Goal: Task Accomplishment & Management: Complete application form

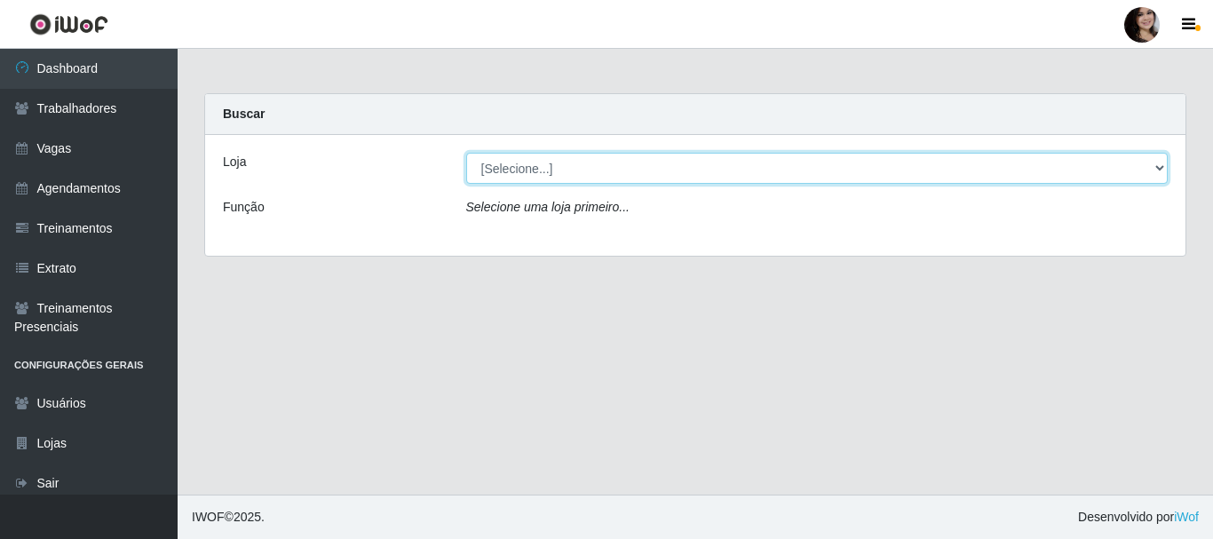
drag, startPoint x: 1153, startPoint y: 170, endPoint x: 1057, endPoint y: 142, distance: 100.6
click at [1153, 169] on select "[Selecione...] SuperFácil Atacado - [PERSON_NAME]" at bounding box center [817, 168] width 702 height 31
select select "399"
click at [466, 153] on select "[Selecione...] SuperFácil Atacado - [PERSON_NAME]" at bounding box center [817, 168] width 702 height 31
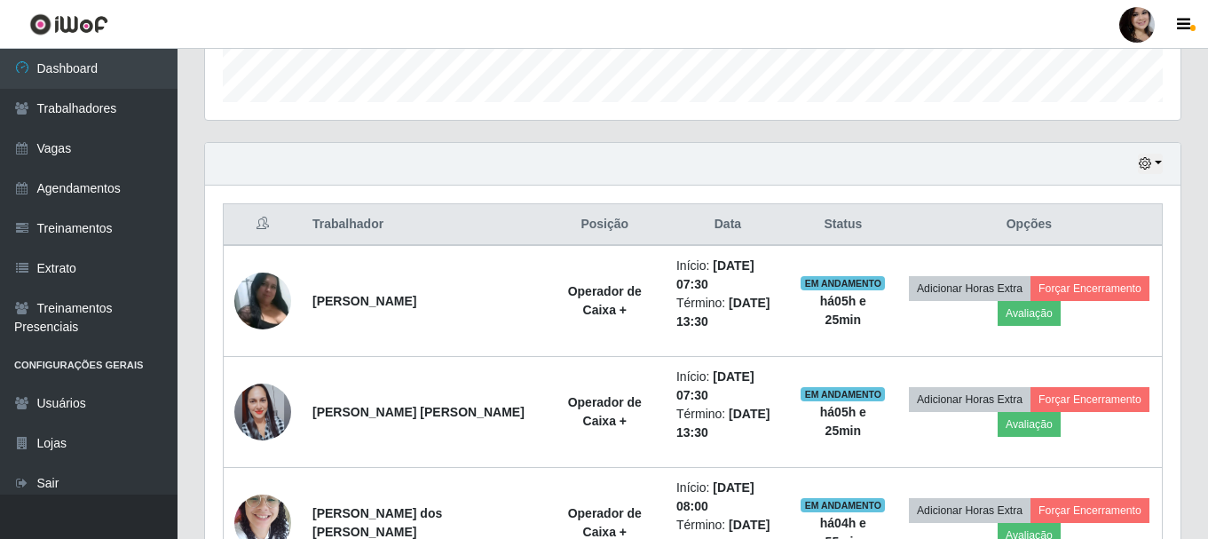
scroll to position [888, 0]
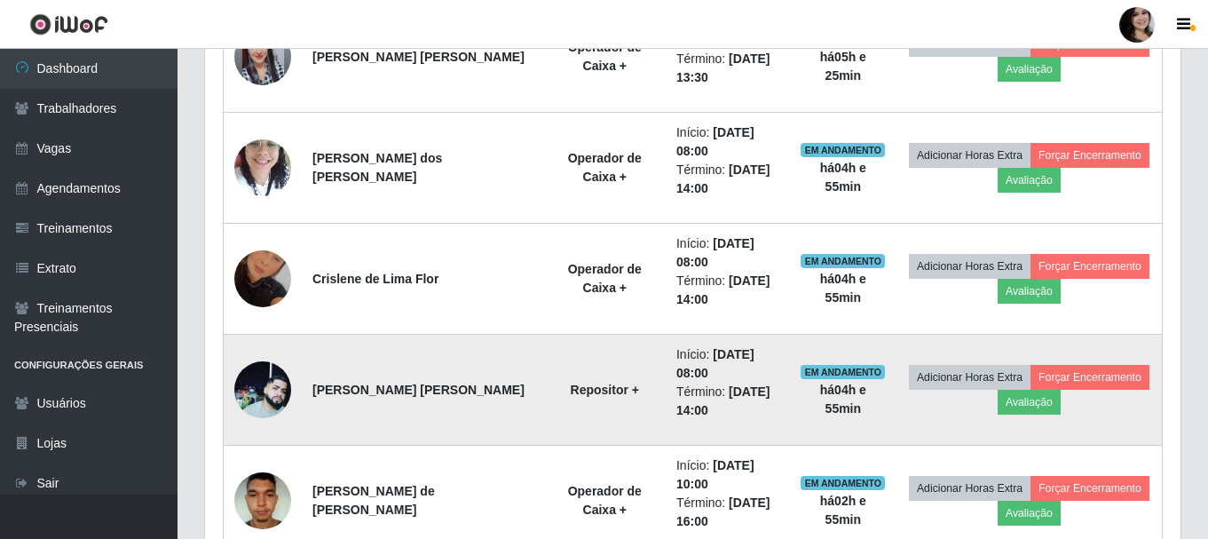
click at [258, 403] on img at bounding box center [262, 389] width 57 height 57
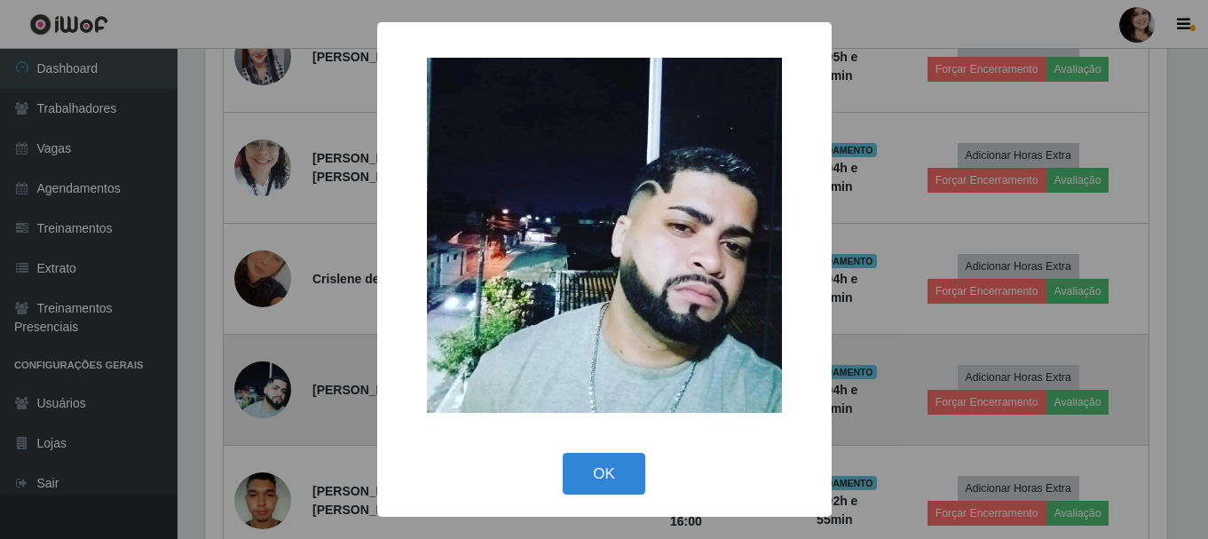
scroll to position [368, 967]
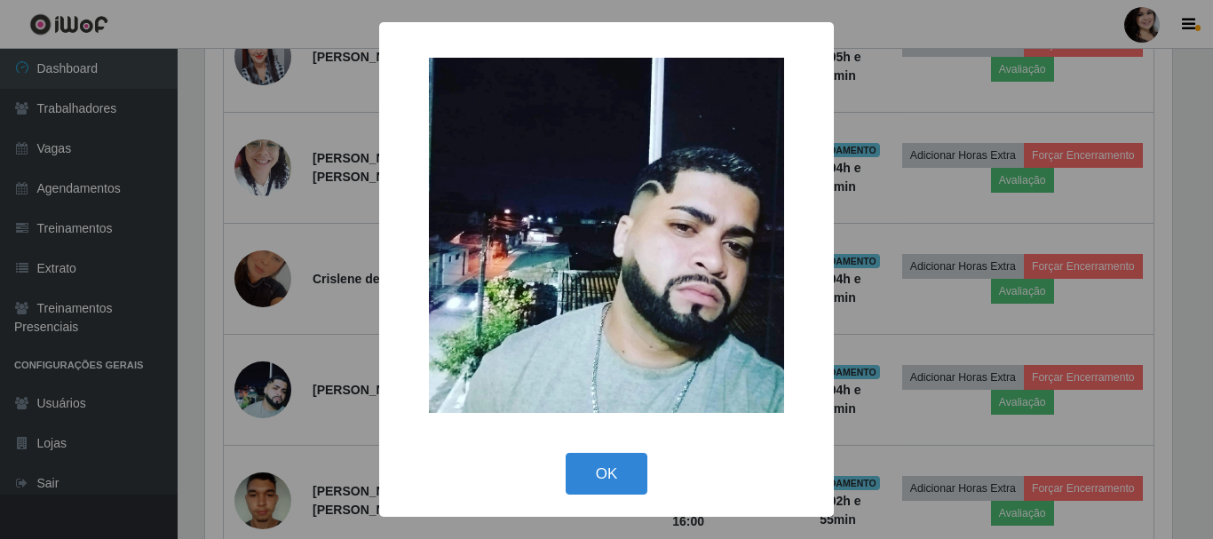
click at [352, 331] on div "× OK Cancel" at bounding box center [606, 269] width 1213 height 539
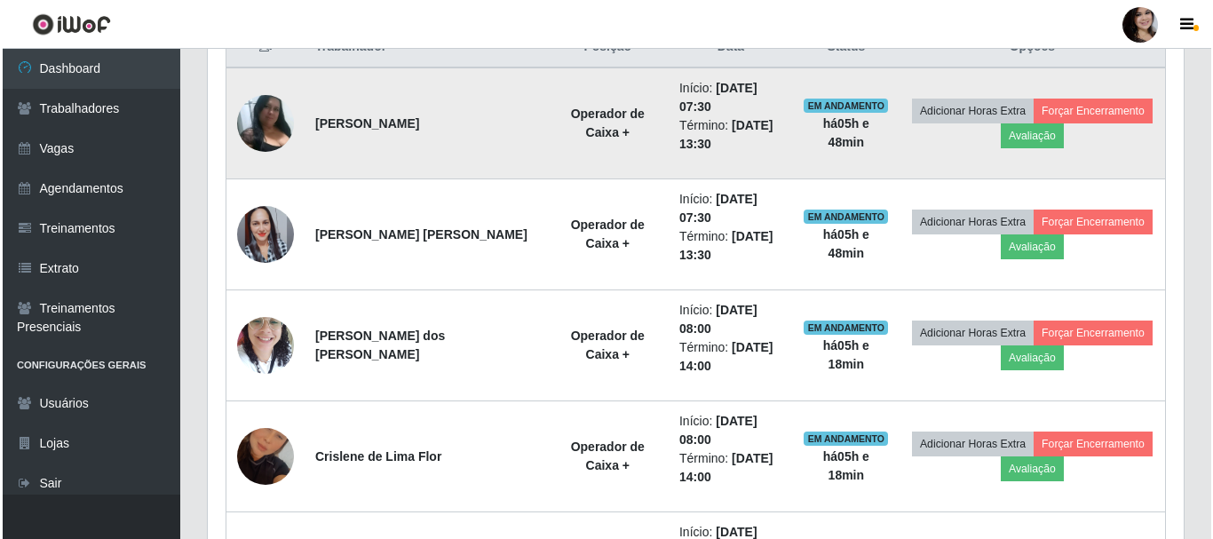
scroll to position [799, 0]
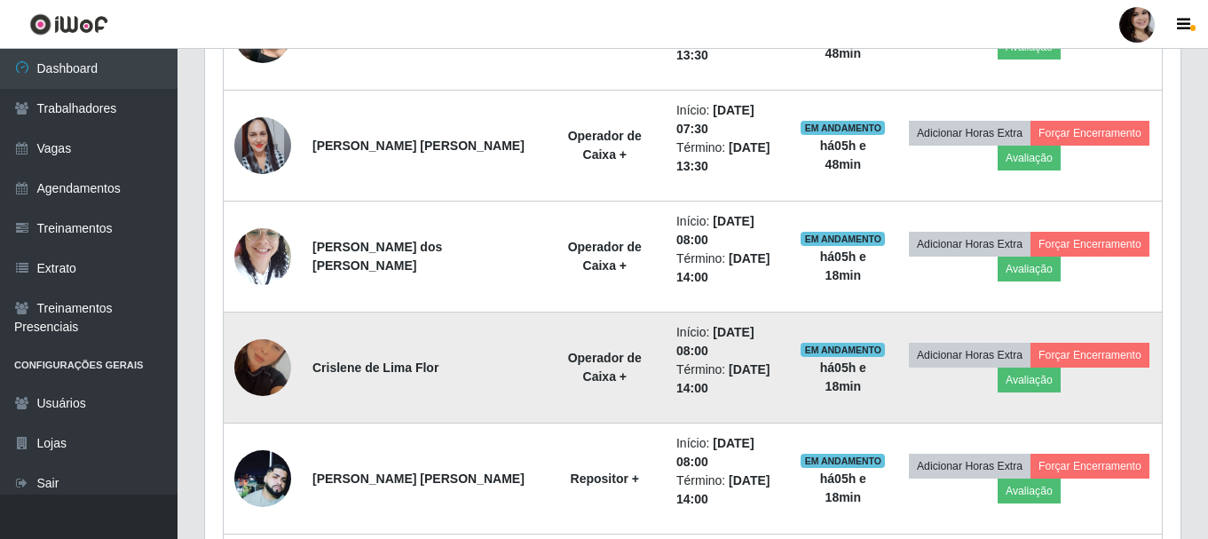
click at [267, 384] on img at bounding box center [262, 367] width 57 height 101
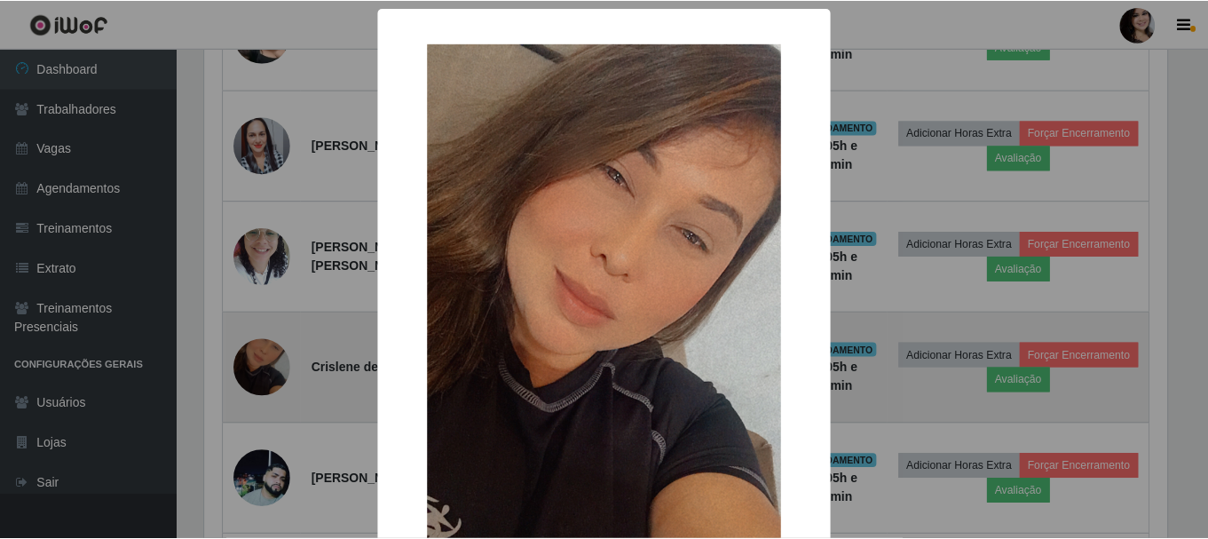
scroll to position [368, 967]
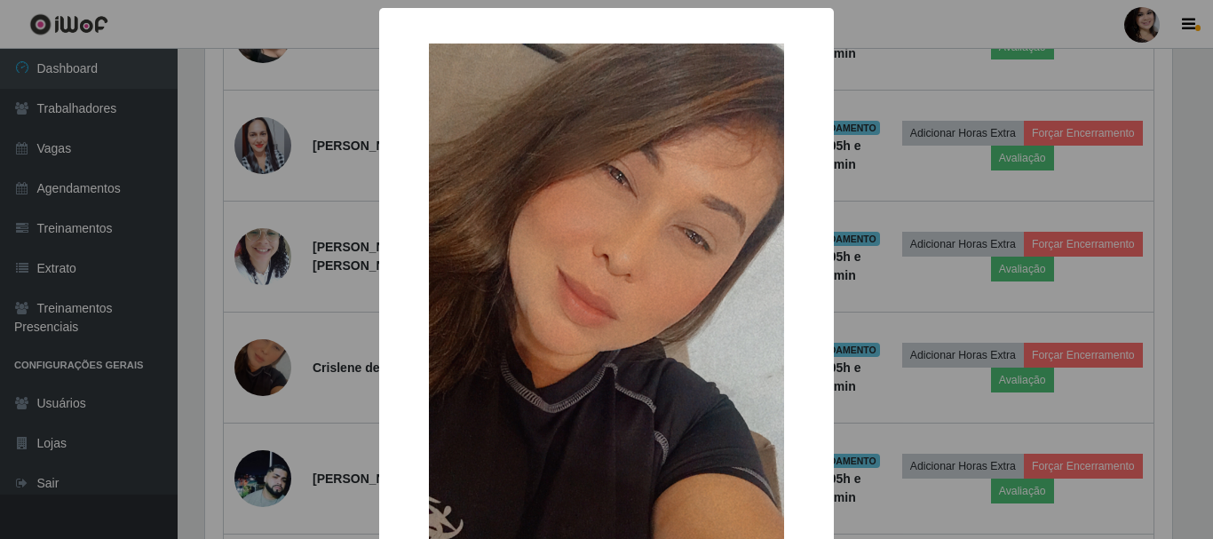
click at [325, 315] on div "× OK Cancel" at bounding box center [606, 269] width 1213 height 539
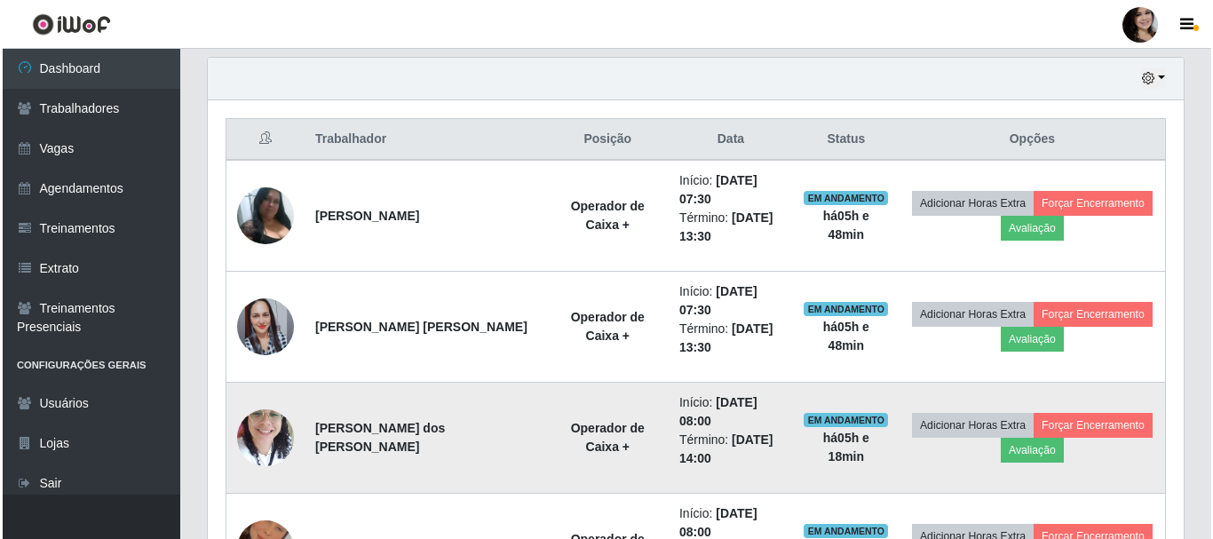
scroll to position [621, 0]
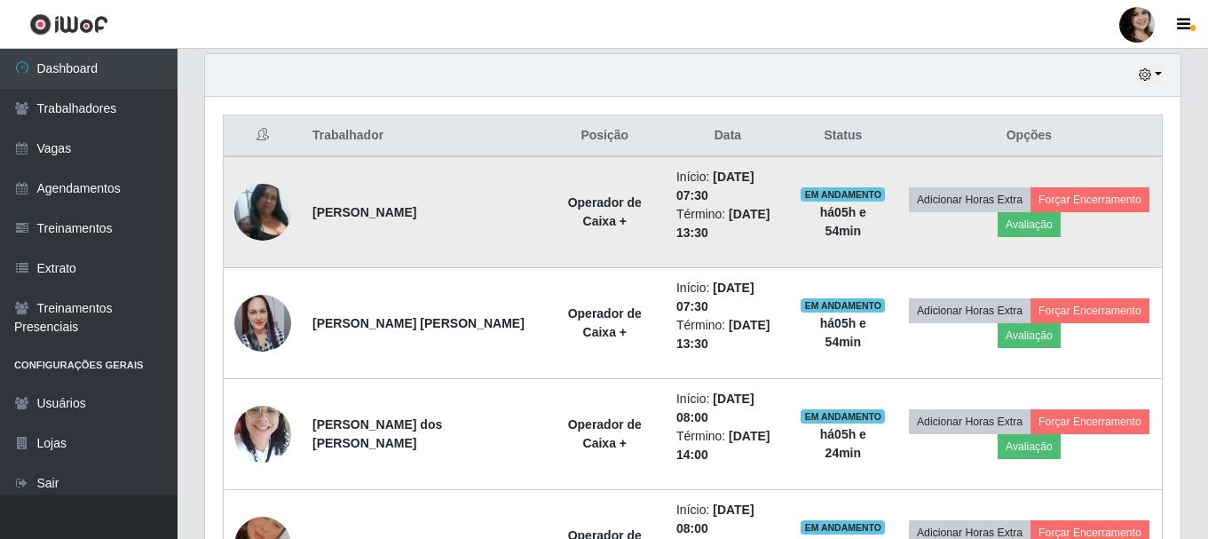
click at [266, 214] on img at bounding box center [262, 212] width 57 height 56
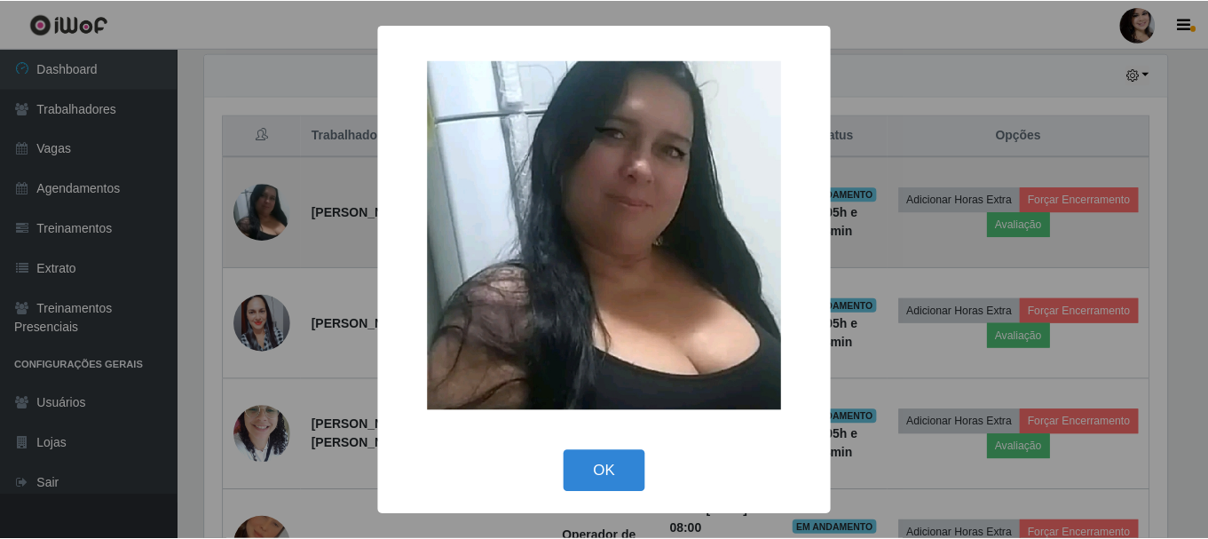
scroll to position [368, 967]
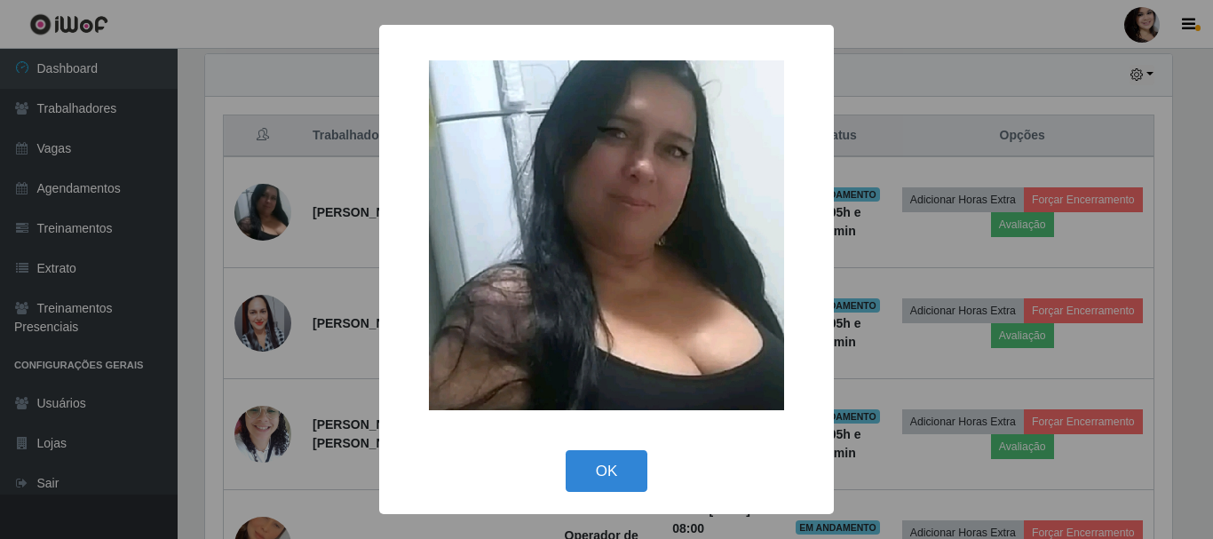
click at [316, 115] on div "× OK Cancel" at bounding box center [606, 269] width 1213 height 539
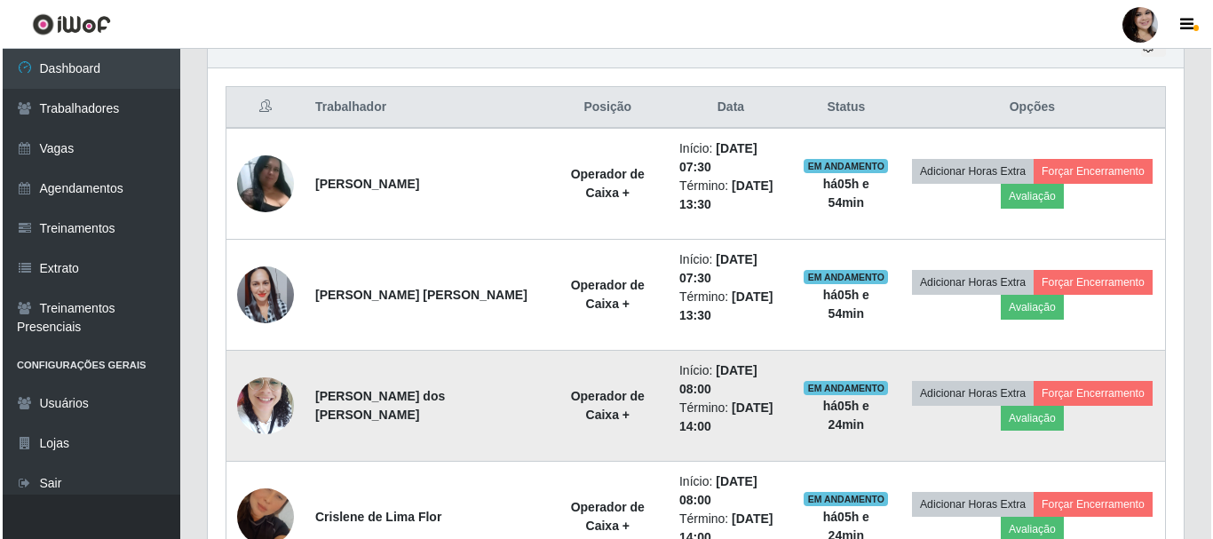
scroll to position [533, 0]
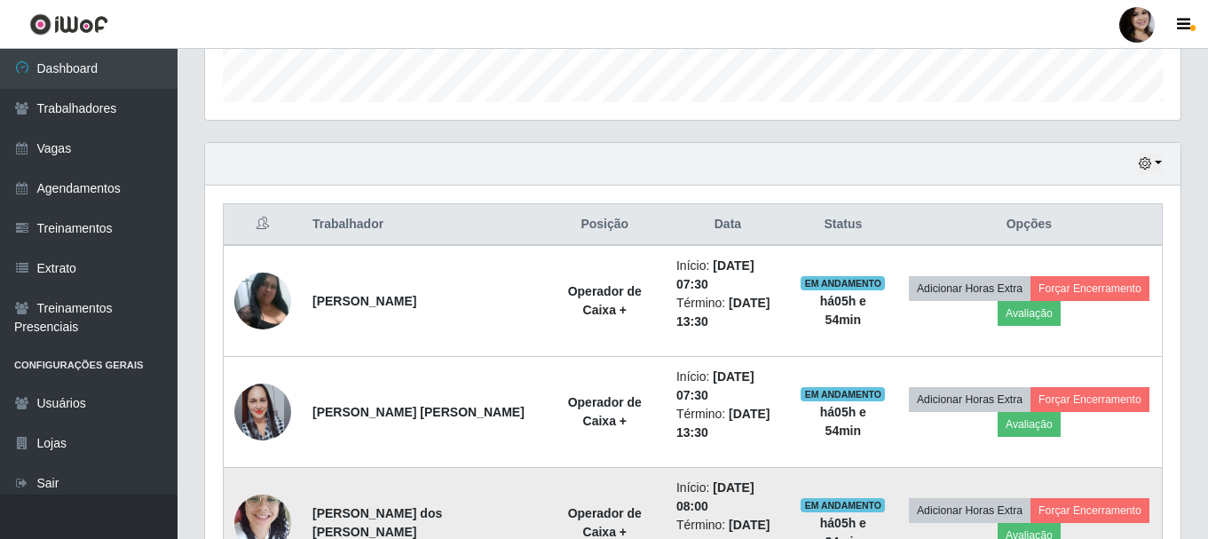
click at [277, 532] on img at bounding box center [262, 522] width 57 height 75
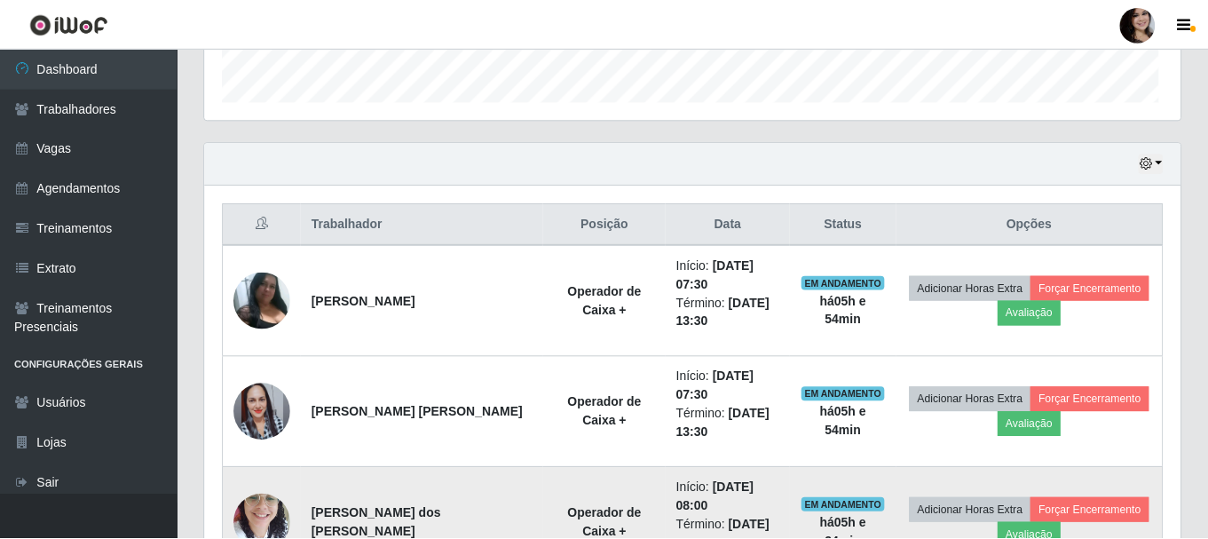
scroll to position [368, 967]
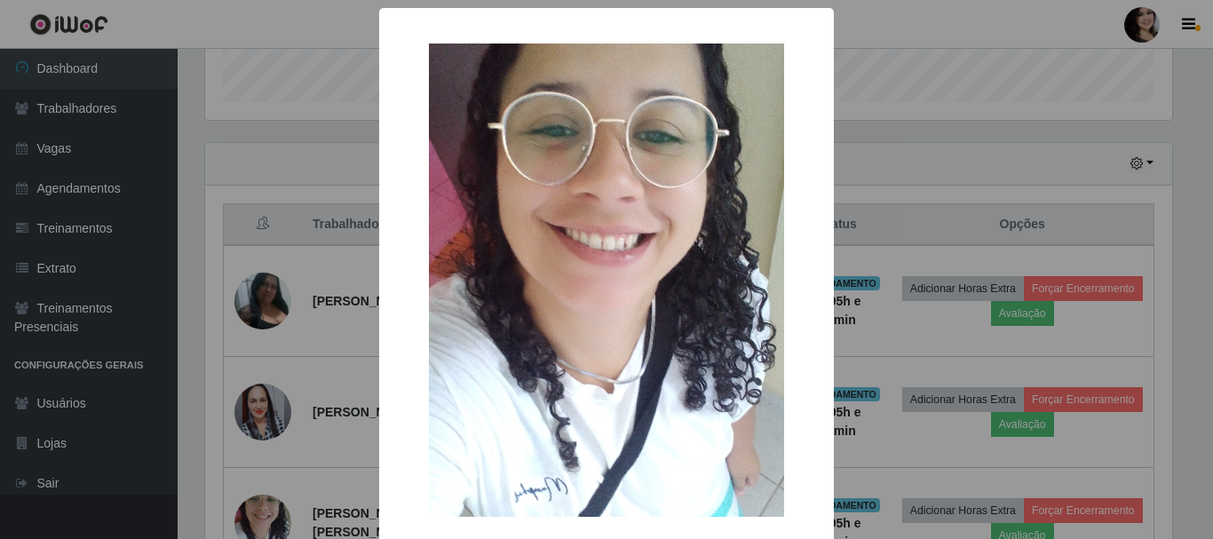
click at [331, 408] on div "× OK Cancel" at bounding box center [606, 269] width 1213 height 539
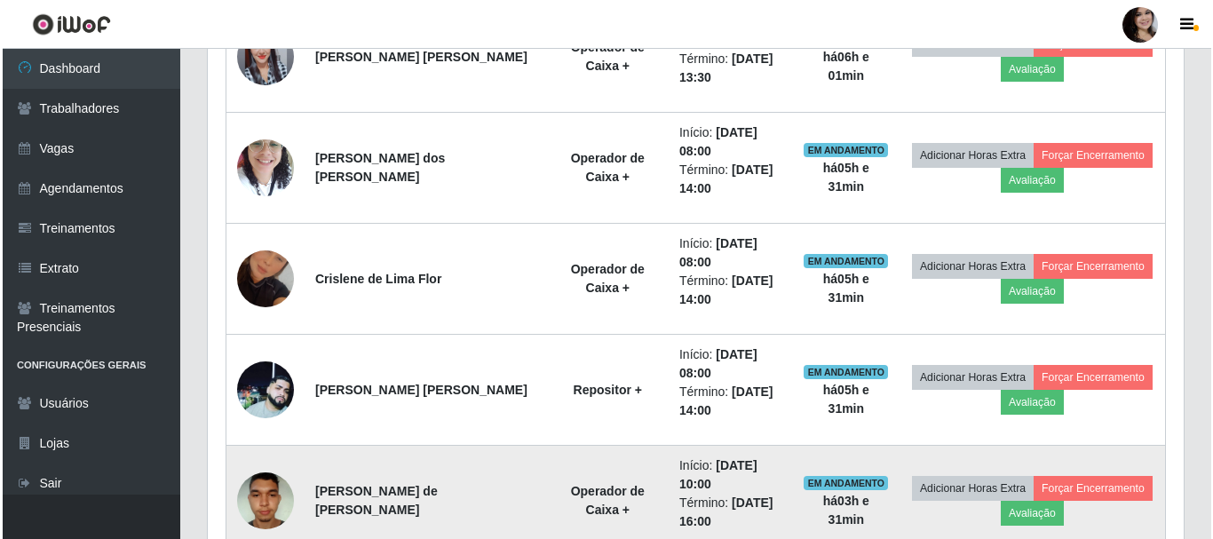
scroll to position [799, 0]
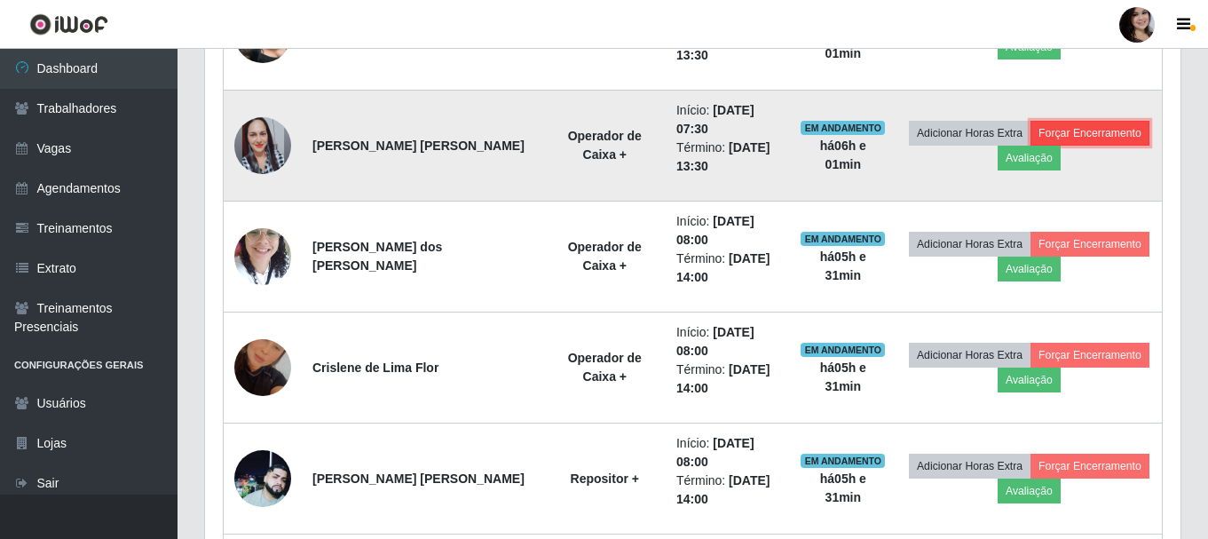
click at [1052, 134] on button "Forçar Encerramento" at bounding box center [1090, 133] width 119 height 25
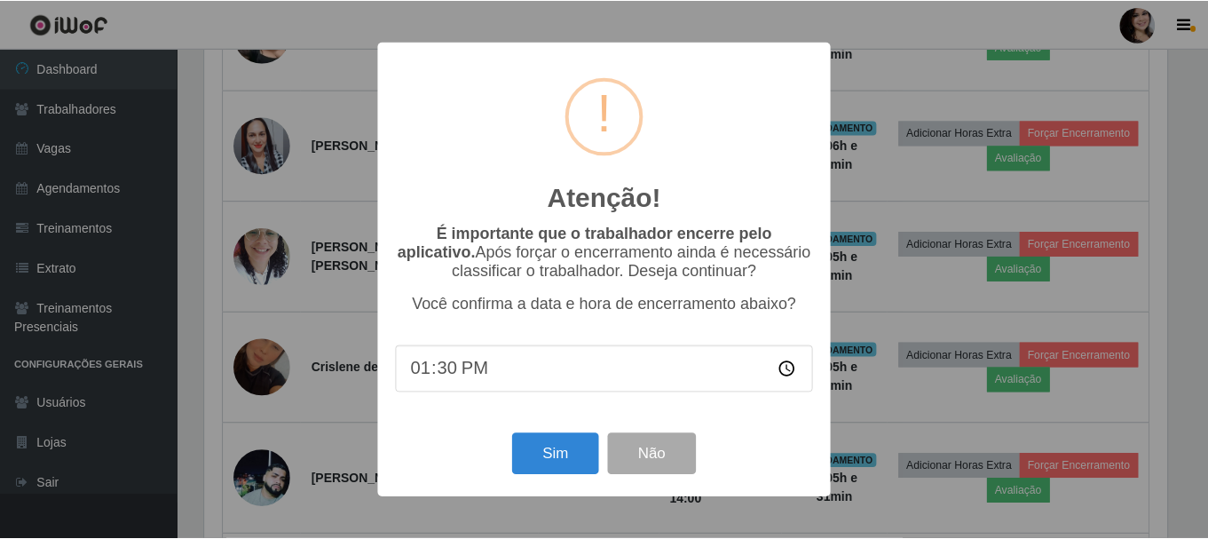
scroll to position [368, 967]
click at [553, 456] on button "Sim" at bounding box center [557, 454] width 86 height 42
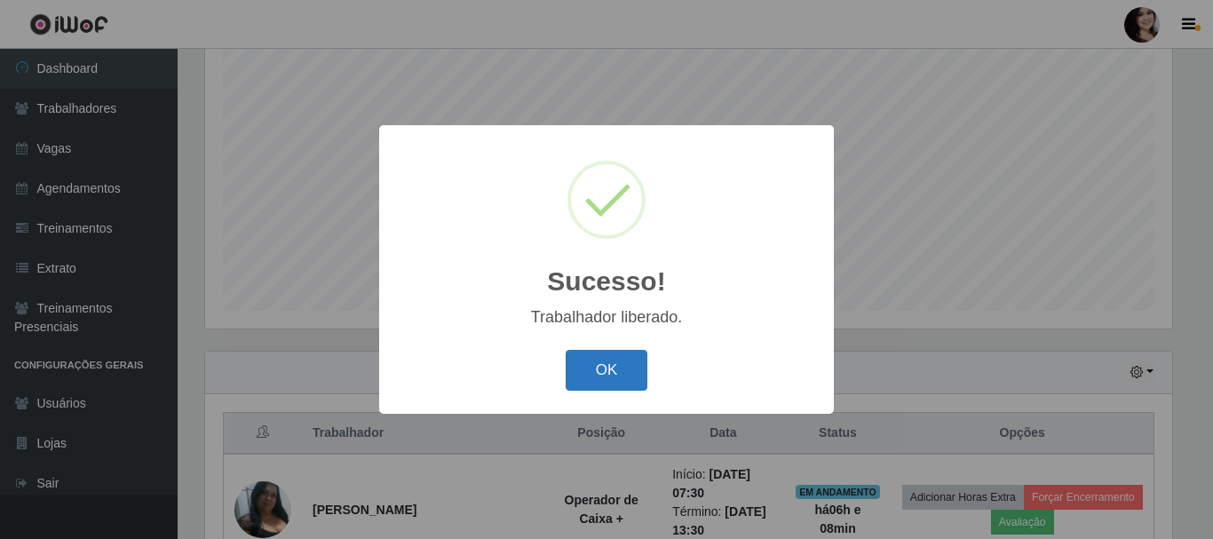
click at [566, 350] on button "OK" at bounding box center [607, 371] width 83 height 42
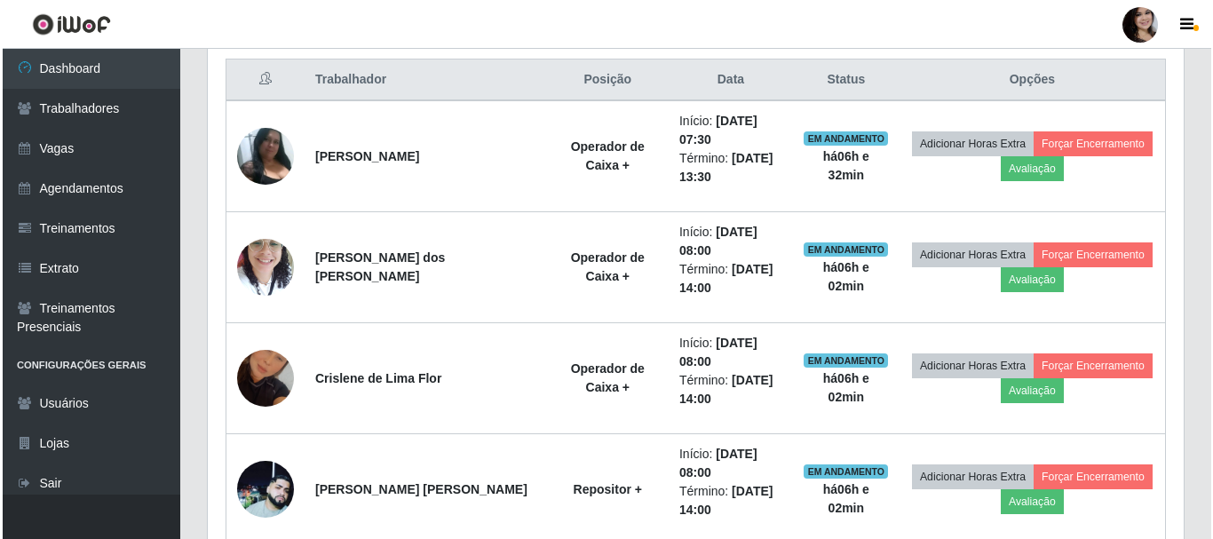
scroll to position [679, 0]
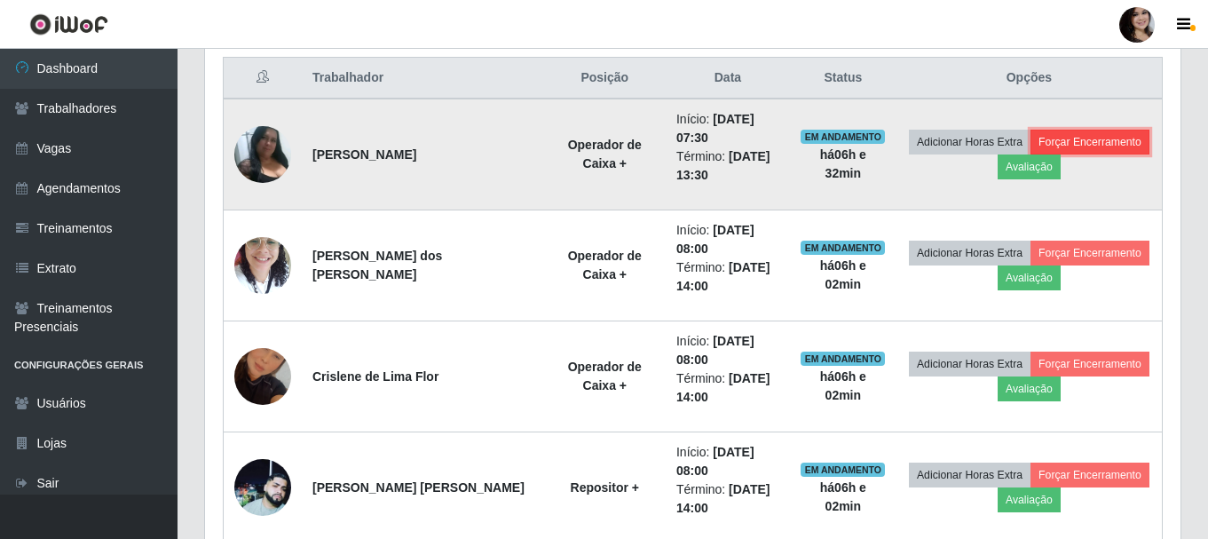
click at [1072, 142] on button "Forçar Encerramento" at bounding box center [1090, 142] width 119 height 25
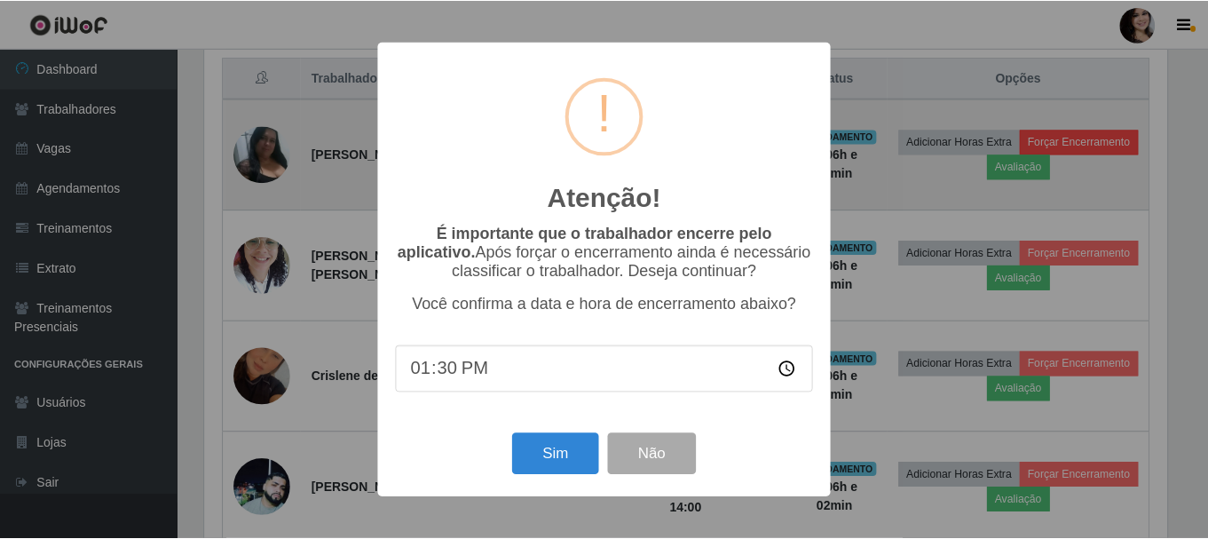
scroll to position [368, 967]
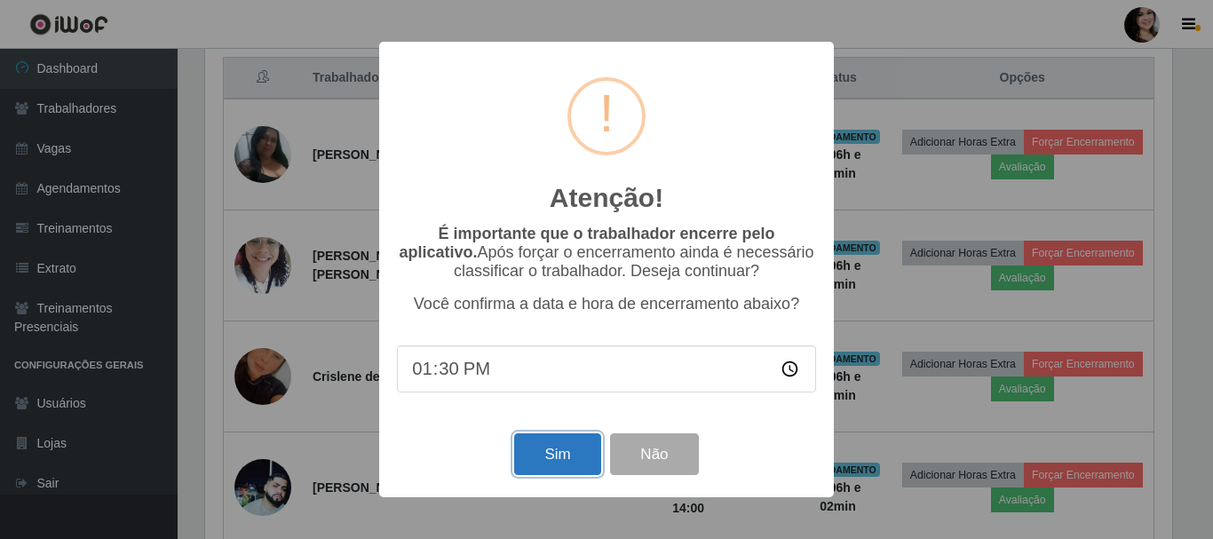
click at [570, 461] on button "Sim" at bounding box center [557, 454] width 86 height 42
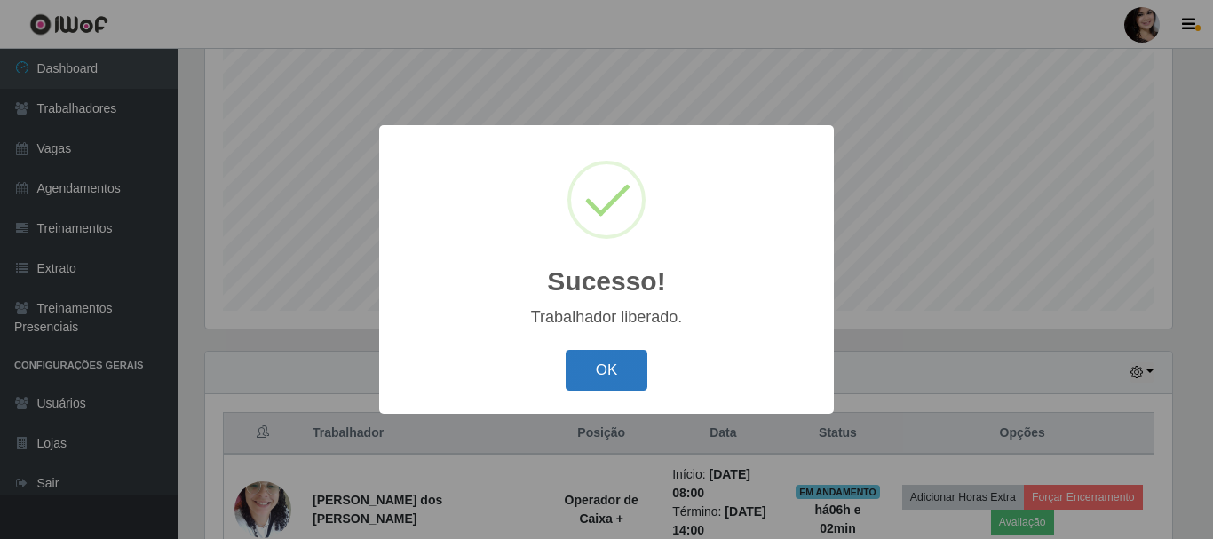
click at [586, 374] on button "OK" at bounding box center [607, 371] width 83 height 42
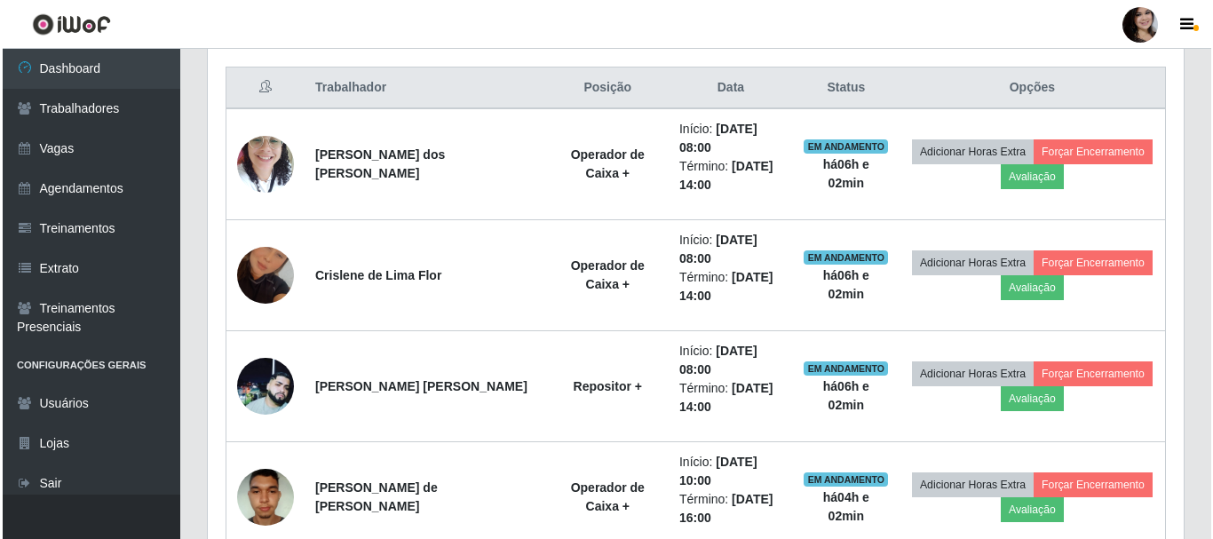
scroll to position [679, 0]
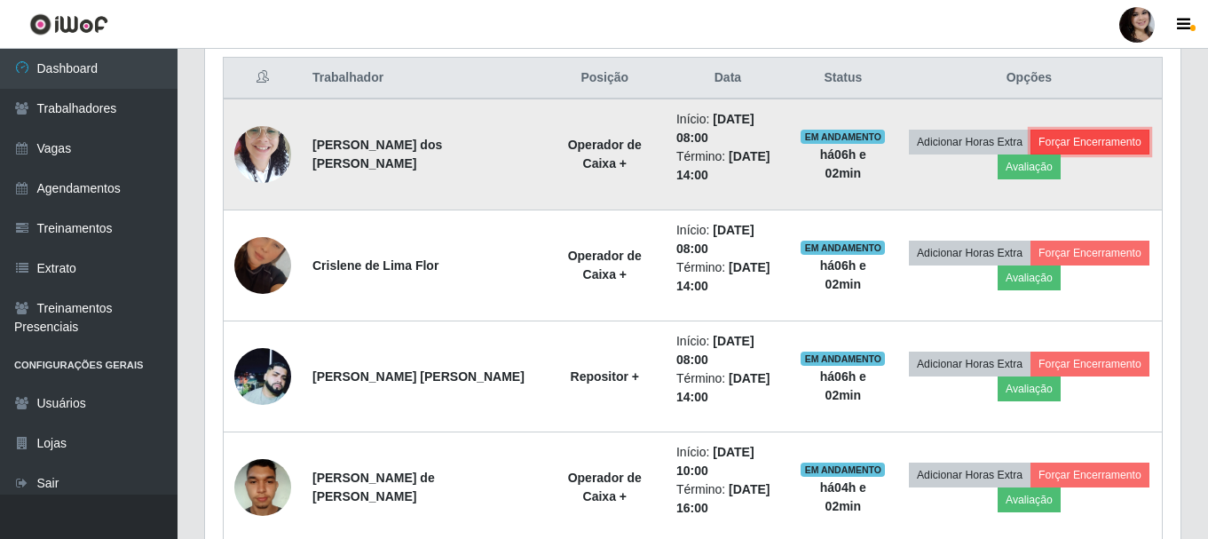
click at [1085, 139] on button "Forçar Encerramento" at bounding box center [1090, 142] width 119 height 25
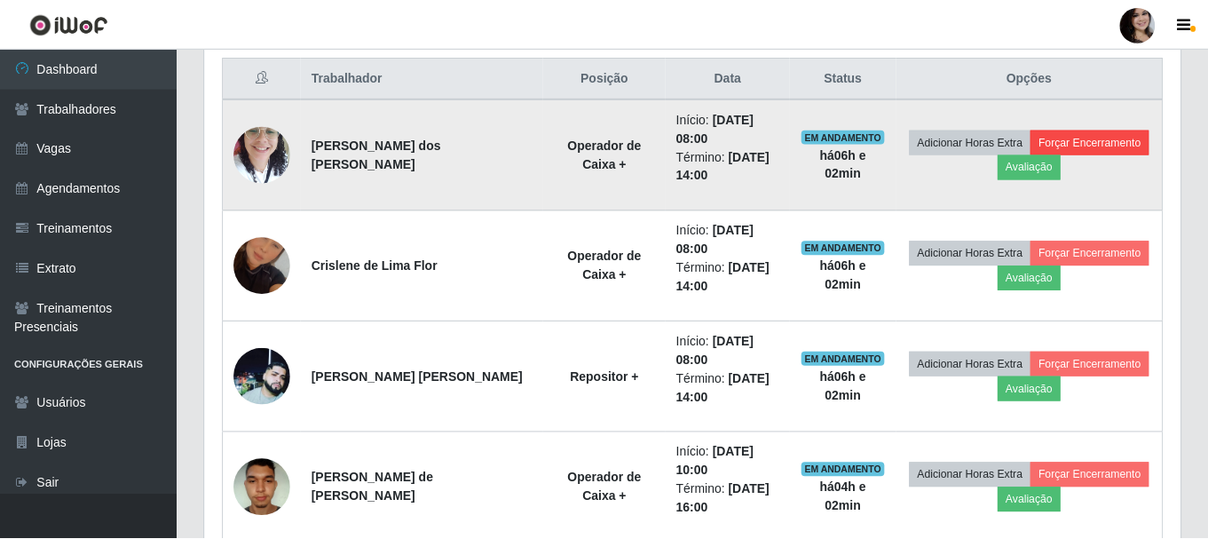
scroll to position [368, 967]
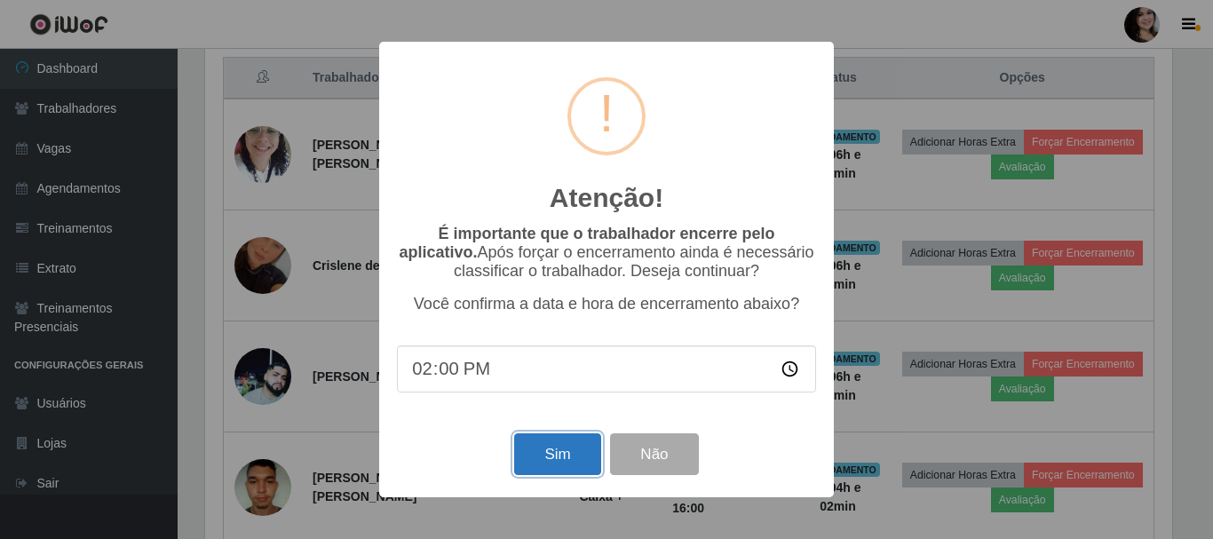
click at [553, 448] on button "Sim" at bounding box center [557, 454] width 86 height 42
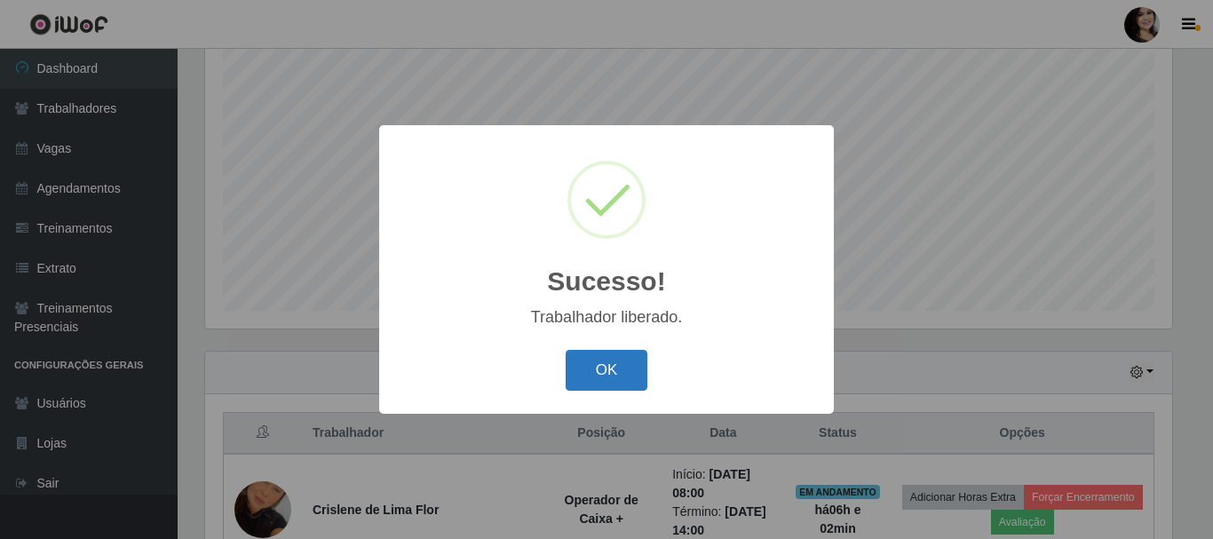
click at [577, 361] on button "OK" at bounding box center [607, 371] width 83 height 42
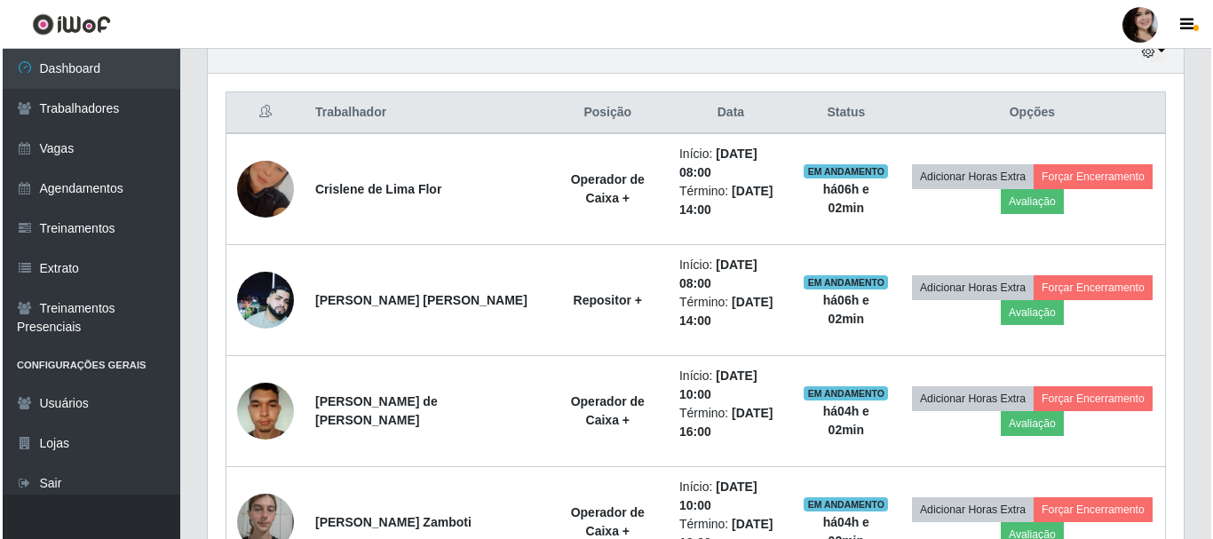
scroll to position [679, 0]
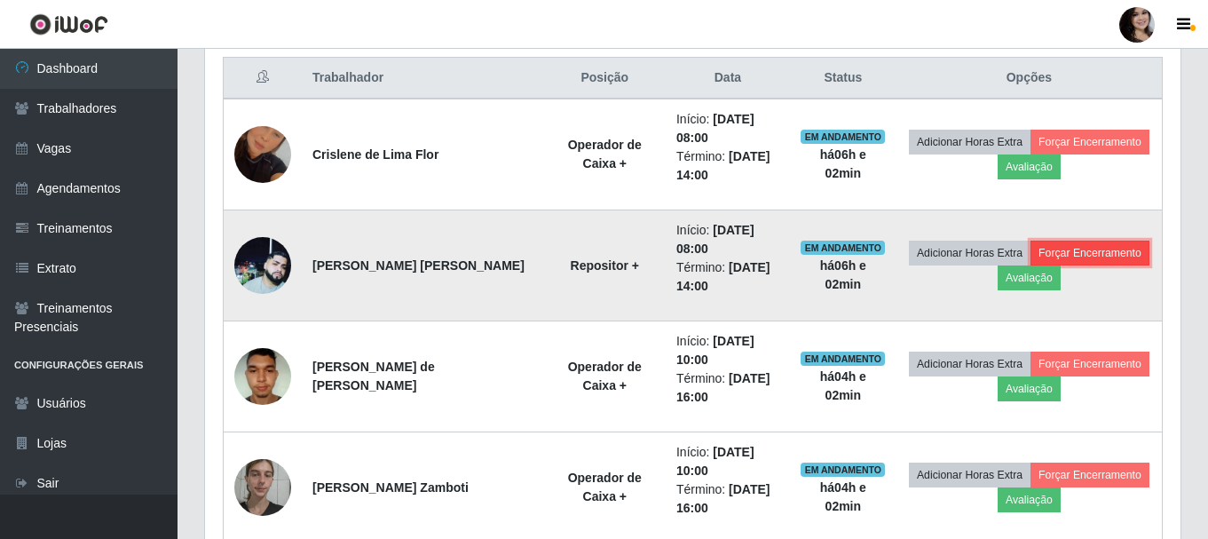
click at [1064, 254] on button "Forçar Encerramento" at bounding box center [1090, 253] width 119 height 25
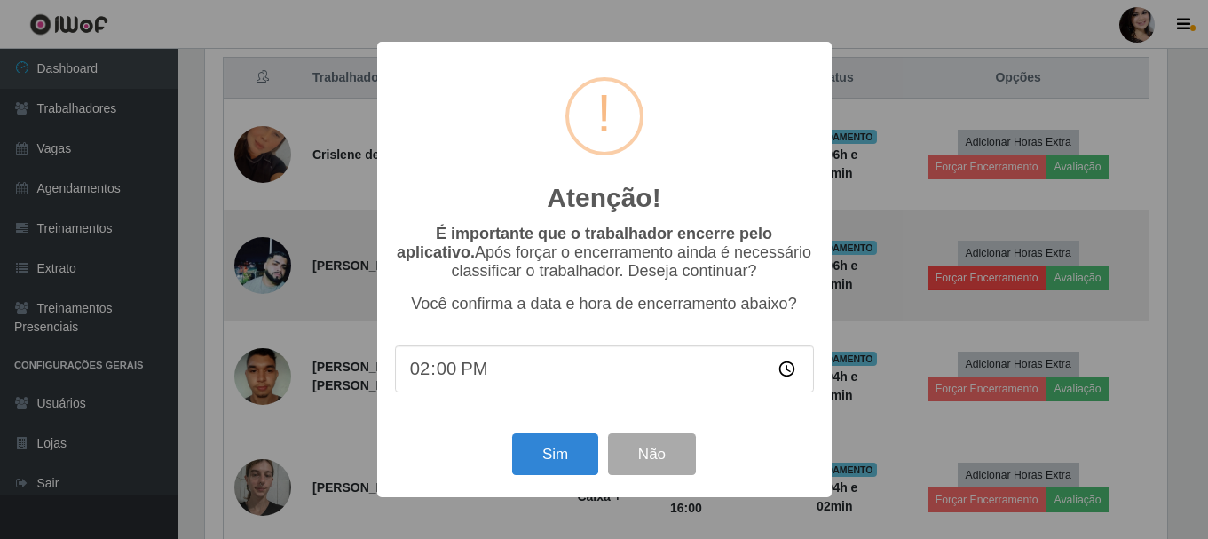
scroll to position [368, 967]
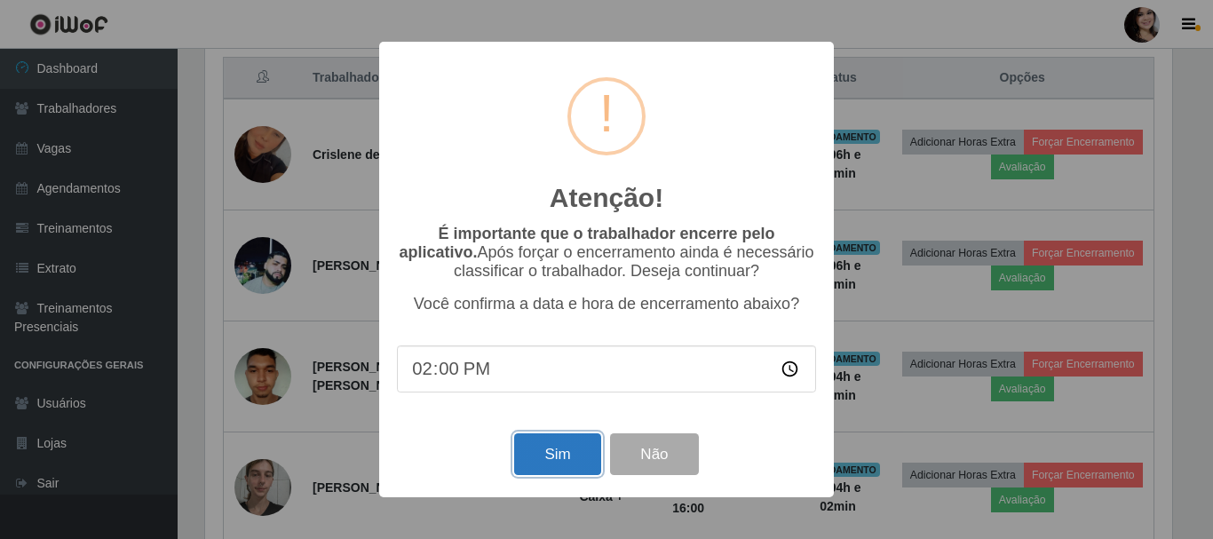
click at [571, 473] on button "Sim" at bounding box center [557, 454] width 86 height 42
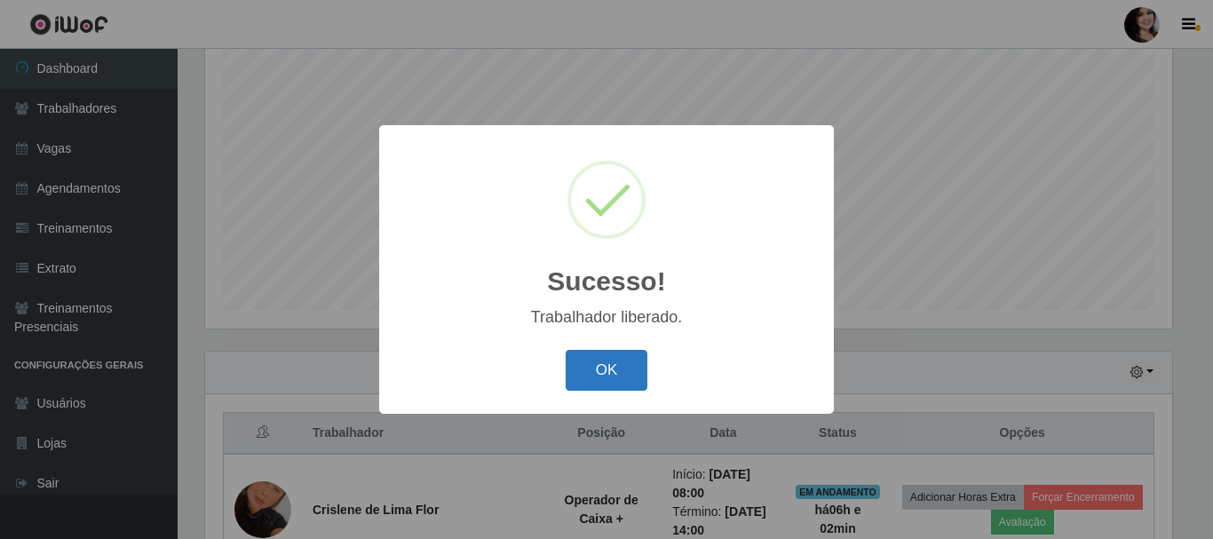
click at [592, 368] on button "OK" at bounding box center [607, 371] width 83 height 42
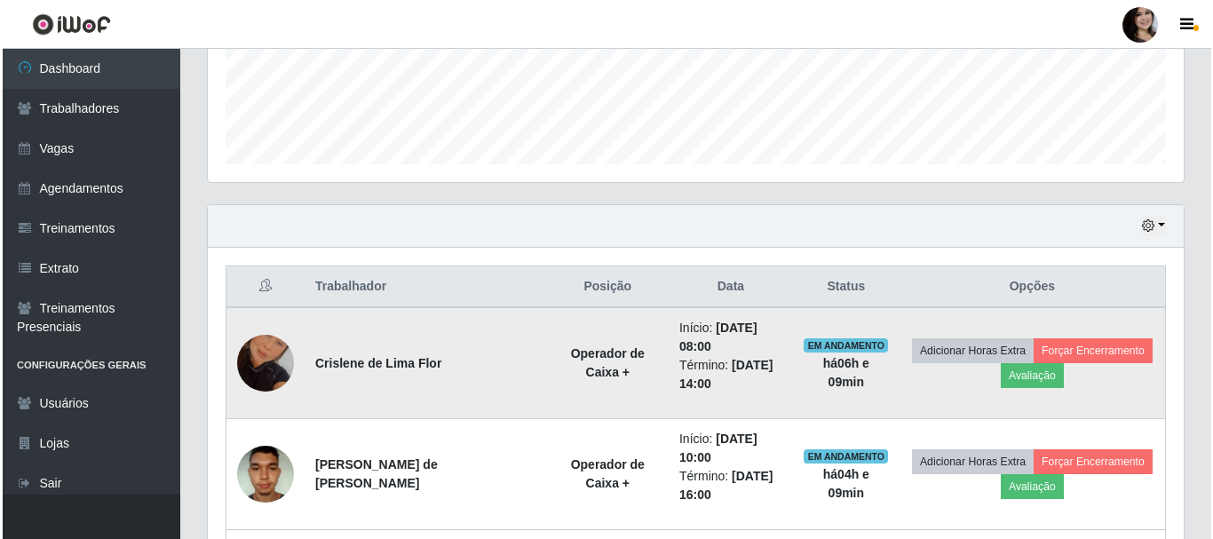
scroll to position [502, 0]
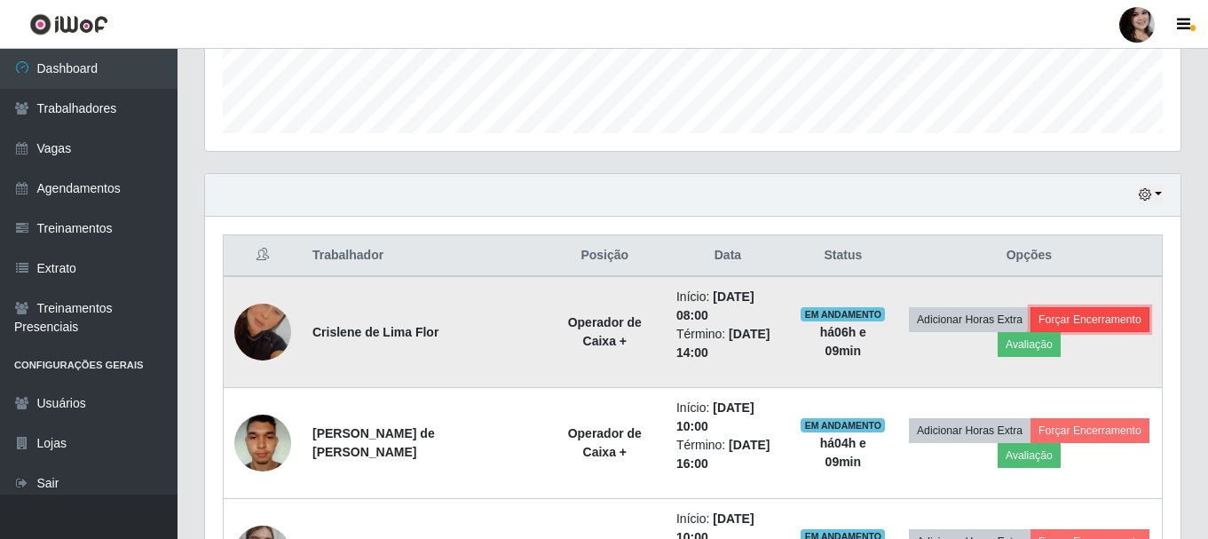
click at [1046, 318] on button "Forçar Encerramento" at bounding box center [1090, 319] width 119 height 25
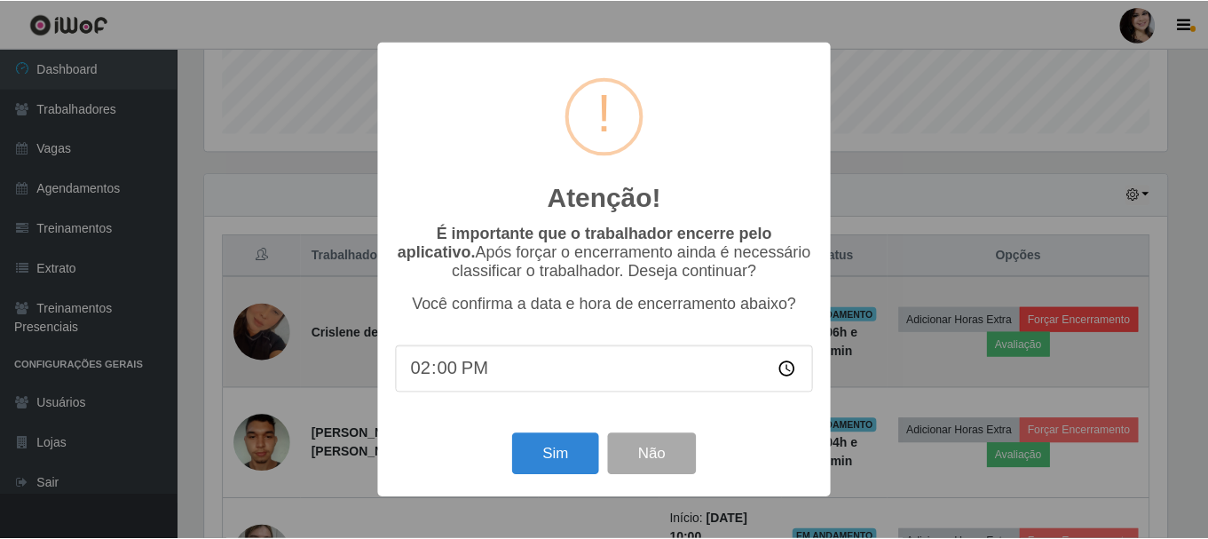
scroll to position [368, 967]
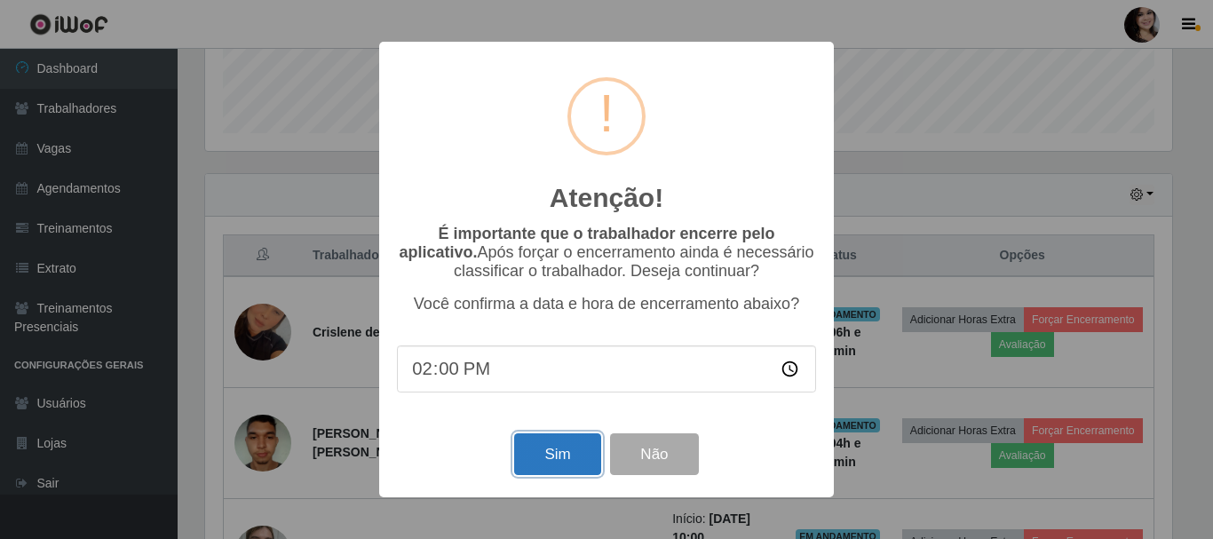
click at [530, 451] on button "Sim" at bounding box center [557, 454] width 86 height 42
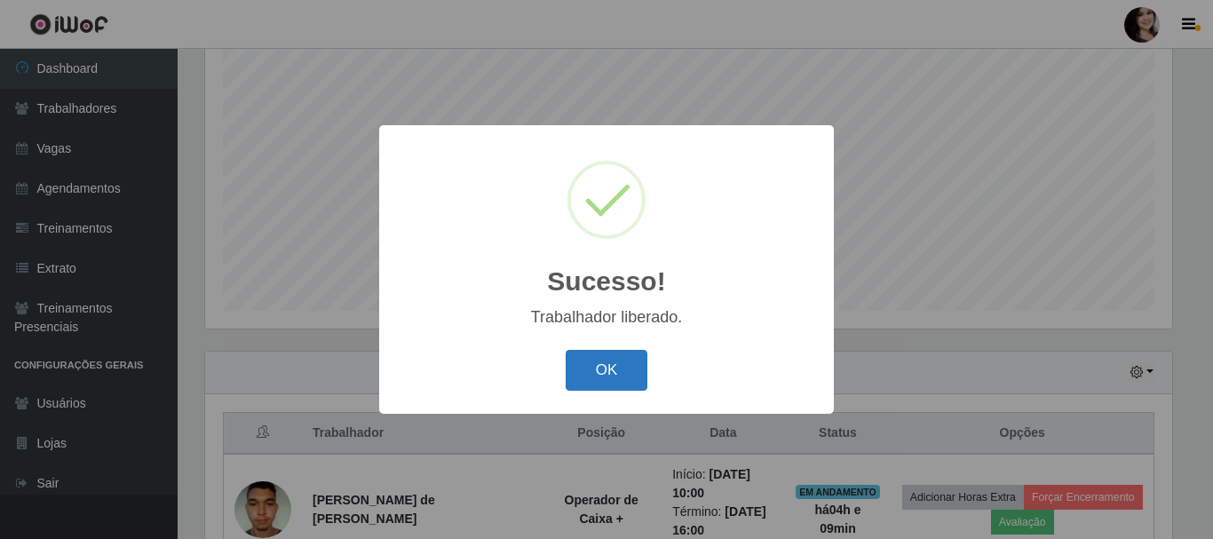
click at [631, 367] on button "OK" at bounding box center [607, 371] width 83 height 42
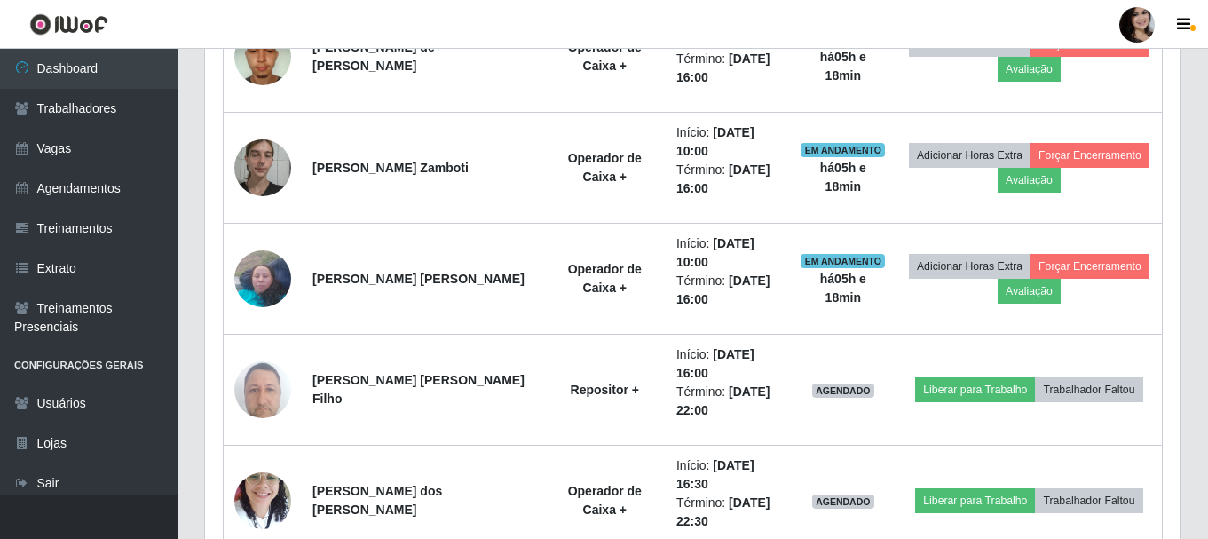
scroll to position [746, 0]
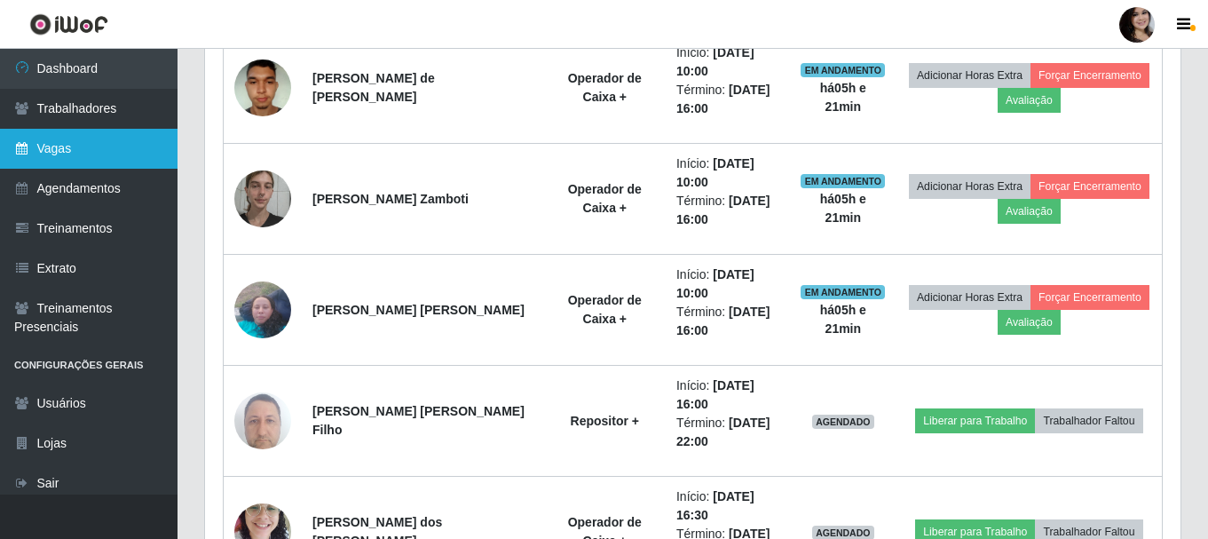
click at [75, 140] on link "Vagas" at bounding box center [89, 149] width 178 height 40
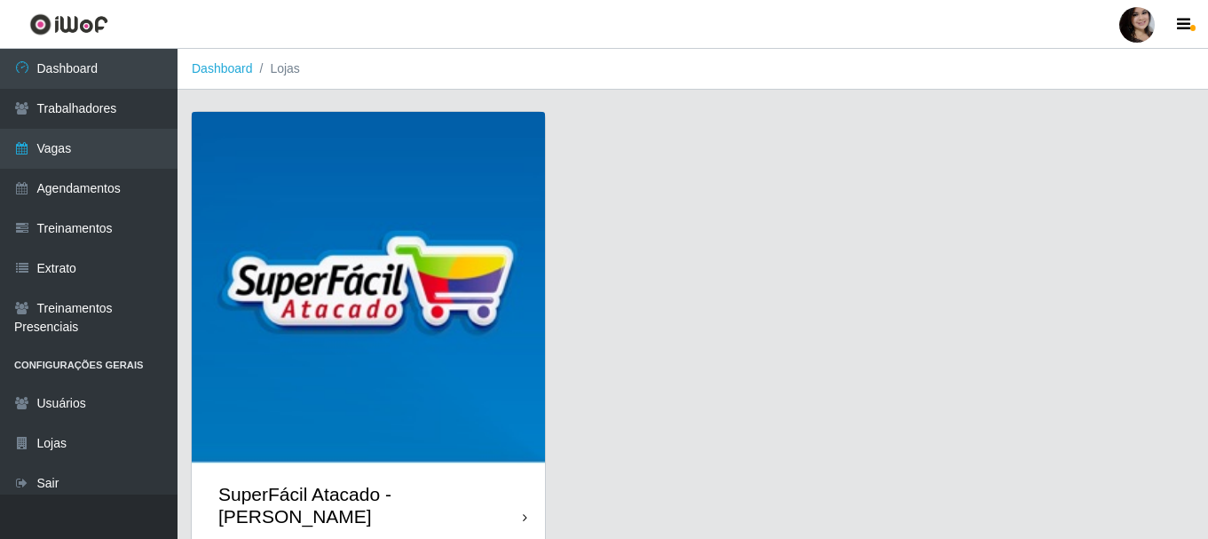
click at [526, 497] on div "SuperFácil Atacado - [PERSON_NAME]" at bounding box center [368, 505] width 353 height 80
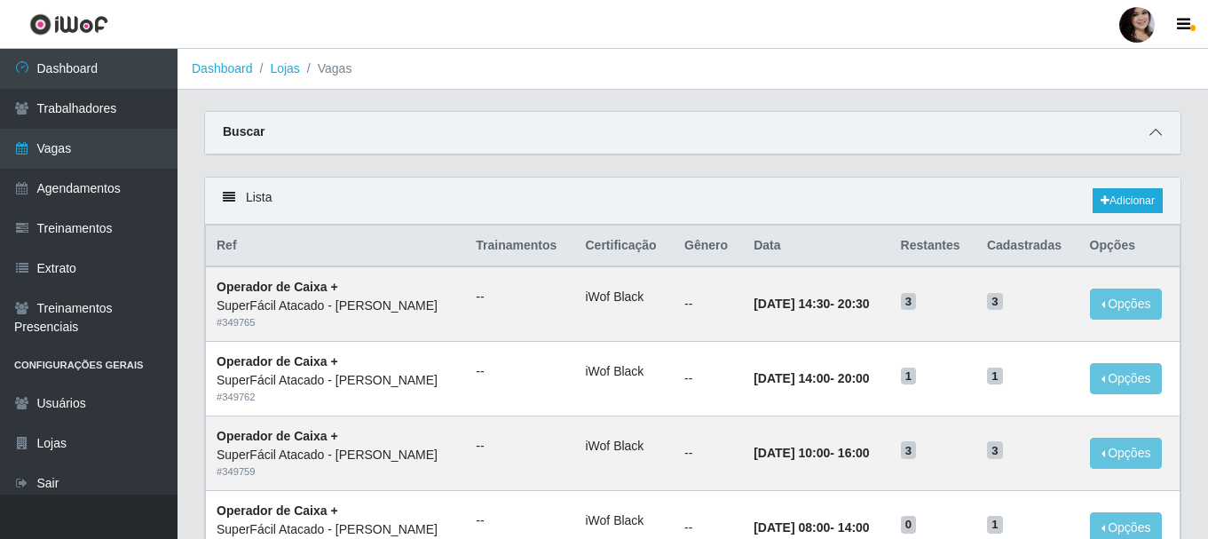
click at [1160, 126] on span at bounding box center [1155, 133] width 21 height 20
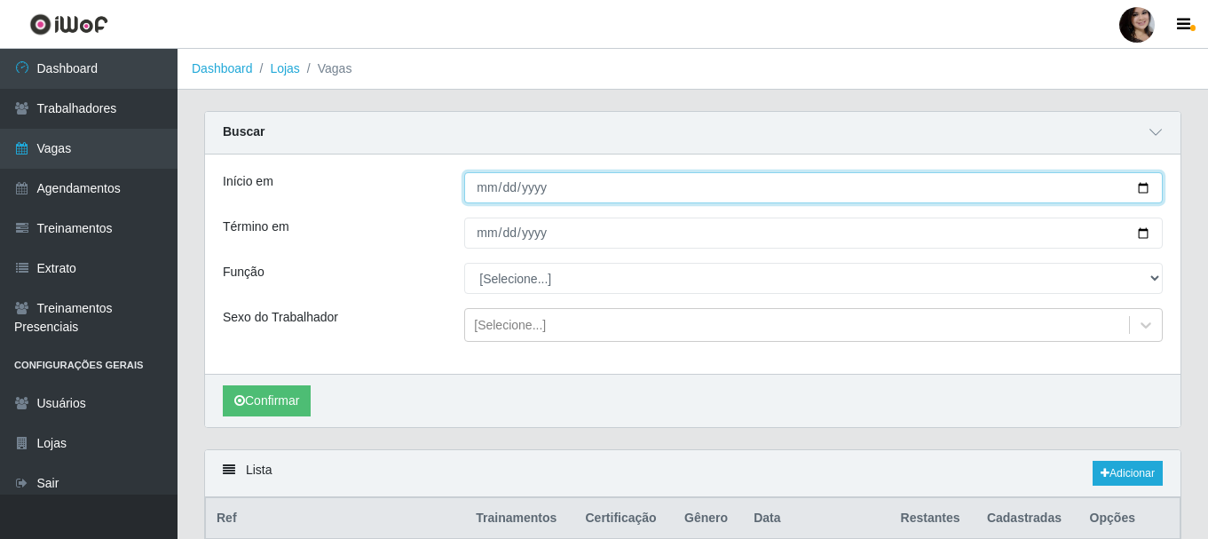
click at [1144, 194] on input "Início em" at bounding box center [813, 187] width 699 height 31
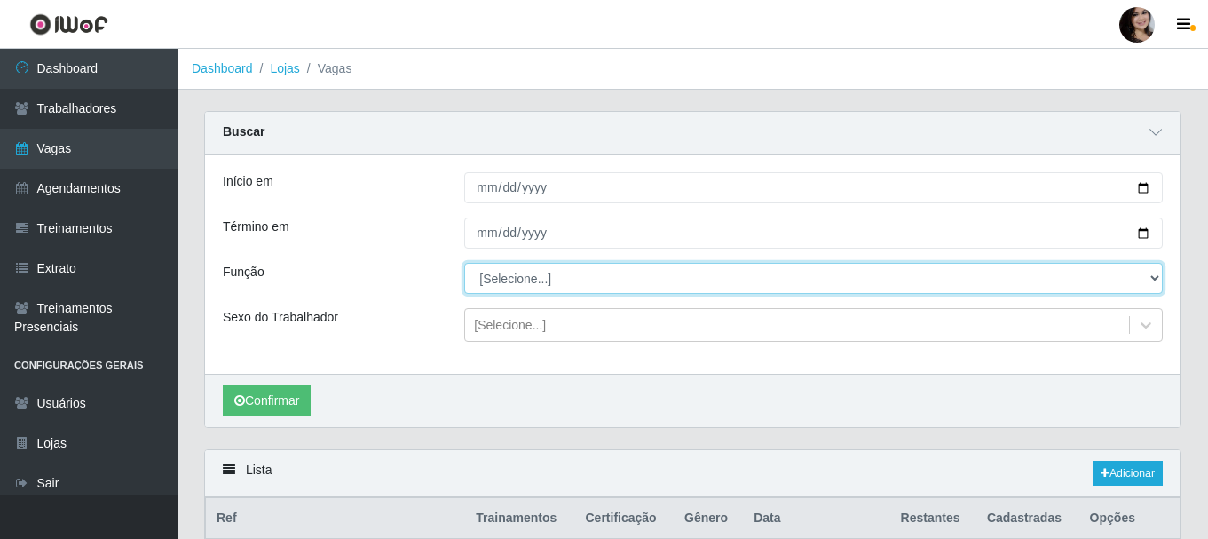
click at [813, 274] on select "[Selecione...] Embalador Embalador + Embalador ++ Operador de Caixa Operador de…" at bounding box center [813, 278] width 699 height 31
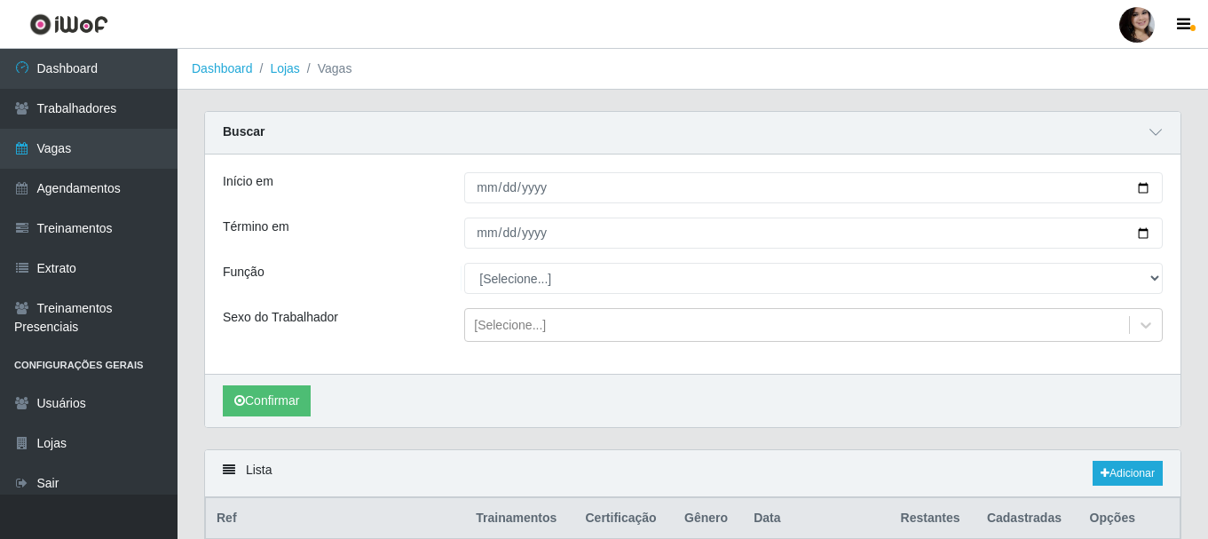
click at [401, 162] on div "Início em Término em Função [Selecione...] Embalador Embalador + Embalador ++ O…" at bounding box center [693, 263] width 976 height 219
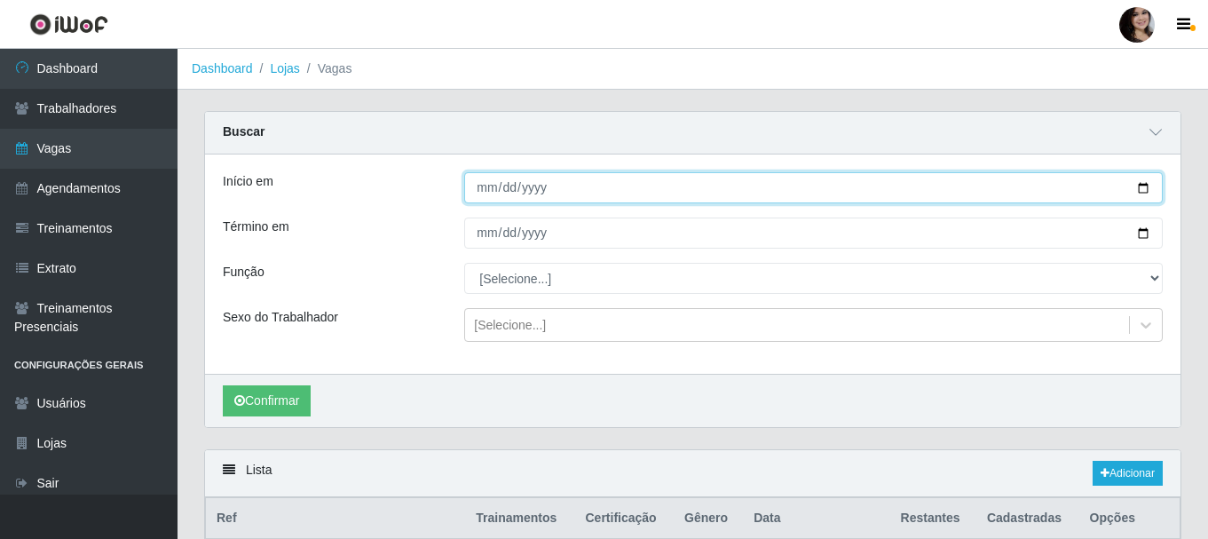
click at [1145, 185] on input "Início em" at bounding box center [813, 187] width 699 height 31
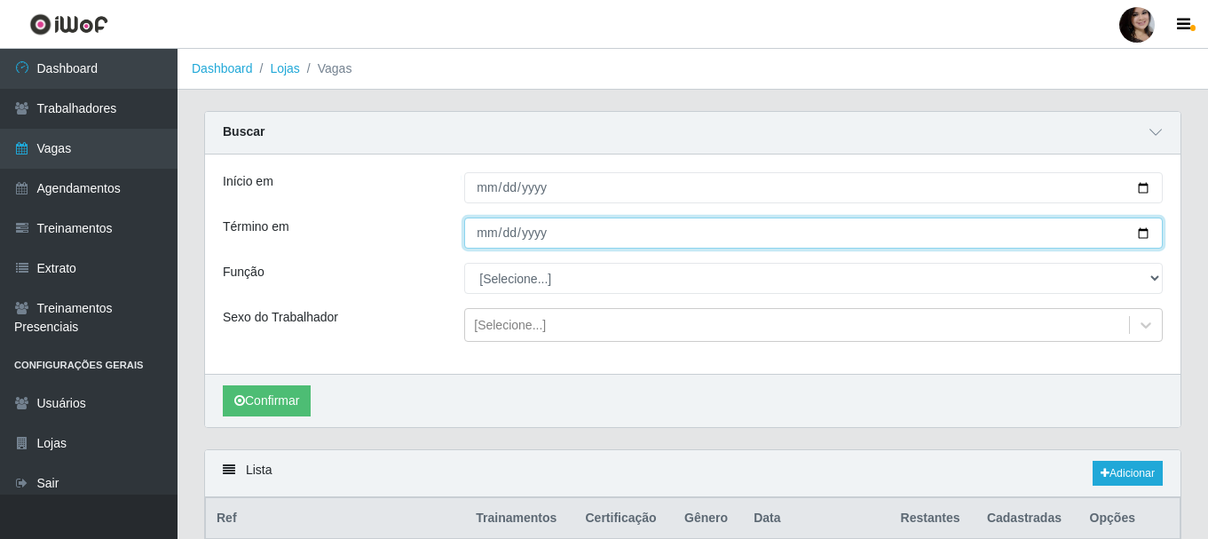
click at [901, 218] on input "Término em" at bounding box center [813, 233] width 699 height 31
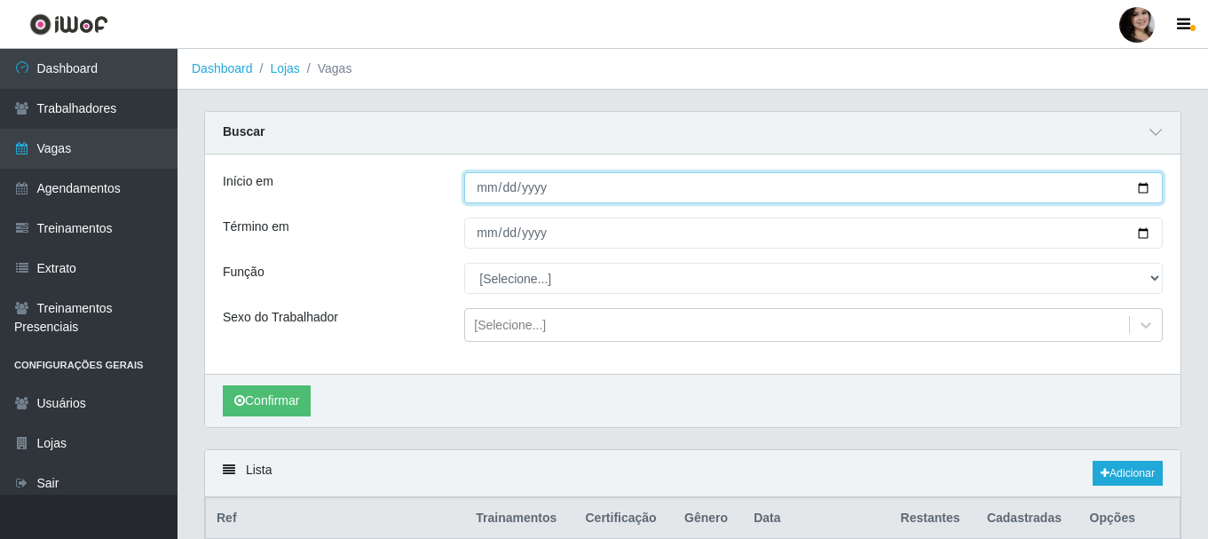
click at [1144, 191] on input "Início em" at bounding box center [813, 187] width 699 height 31
type input "[DATE]"
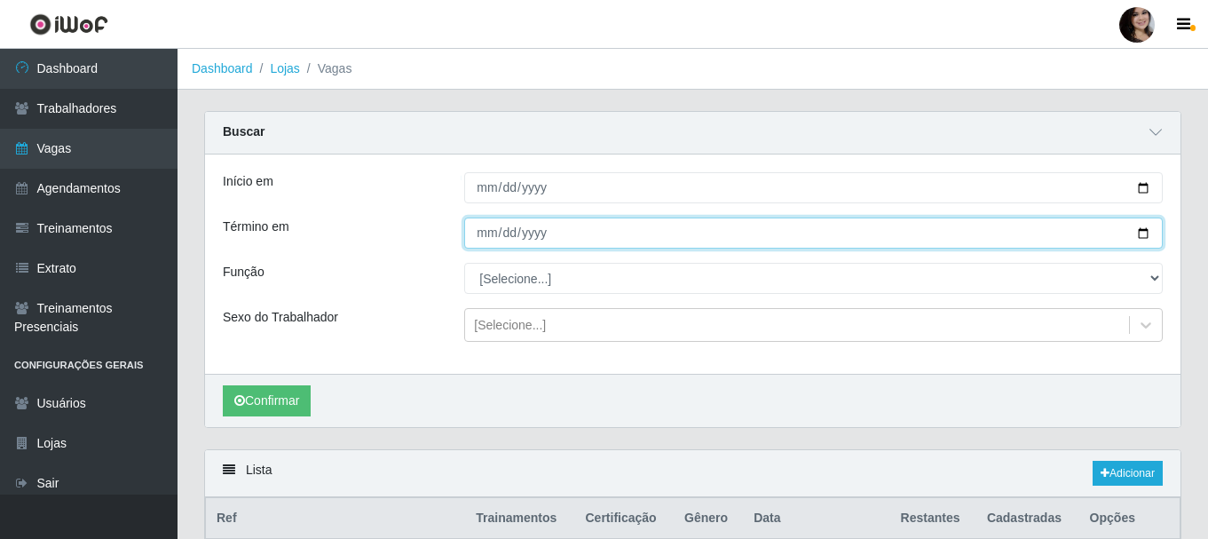
click at [1144, 243] on input "Término em" at bounding box center [813, 233] width 699 height 31
click at [1137, 232] on input "Término em" at bounding box center [813, 233] width 699 height 31
type input "[DATE]"
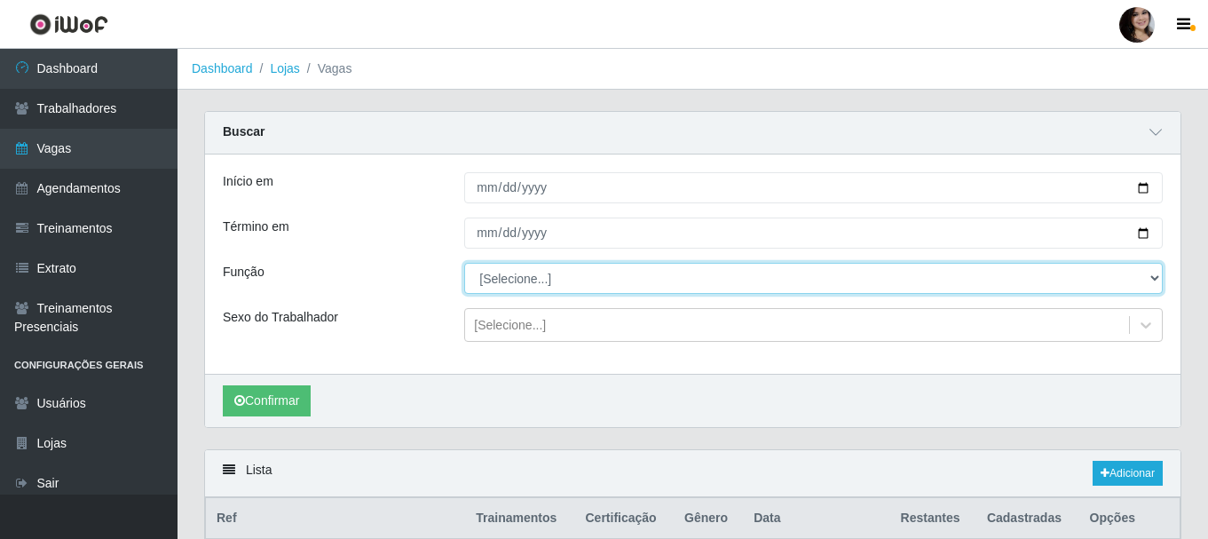
click at [517, 289] on select "[Selecione...] Embalador Embalador + Embalador ++ Operador de Caixa Operador de…" at bounding box center [813, 278] width 699 height 31
select select "72"
click at [464, 264] on select "[Selecione...] Embalador Embalador + Embalador ++ Operador de Caixa Operador de…" at bounding box center [813, 278] width 699 height 31
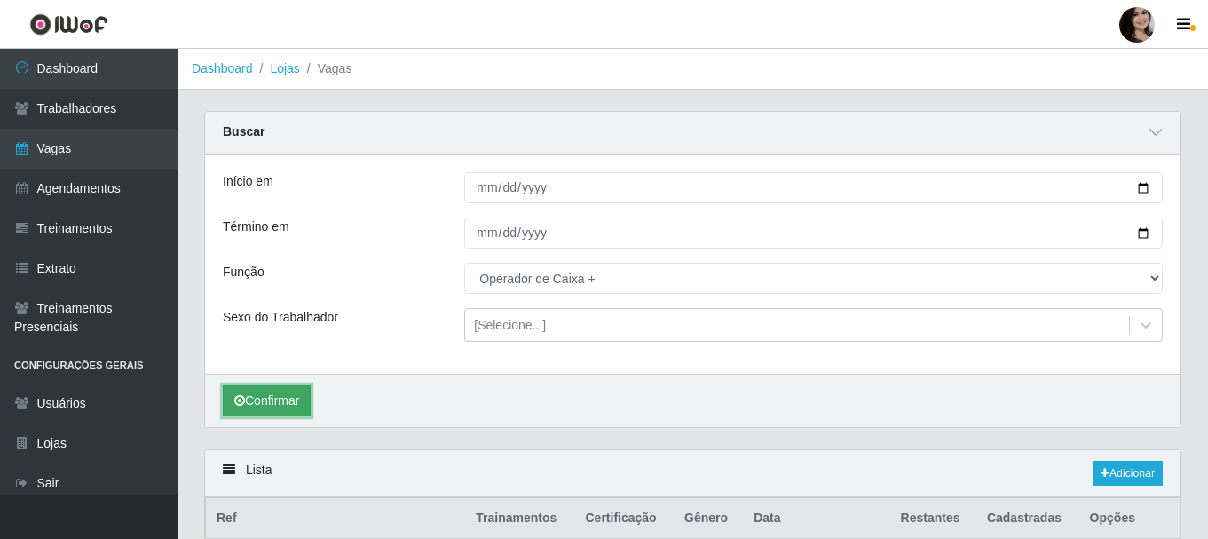
click at [284, 392] on button "Confirmar" at bounding box center [267, 400] width 88 height 31
click at [1146, 481] on link "Adicionar" at bounding box center [1128, 473] width 70 height 25
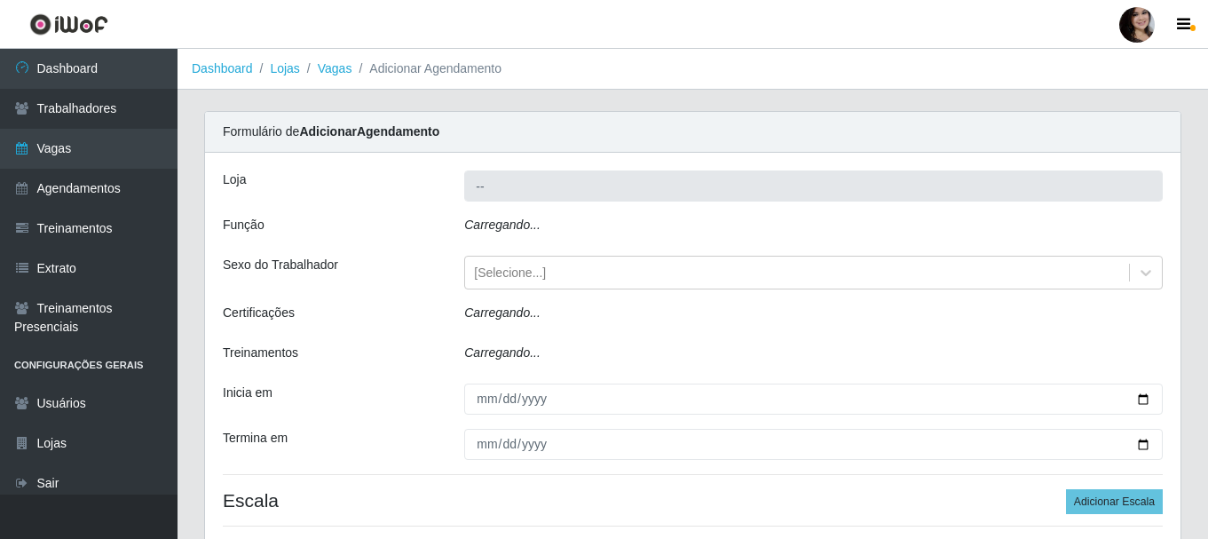
type input "SuperFácil Atacado - [PERSON_NAME]"
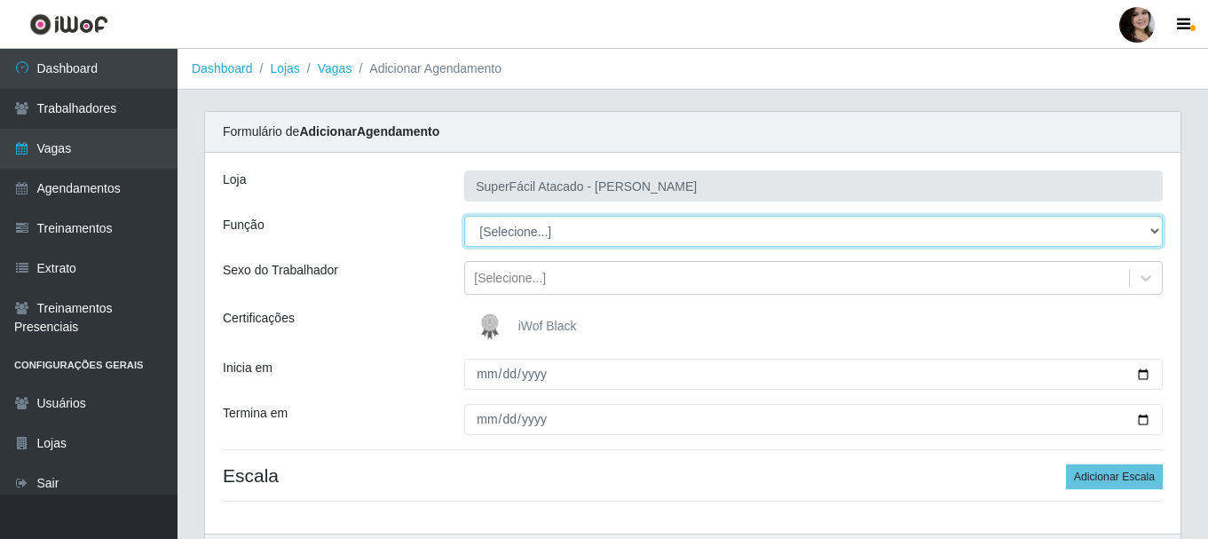
click at [1153, 233] on select "[Selecione...] Embalador Embalador + Embalador ++ Operador de Caixa Operador de…" at bounding box center [813, 231] width 699 height 31
select select "72"
click at [464, 216] on select "[Selecione...] Embalador Embalador + Embalador ++ Operador de Caixa Operador de…" at bounding box center [813, 231] width 699 height 31
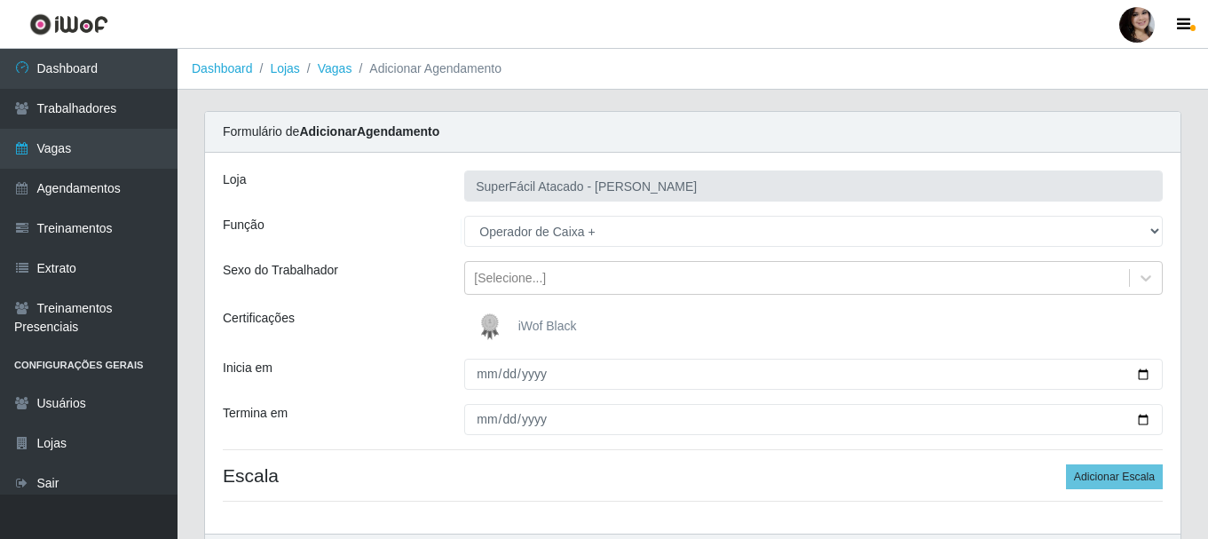
click at [531, 321] on span "iWof Black" at bounding box center [547, 326] width 59 height 14
click at [0, 0] on input "iWof Black" at bounding box center [0, 0] width 0 height 0
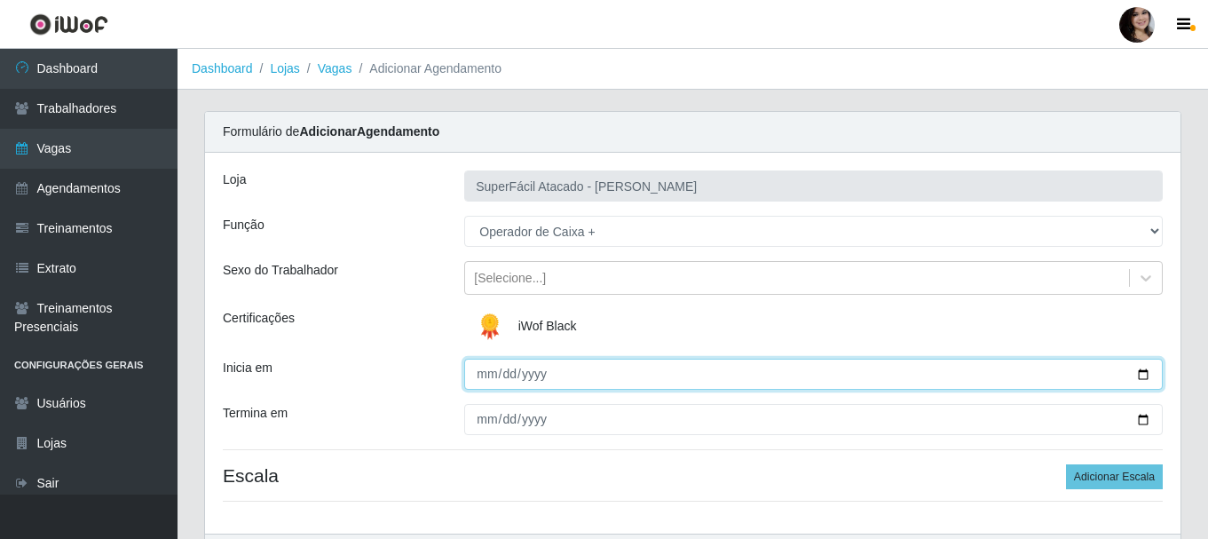
click at [1143, 374] on input "Inicia em" at bounding box center [813, 374] width 699 height 31
type input "[DATE]"
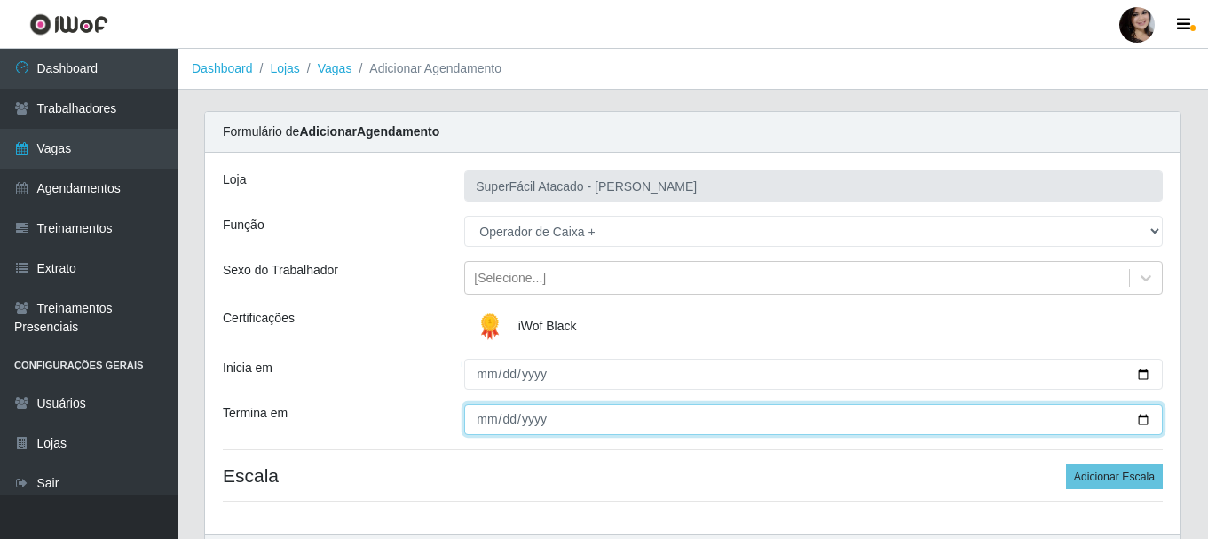
click at [1142, 421] on input "Termina em" at bounding box center [813, 419] width 699 height 31
type input "[DATE]"
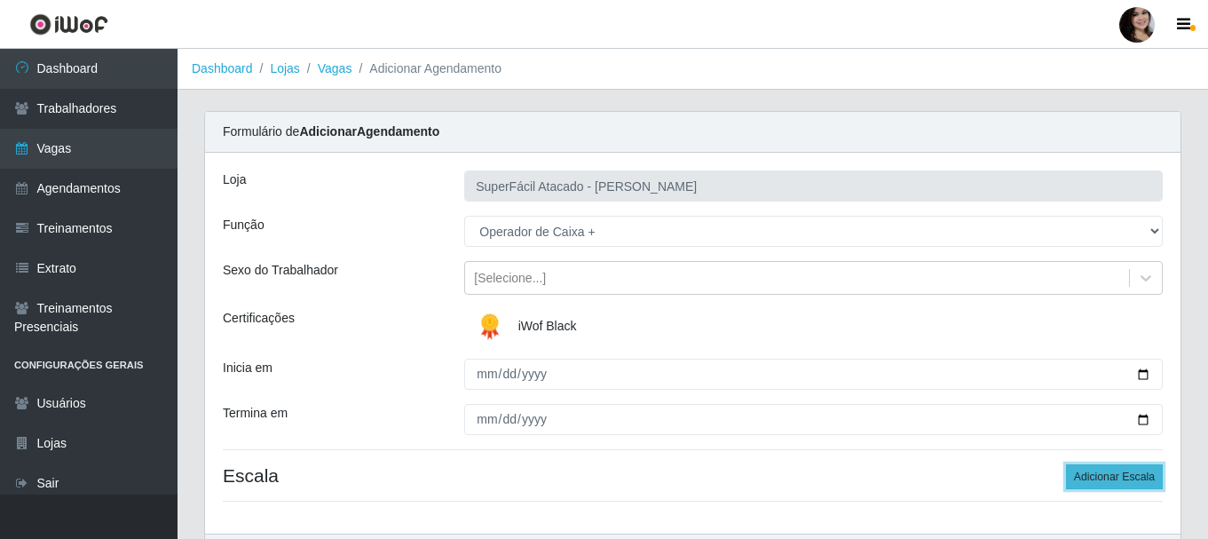
click at [1081, 482] on button "Adicionar Escala" at bounding box center [1114, 476] width 97 height 25
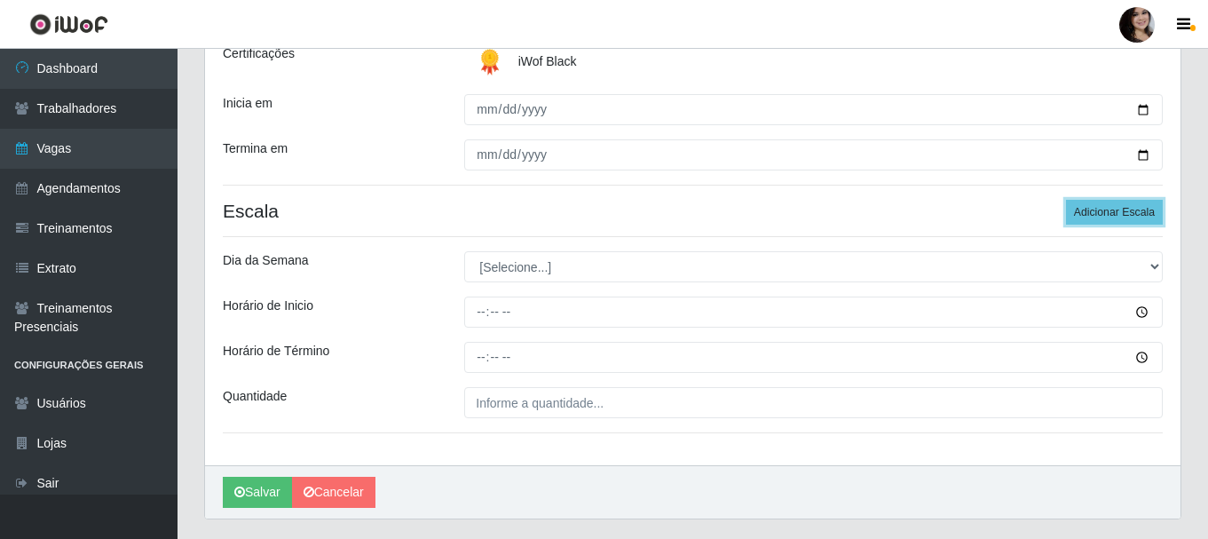
scroll to position [266, 0]
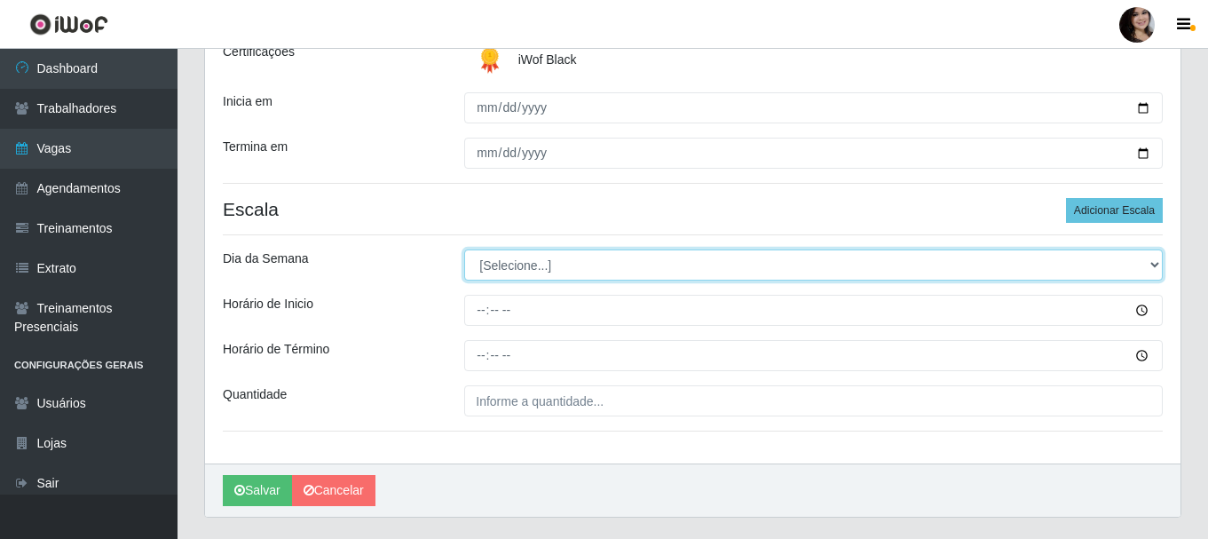
click at [1158, 263] on select "[Selecione...] Segunda Terça Quarta Quinta Sexta Sábado Domingo" at bounding box center [813, 264] width 699 height 31
select select "0"
click at [464, 249] on select "[Selecione...] Segunda Terça Quarta Quinta Sexta Sábado Domingo" at bounding box center [813, 264] width 699 height 31
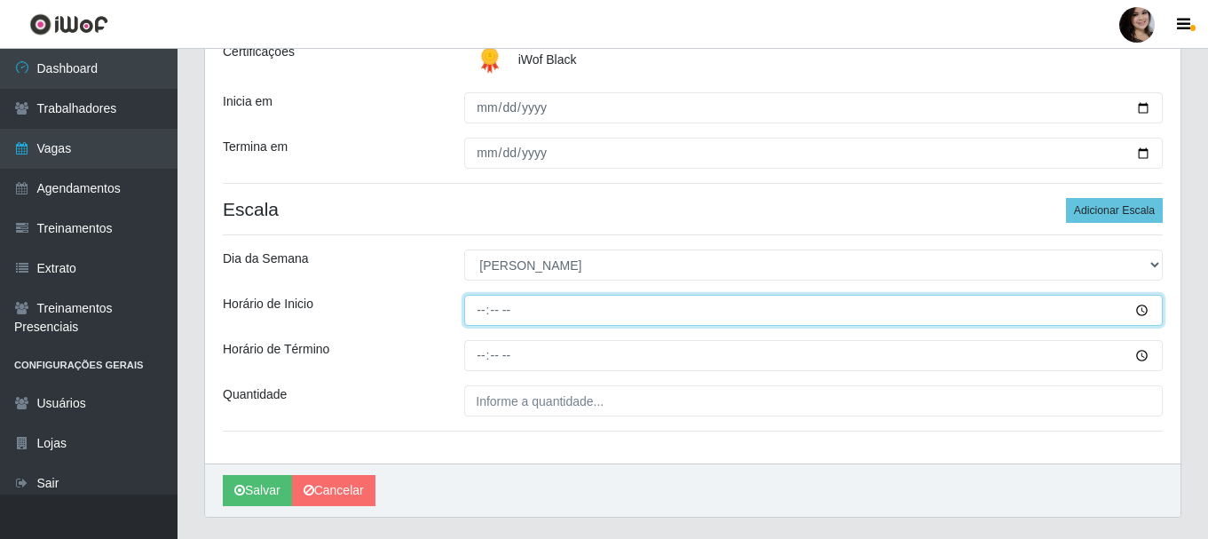
click at [484, 313] on input "Horário de Inicio" at bounding box center [813, 310] width 699 height 31
type input "08:30"
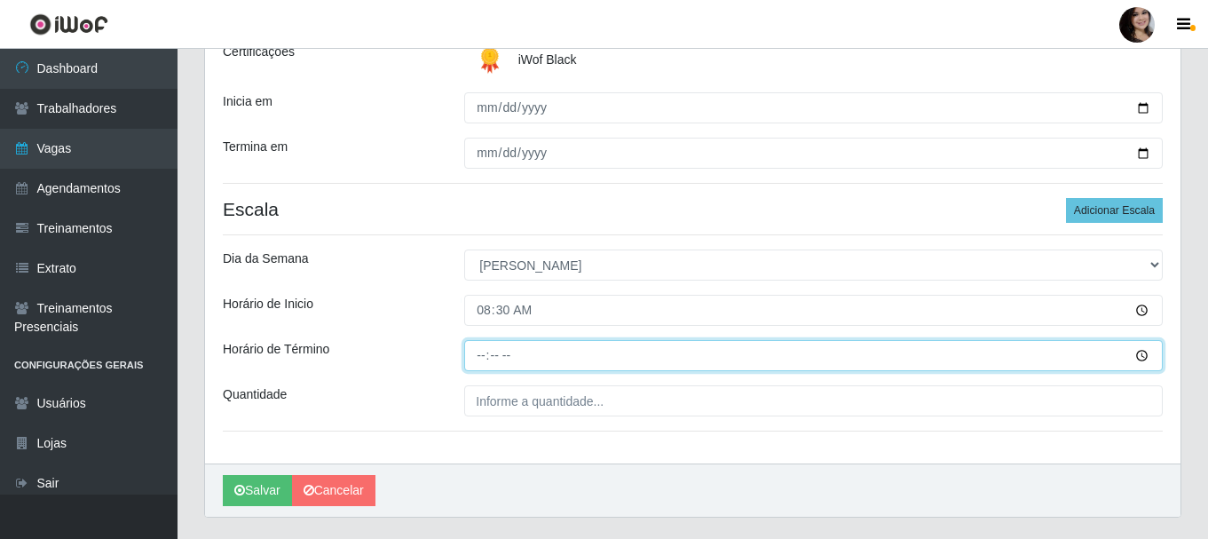
click at [482, 359] on input "Horário de Término" at bounding box center [813, 355] width 699 height 31
type input "14:30"
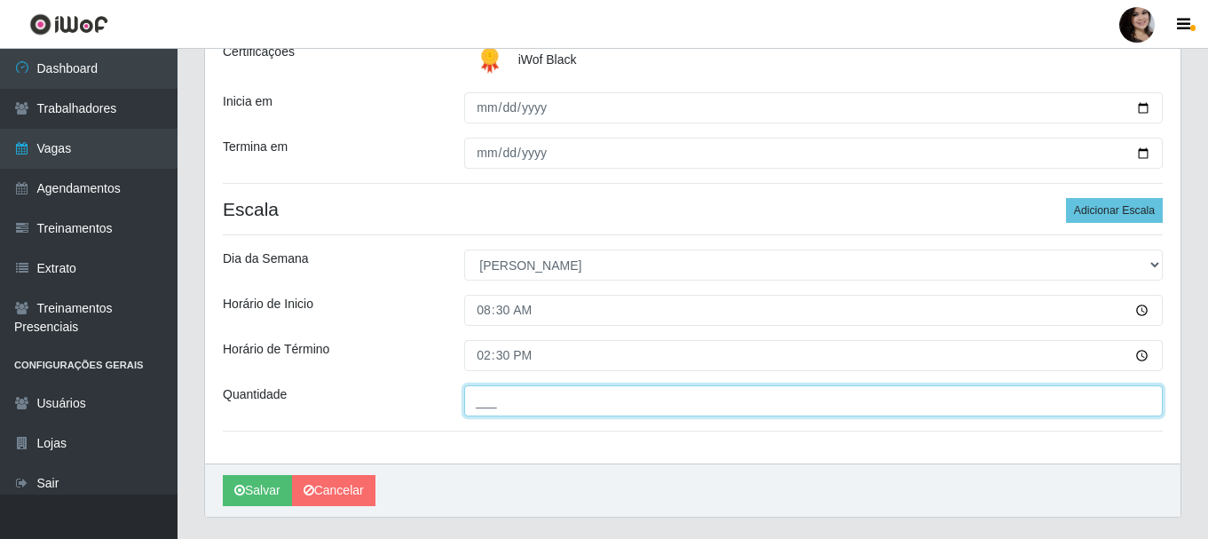
click at [496, 409] on input "___" at bounding box center [813, 400] width 699 height 31
type input "02_"
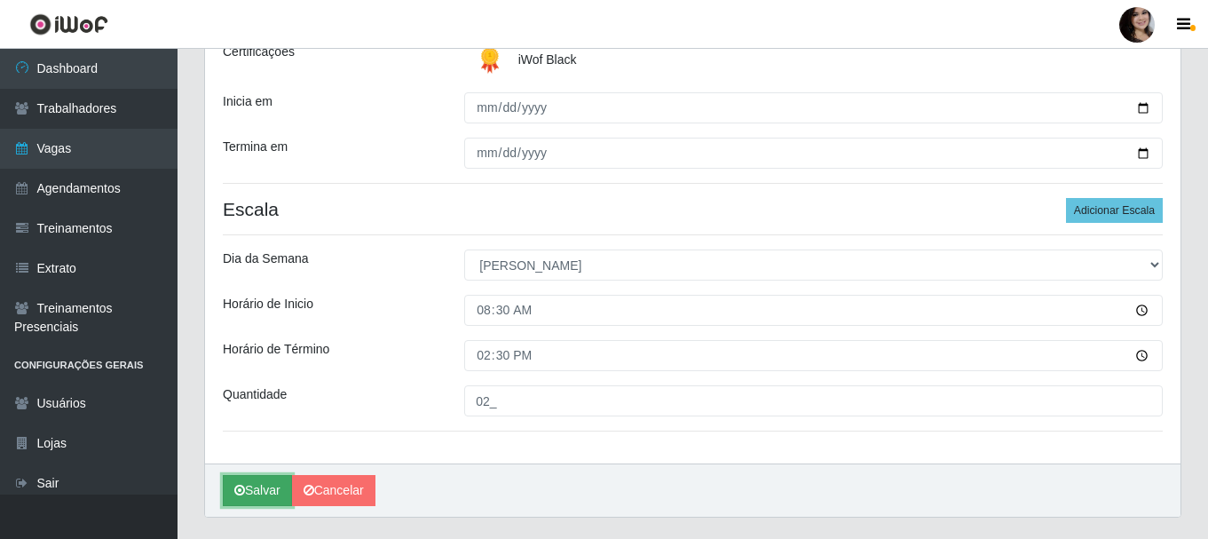
click at [276, 484] on button "Salvar" at bounding box center [257, 490] width 69 height 31
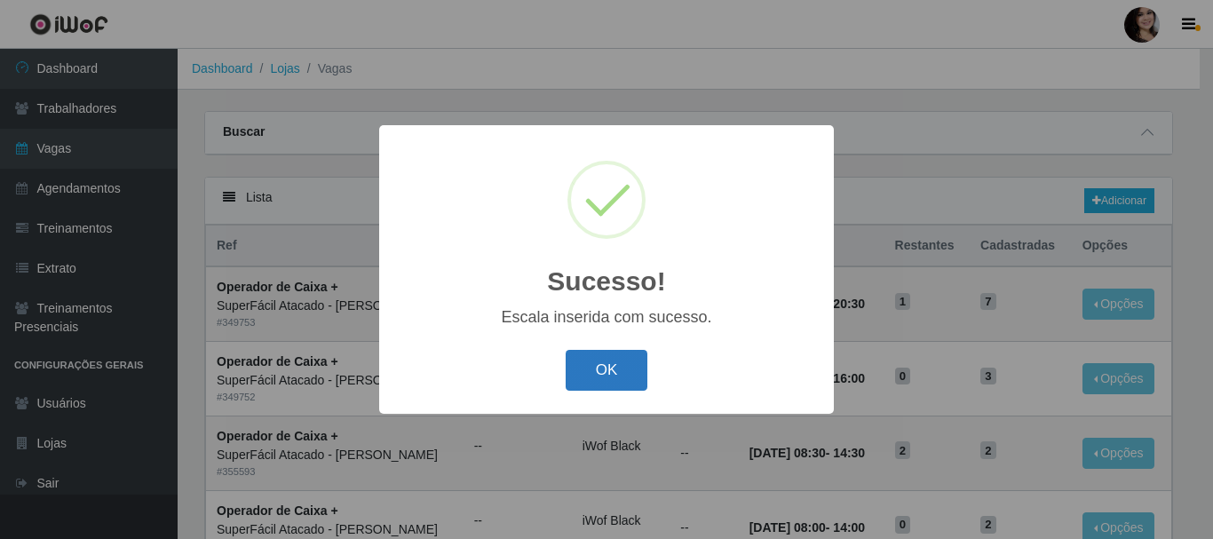
click at [614, 382] on button "OK" at bounding box center [607, 371] width 83 height 42
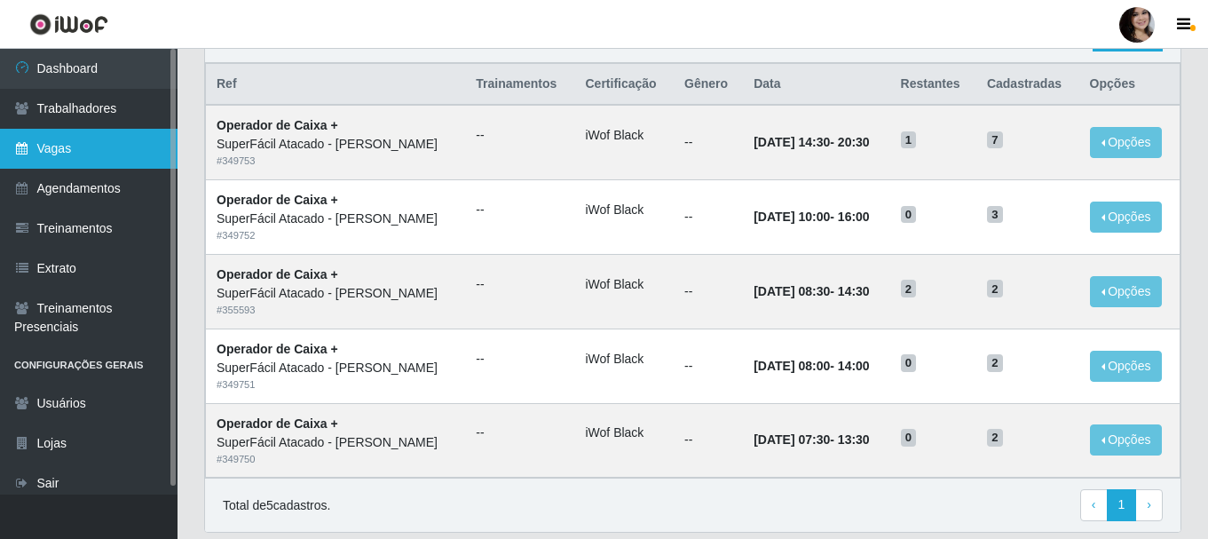
scroll to position [178, 0]
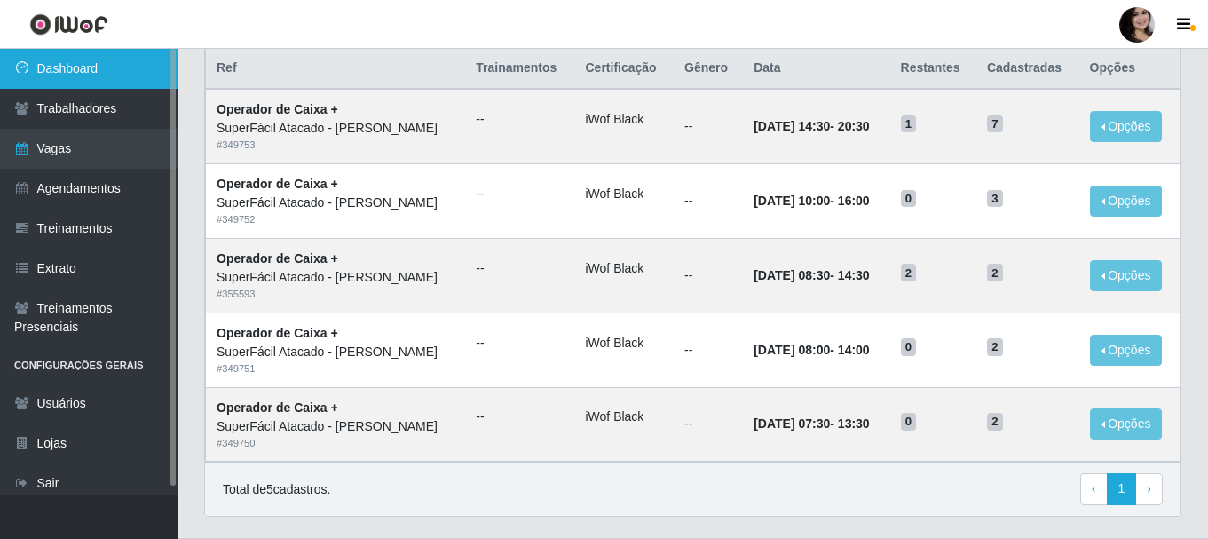
click at [123, 67] on link "Dashboard" at bounding box center [89, 69] width 178 height 40
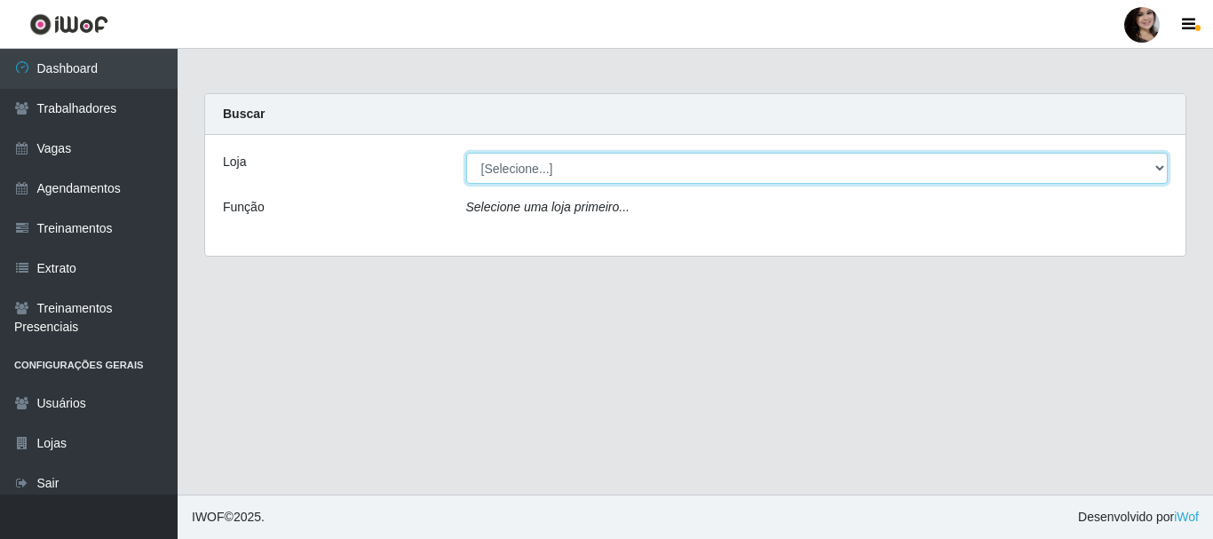
click at [563, 181] on select "[Selecione...] SuperFácil Atacado - [PERSON_NAME]" at bounding box center [817, 168] width 702 height 31
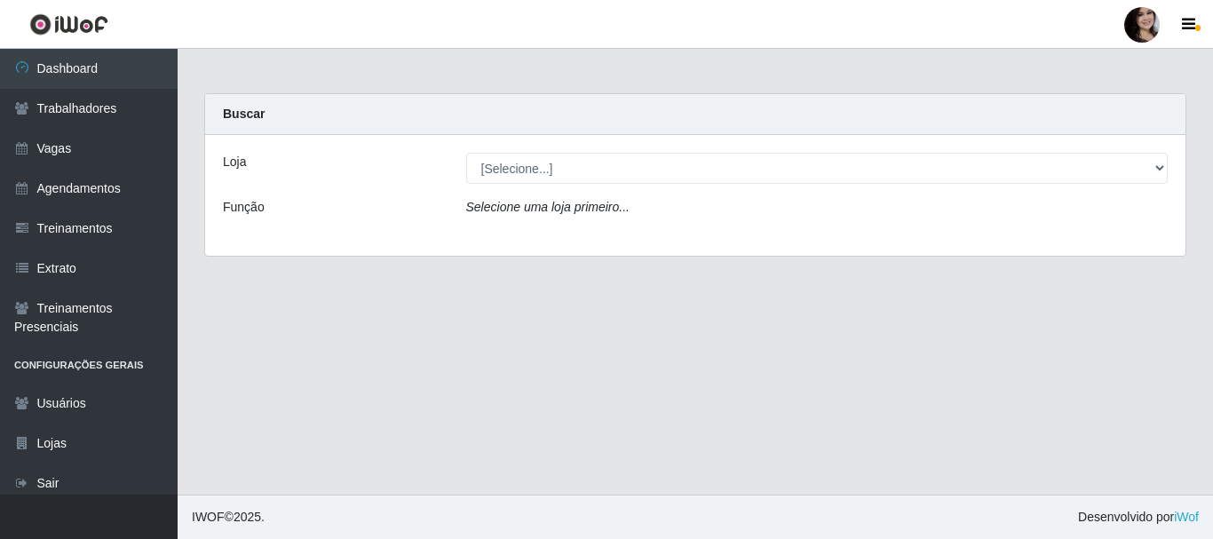
click at [581, 235] on div "Loja [Selecione...] SuperFácil Atacado - [PERSON_NAME] Função Selecione [PERSON…" at bounding box center [695, 195] width 980 height 121
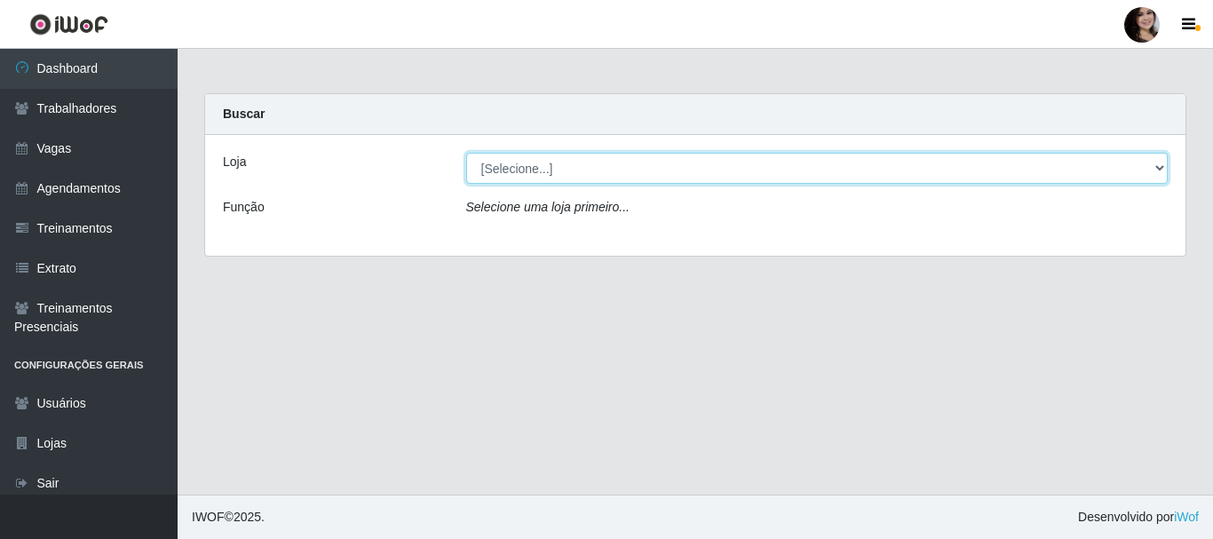
click at [582, 183] on select "[Selecione...] SuperFácil Atacado - [PERSON_NAME]" at bounding box center [817, 168] width 702 height 31
select select "399"
click at [466, 153] on select "[Selecione...] SuperFácil Atacado - [PERSON_NAME]" at bounding box center [817, 168] width 702 height 31
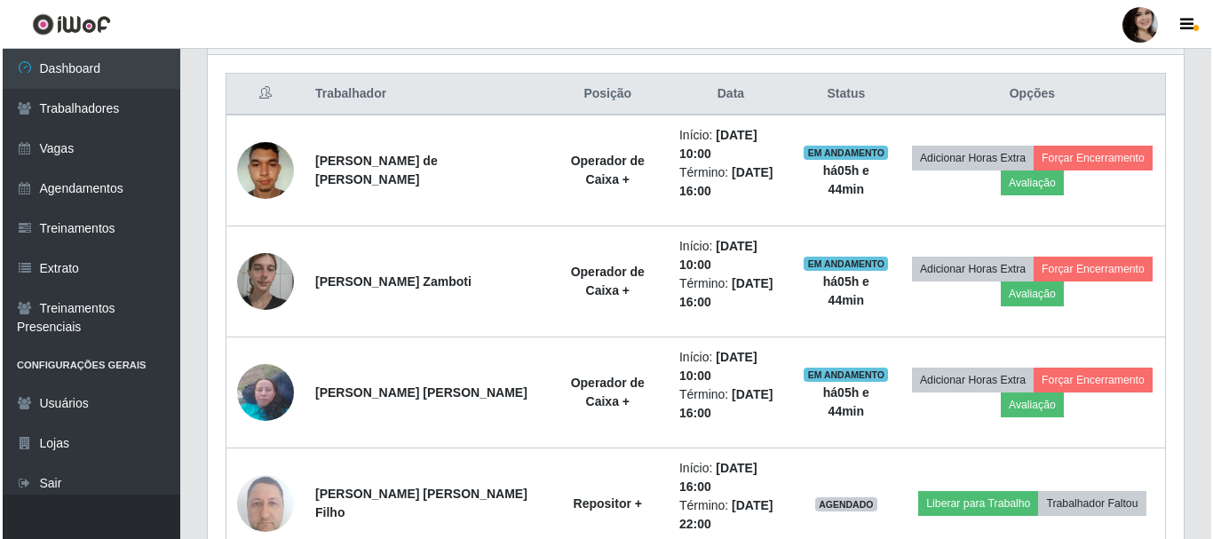
scroll to position [710, 0]
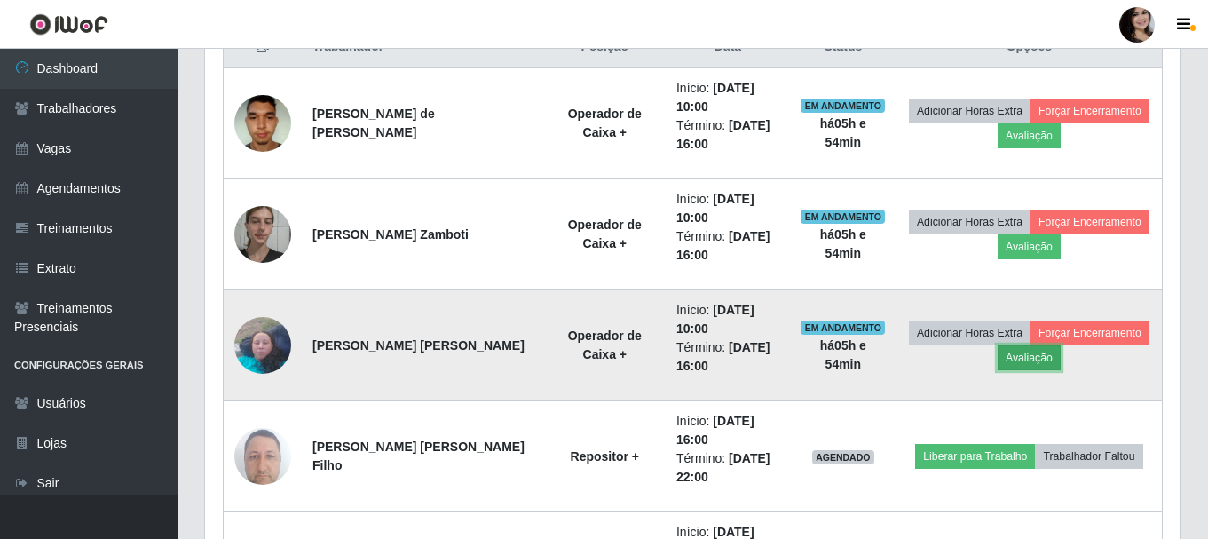
click at [1027, 366] on button "Avaliação" at bounding box center [1029, 357] width 63 height 25
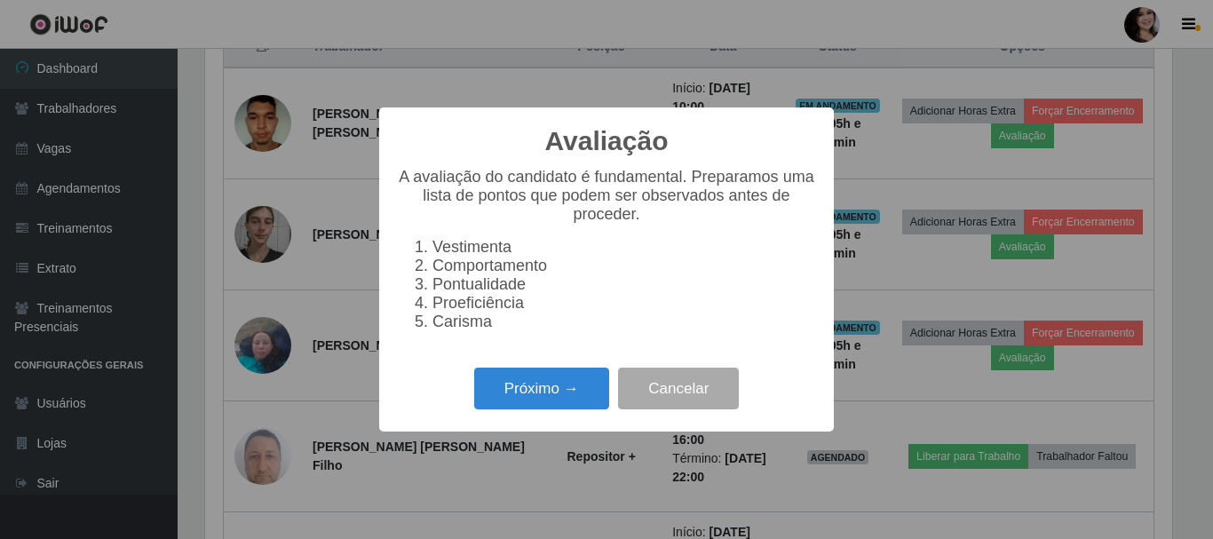
scroll to position [368, 967]
click at [532, 392] on button "Próximo →" at bounding box center [541, 389] width 135 height 42
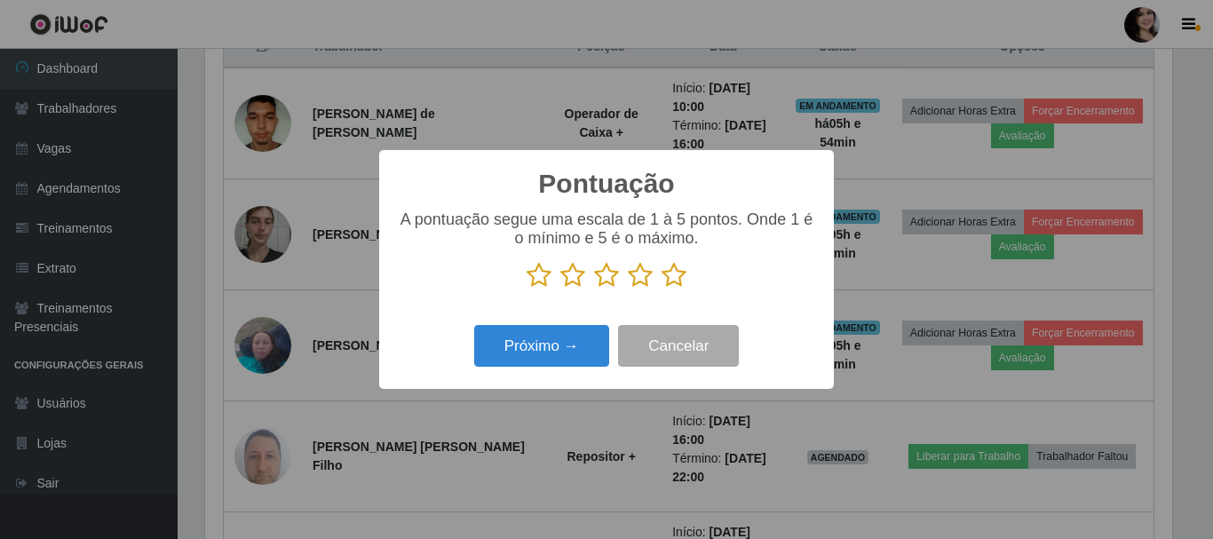
scroll to position [887454, 886856]
click at [669, 275] on icon at bounding box center [673, 275] width 25 height 27
click at [661, 289] on input "radio" at bounding box center [661, 289] width 0 height 0
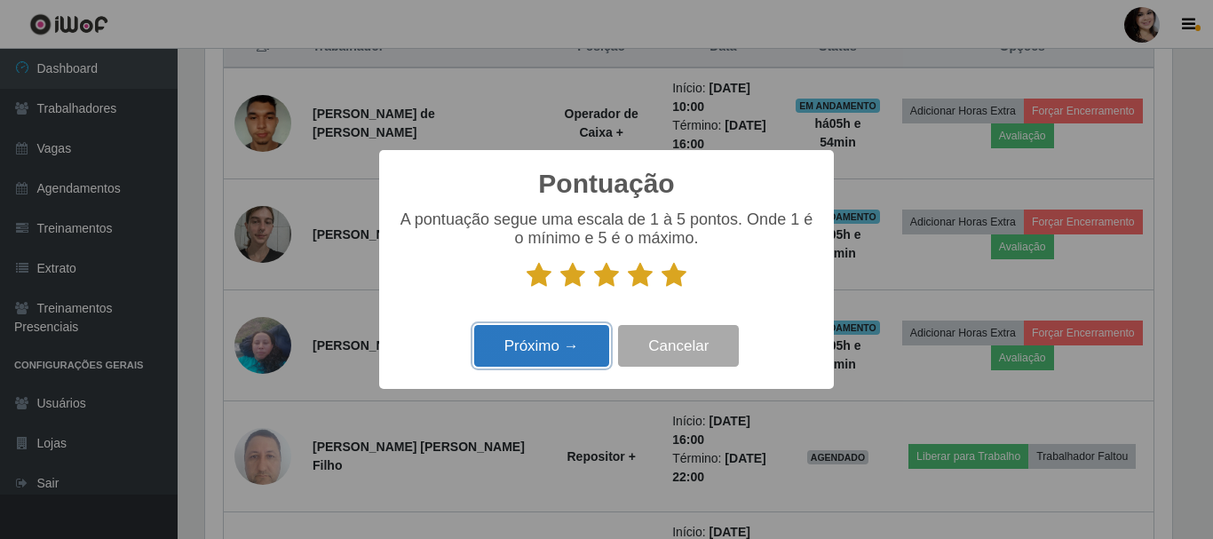
click at [575, 346] on button "Próximo →" at bounding box center [541, 346] width 135 height 42
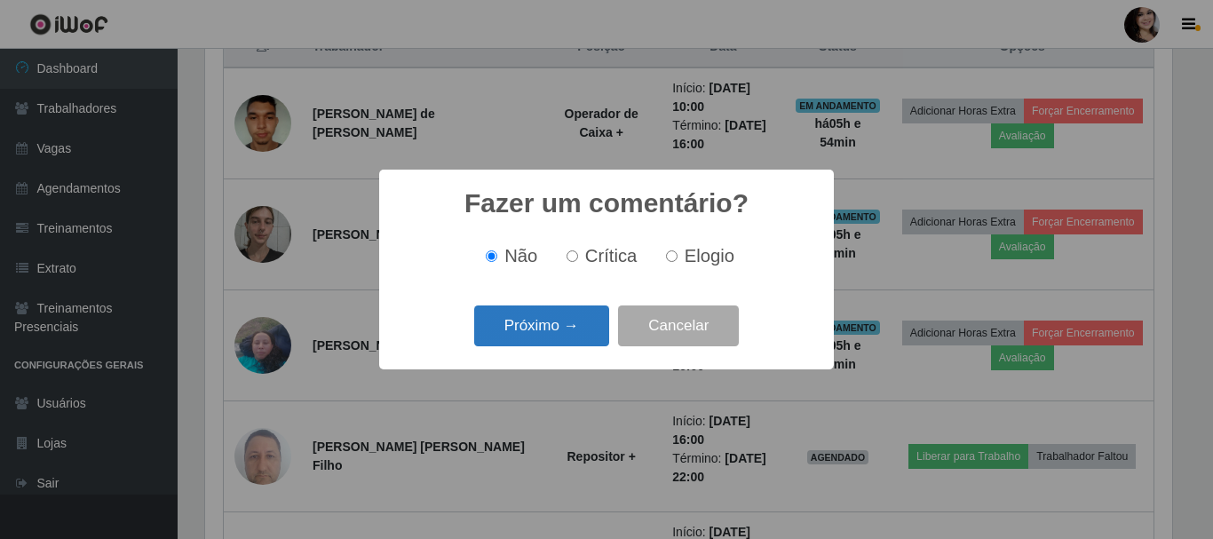
click at [577, 336] on button "Próximo →" at bounding box center [541, 326] width 135 height 42
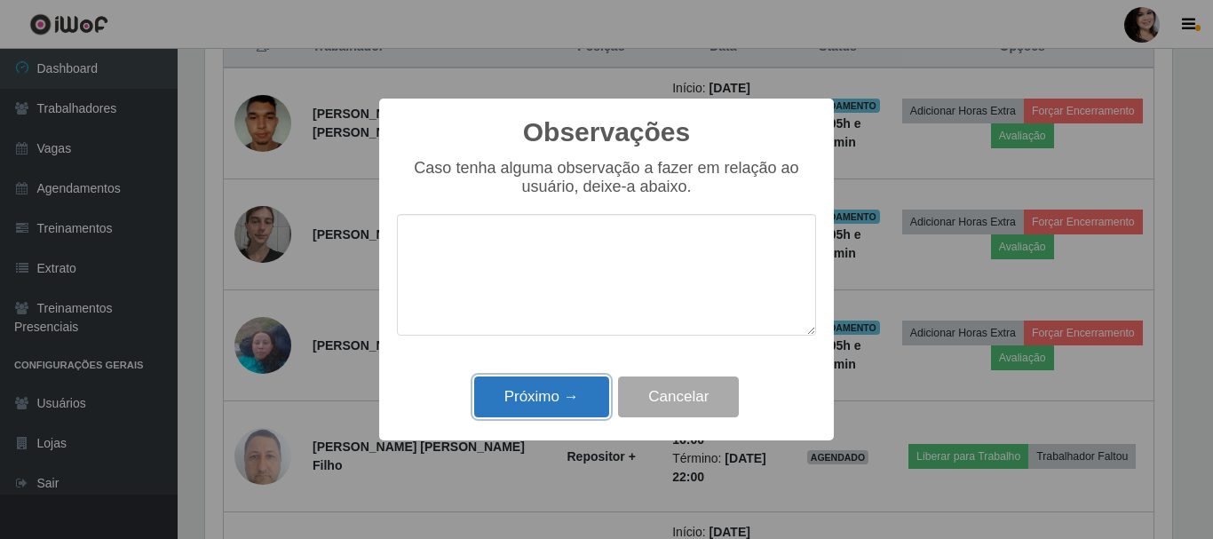
click at [570, 400] on button "Próximo →" at bounding box center [541, 397] width 135 height 42
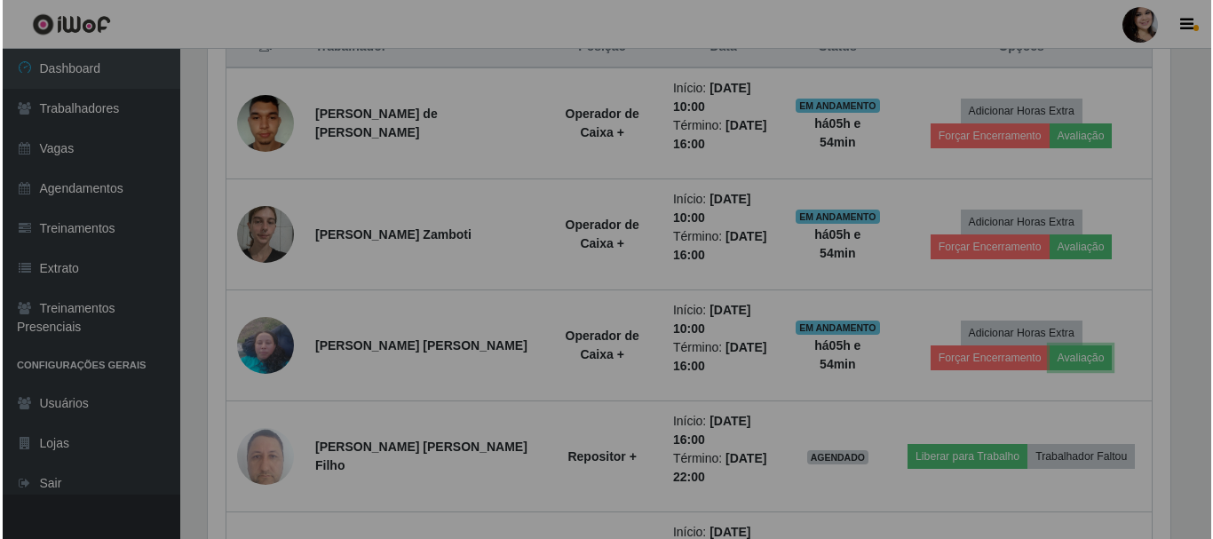
scroll to position [368, 976]
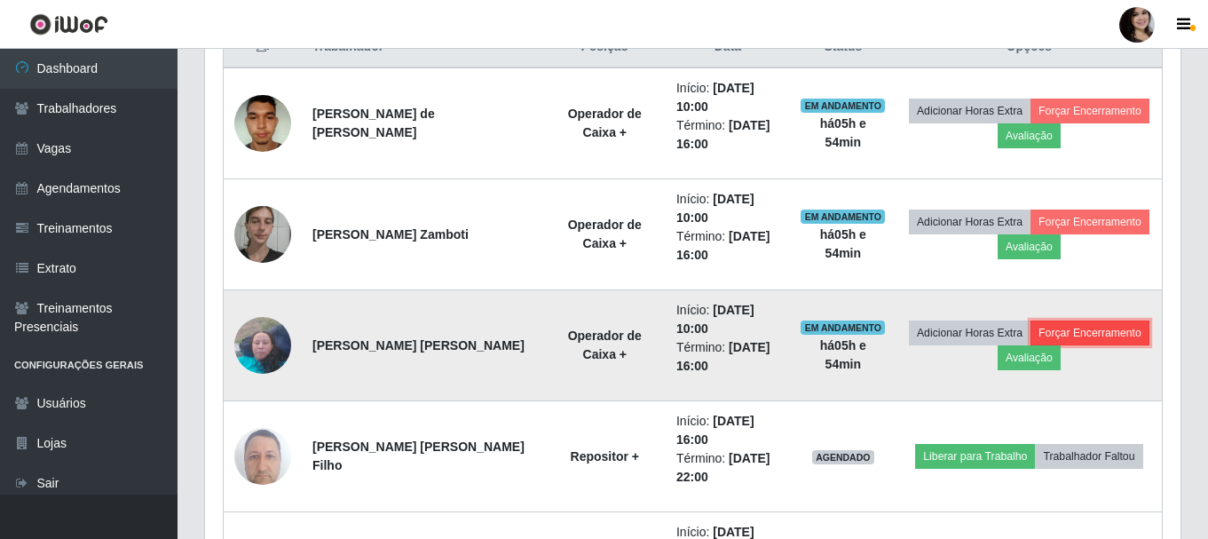
click at [1081, 326] on button "Forçar Encerramento" at bounding box center [1090, 333] width 119 height 25
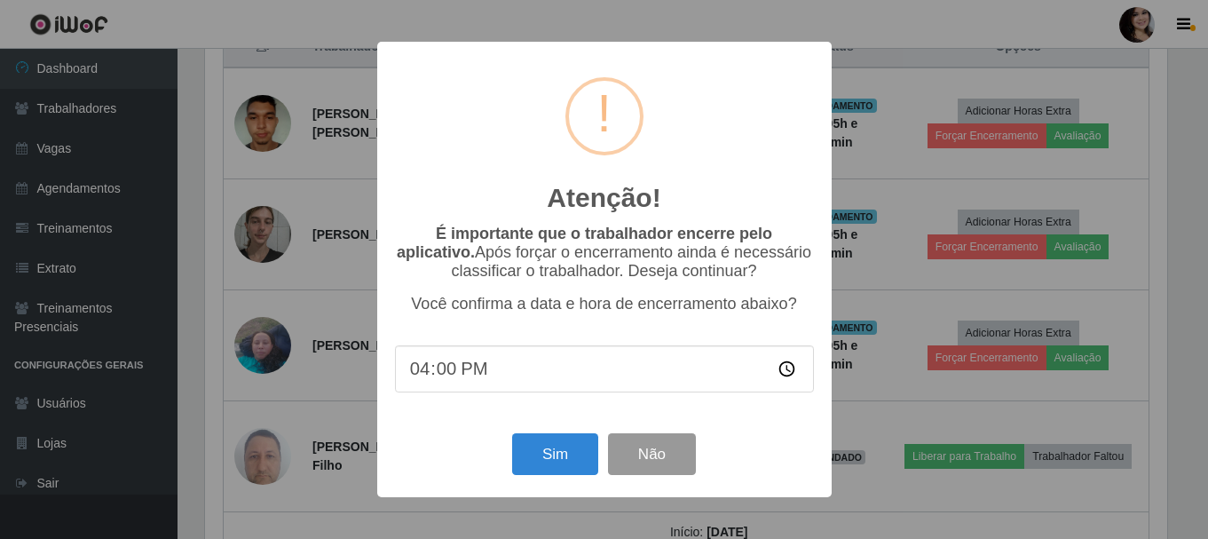
scroll to position [368, 967]
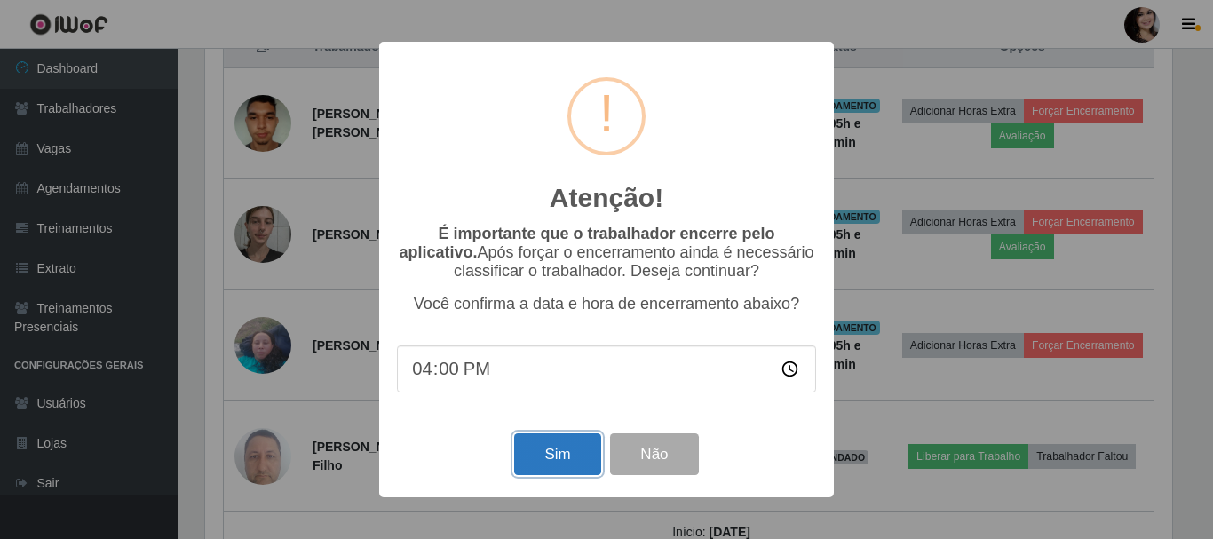
click at [541, 456] on button "Sim" at bounding box center [557, 454] width 86 height 42
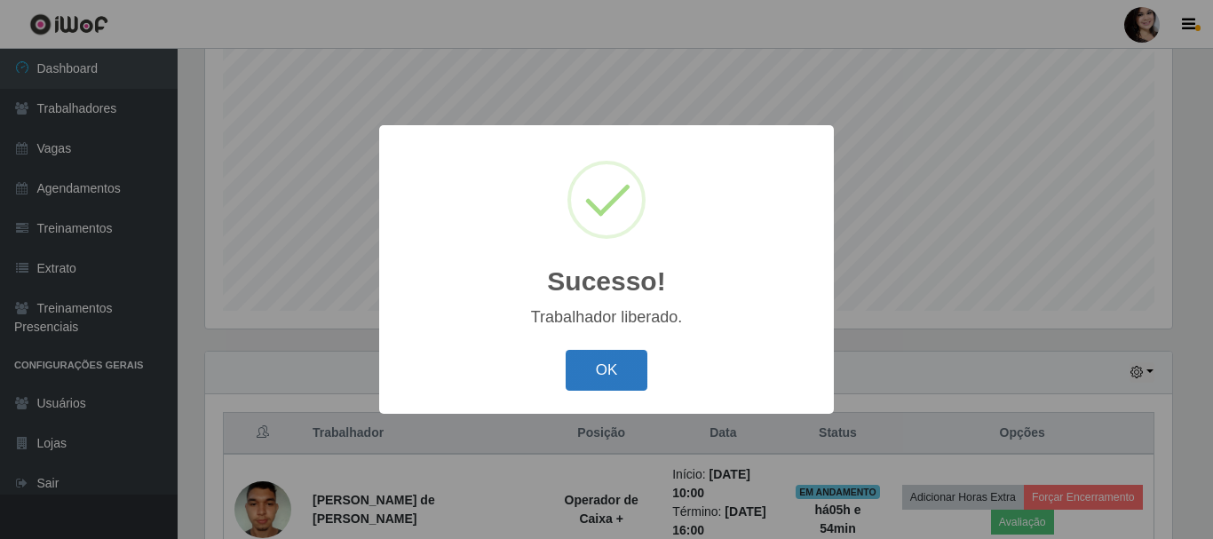
click at [601, 378] on button "OK" at bounding box center [607, 371] width 83 height 42
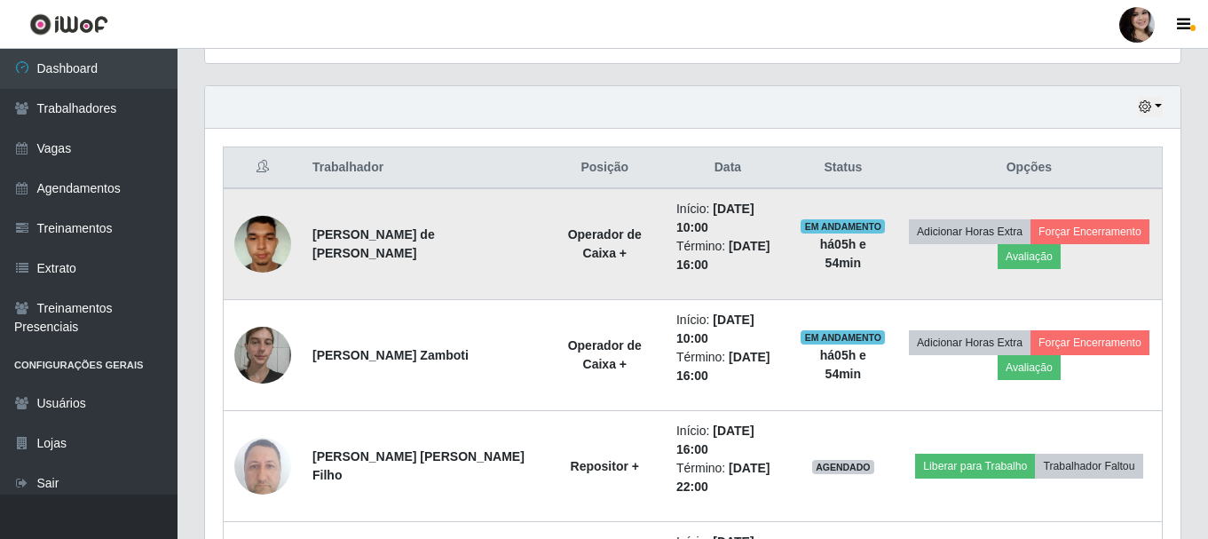
scroll to position [590, 0]
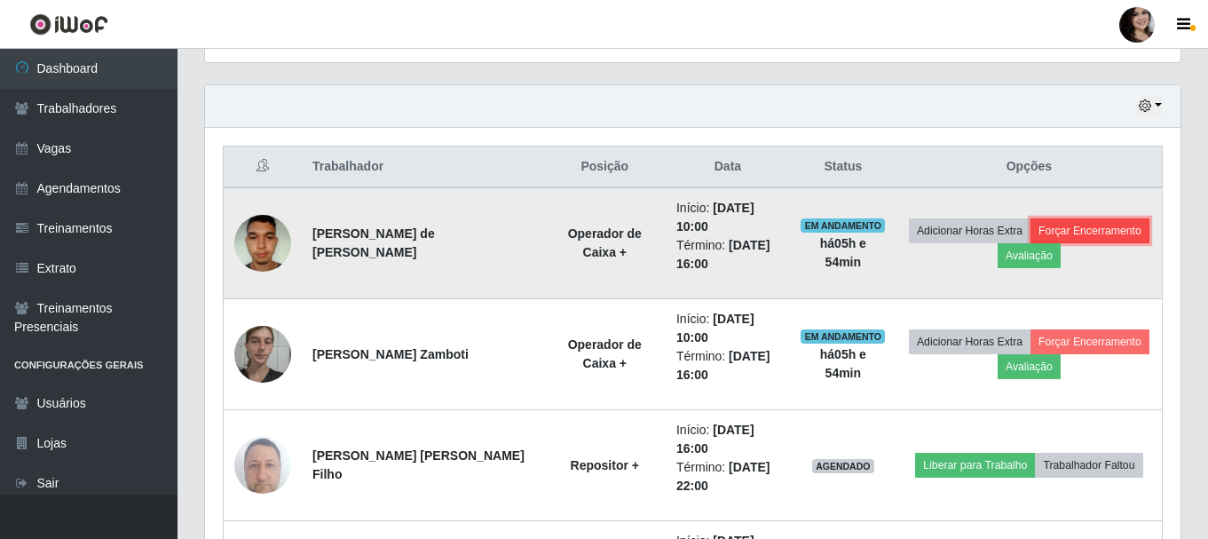
click at [1073, 232] on button "Forçar Encerramento" at bounding box center [1090, 230] width 119 height 25
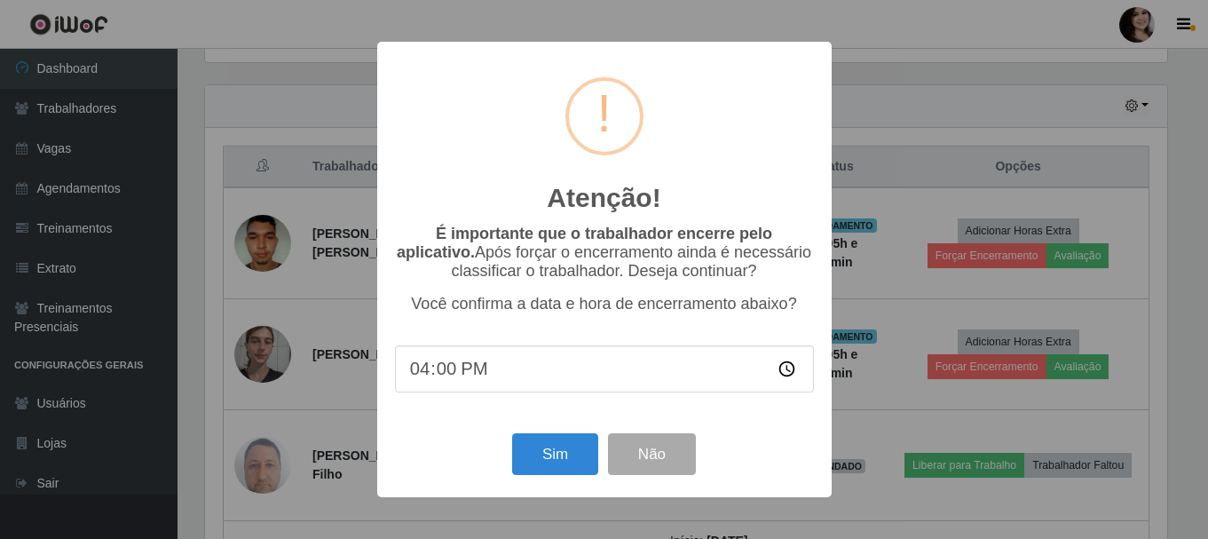
scroll to position [368, 967]
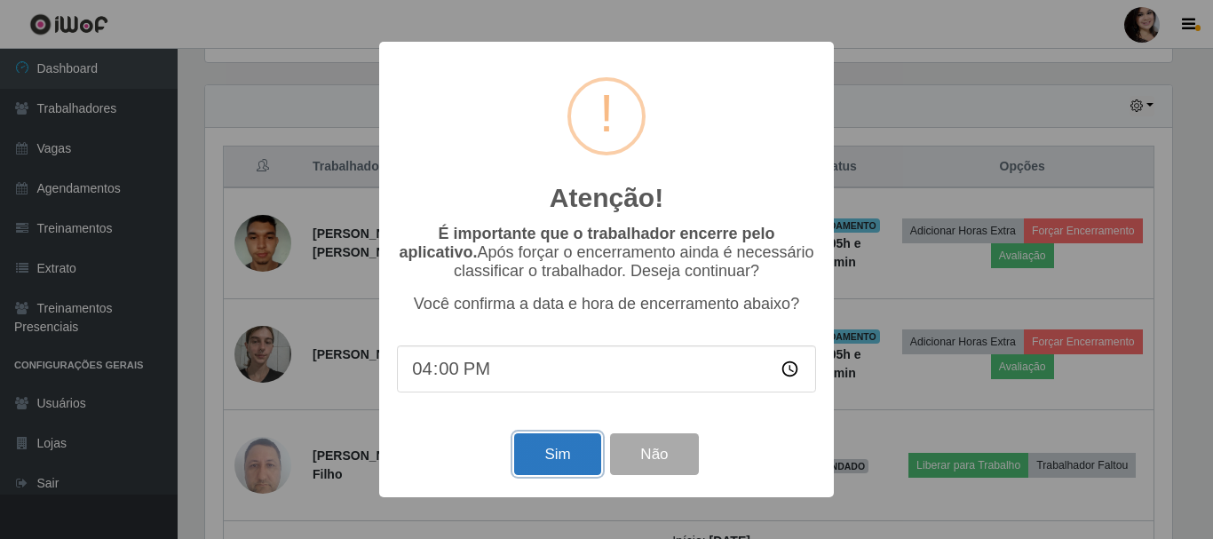
click at [560, 451] on button "Sim" at bounding box center [557, 454] width 86 height 42
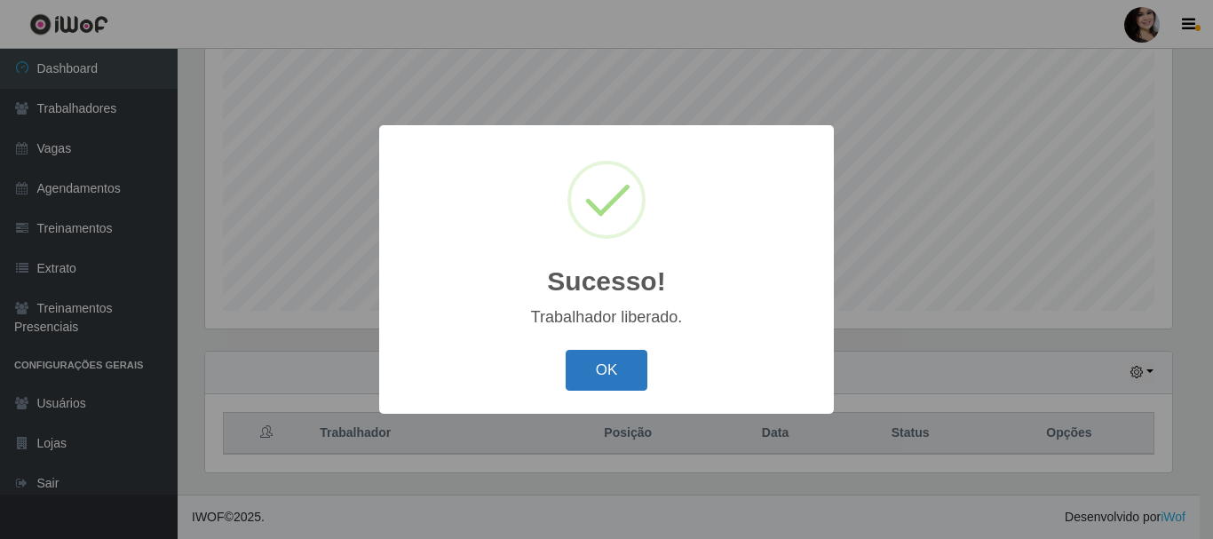
click at [621, 376] on button "OK" at bounding box center [607, 371] width 83 height 42
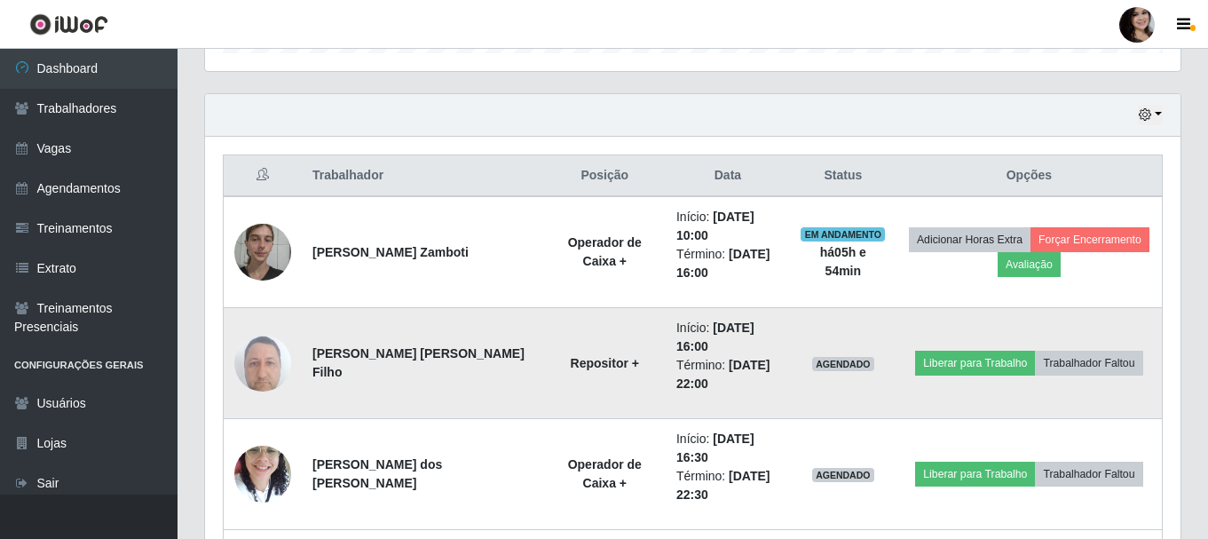
scroll to position [590, 0]
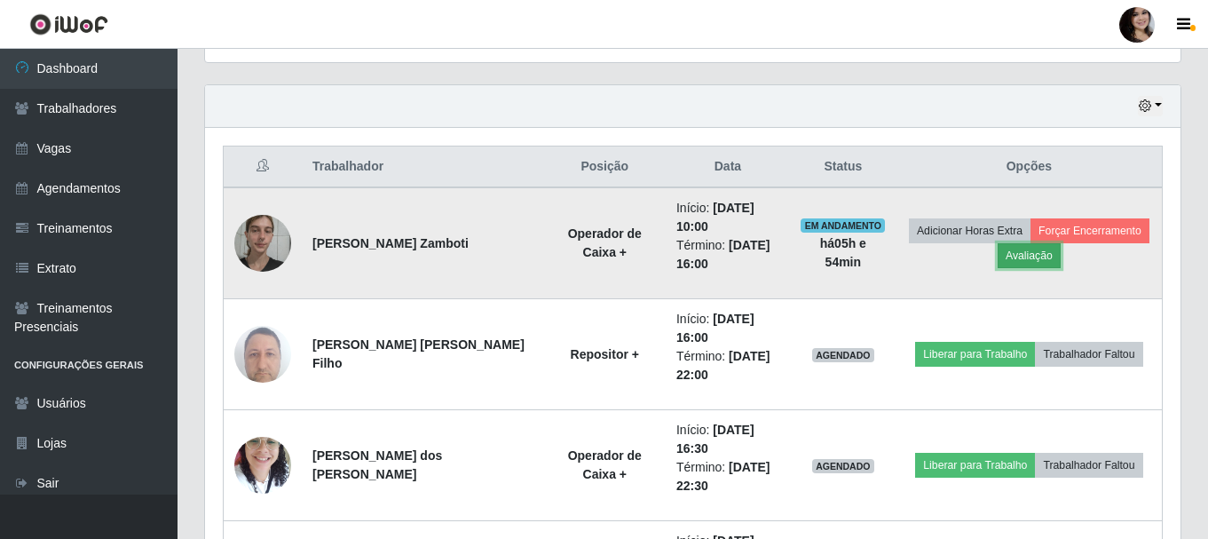
click at [1033, 262] on button "Avaliação" at bounding box center [1029, 255] width 63 height 25
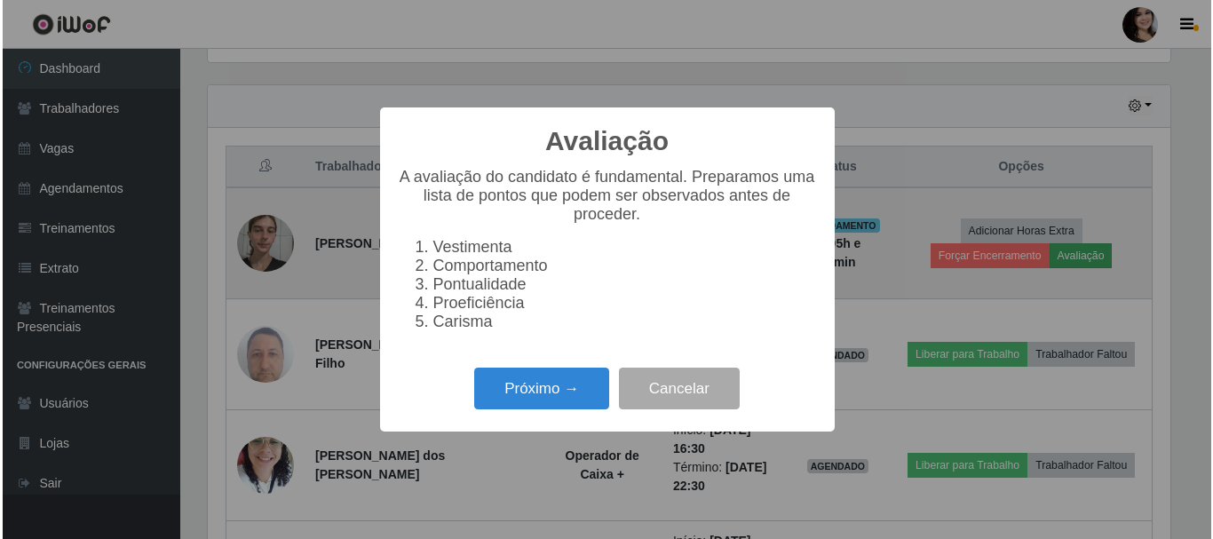
scroll to position [368, 967]
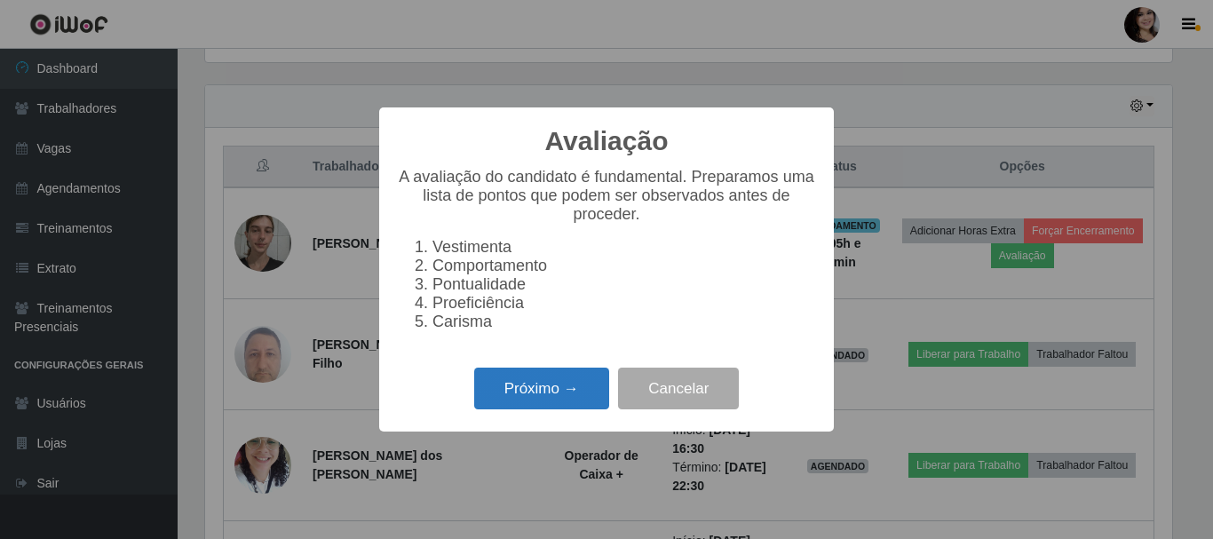
click at [542, 400] on button "Próximo →" at bounding box center [541, 389] width 135 height 42
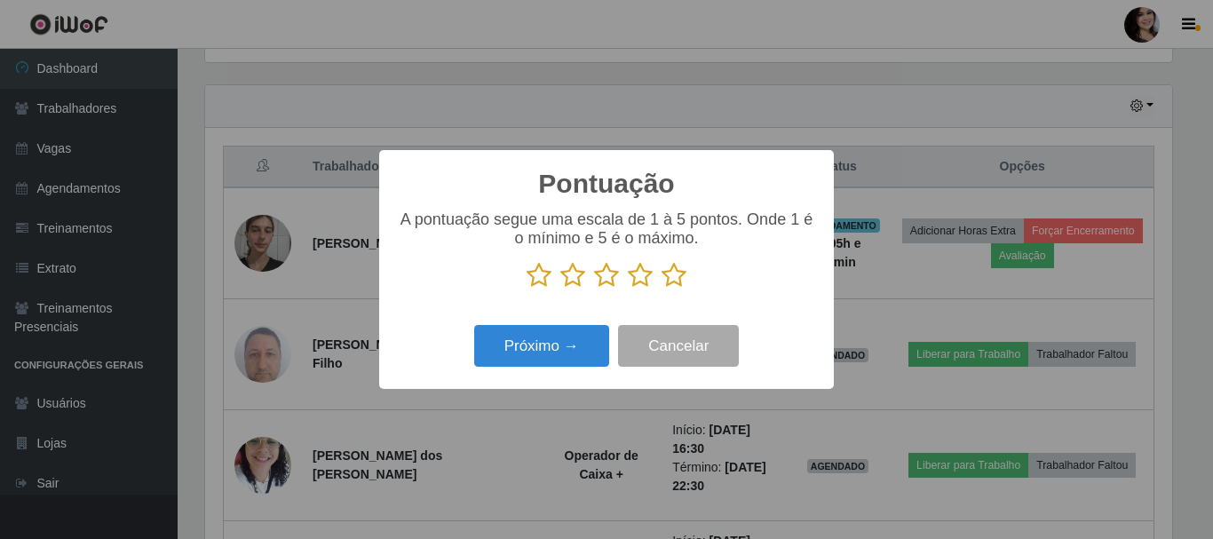
scroll to position [887454, 886856]
click at [675, 281] on icon at bounding box center [673, 275] width 25 height 27
click at [661, 289] on input "radio" at bounding box center [661, 289] width 0 height 0
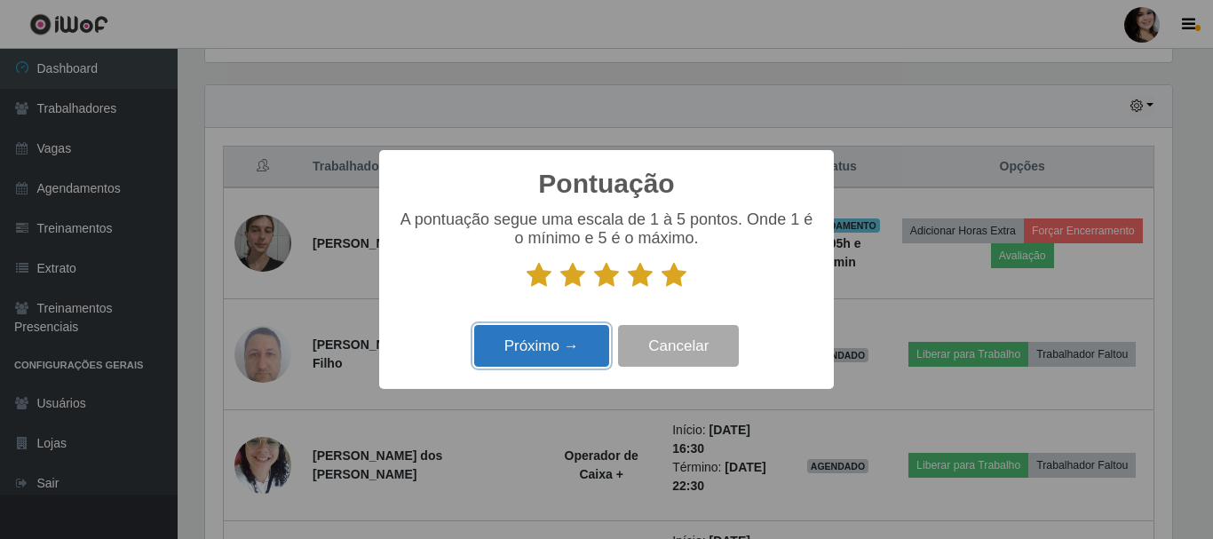
click at [524, 365] on button "Próximo →" at bounding box center [541, 346] width 135 height 42
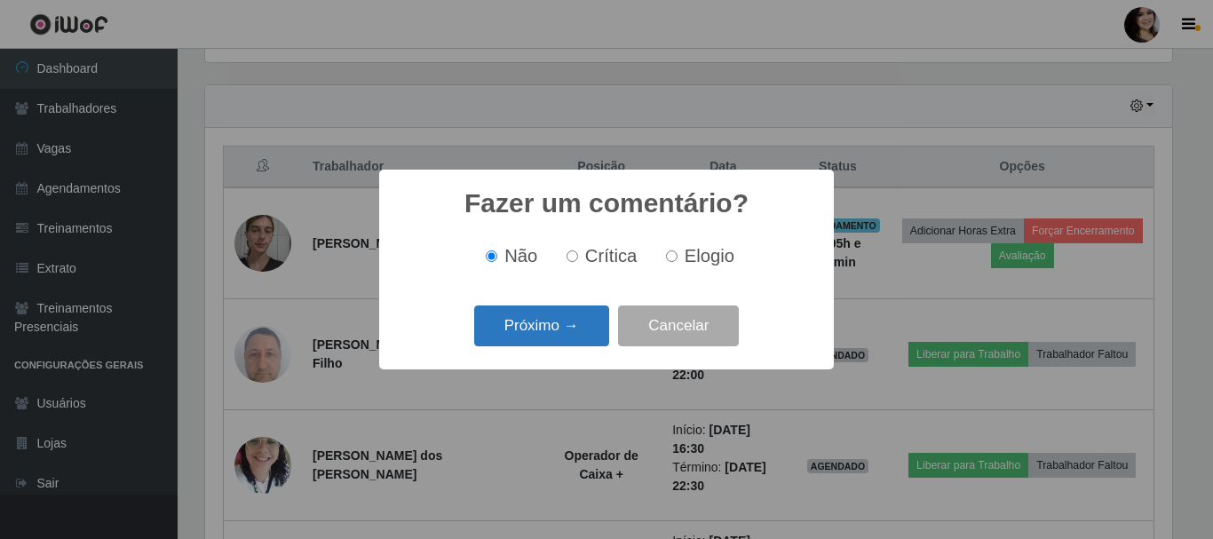
click at [563, 324] on button "Próximo →" at bounding box center [541, 326] width 135 height 42
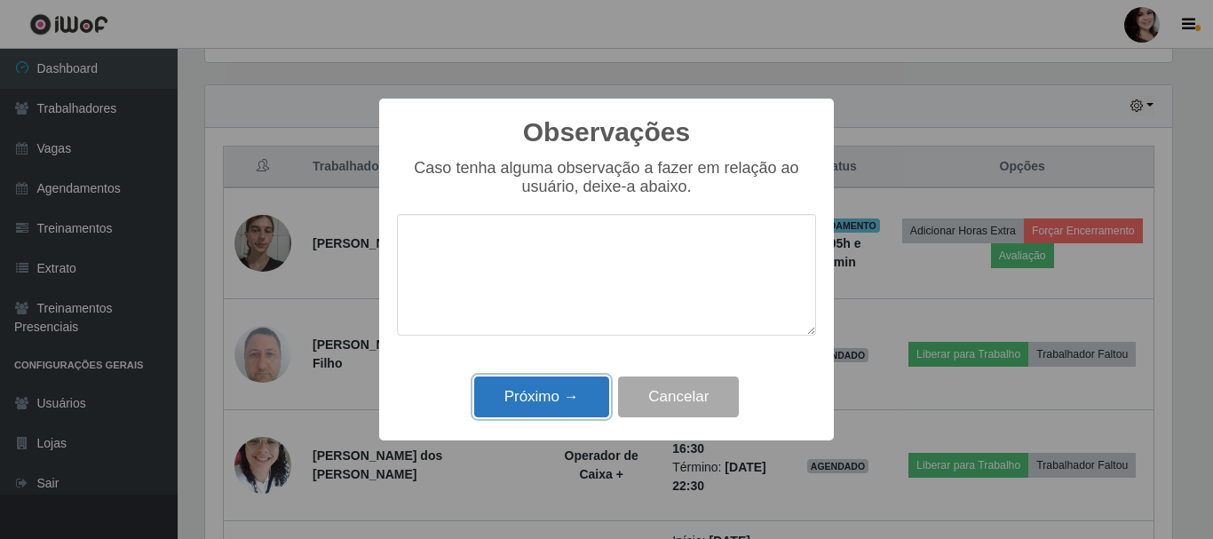
click at [557, 403] on button "Próximo →" at bounding box center [541, 397] width 135 height 42
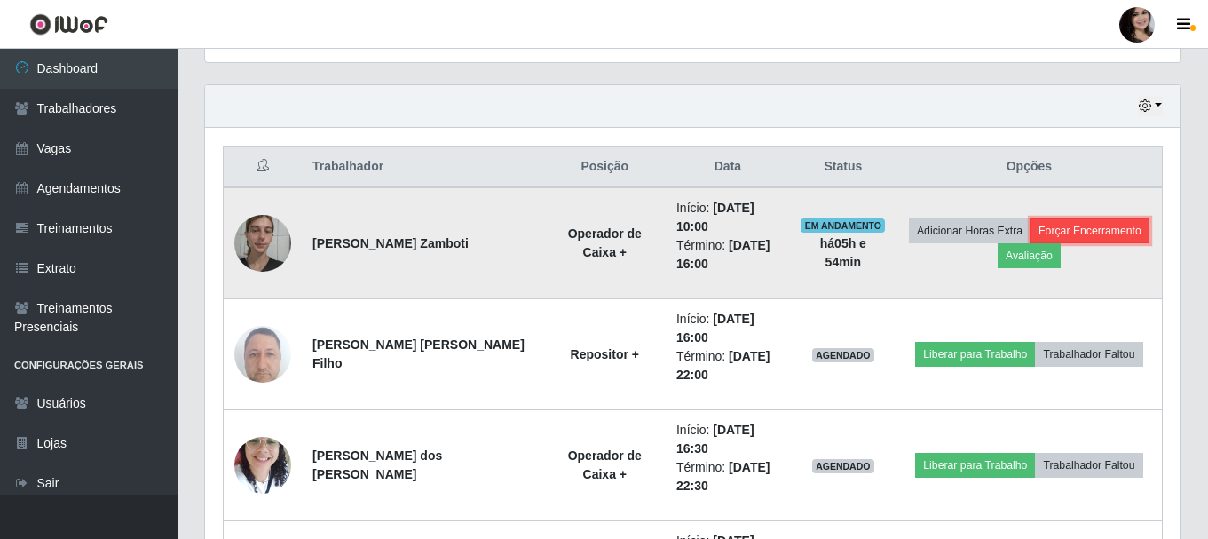
click at [1066, 233] on button "Forçar Encerramento" at bounding box center [1090, 230] width 119 height 25
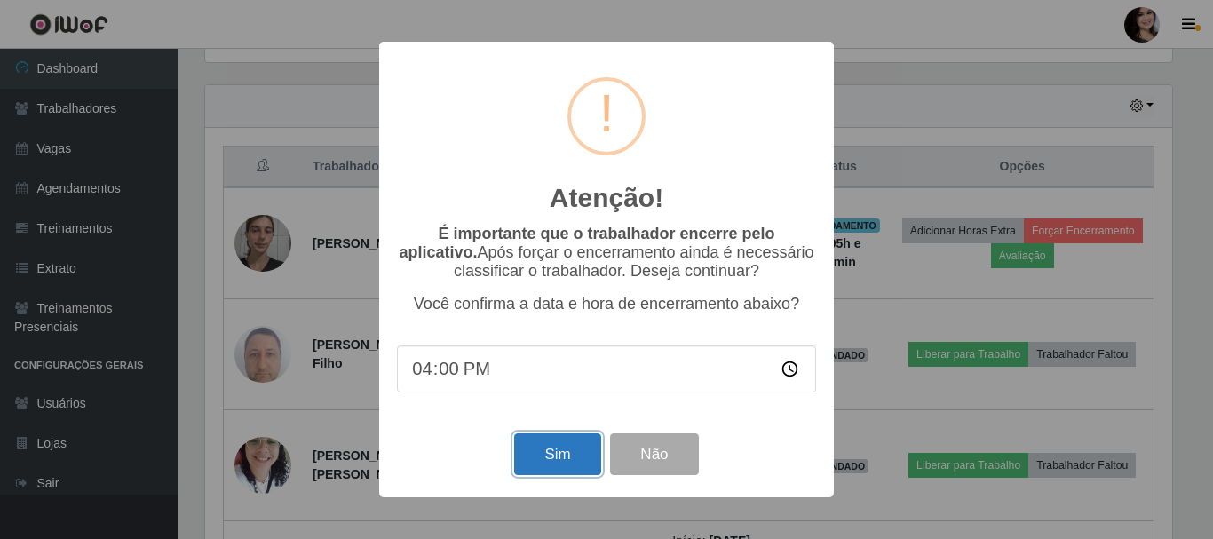
click at [539, 450] on button "Sim" at bounding box center [557, 454] width 86 height 42
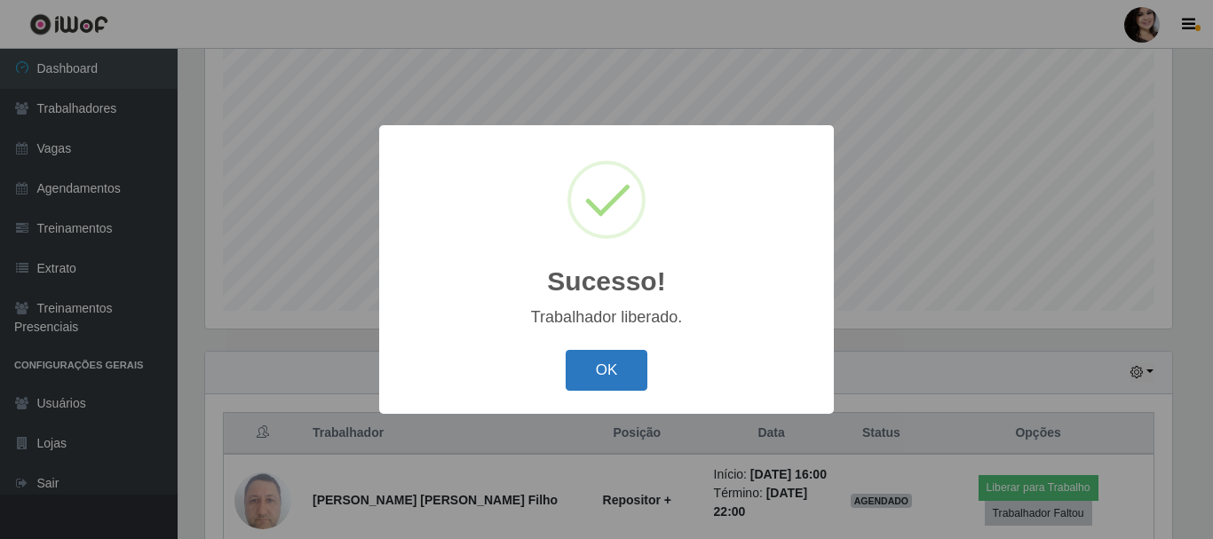
click at [585, 369] on button "OK" at bounding box center [607, 371] width 83 height 42
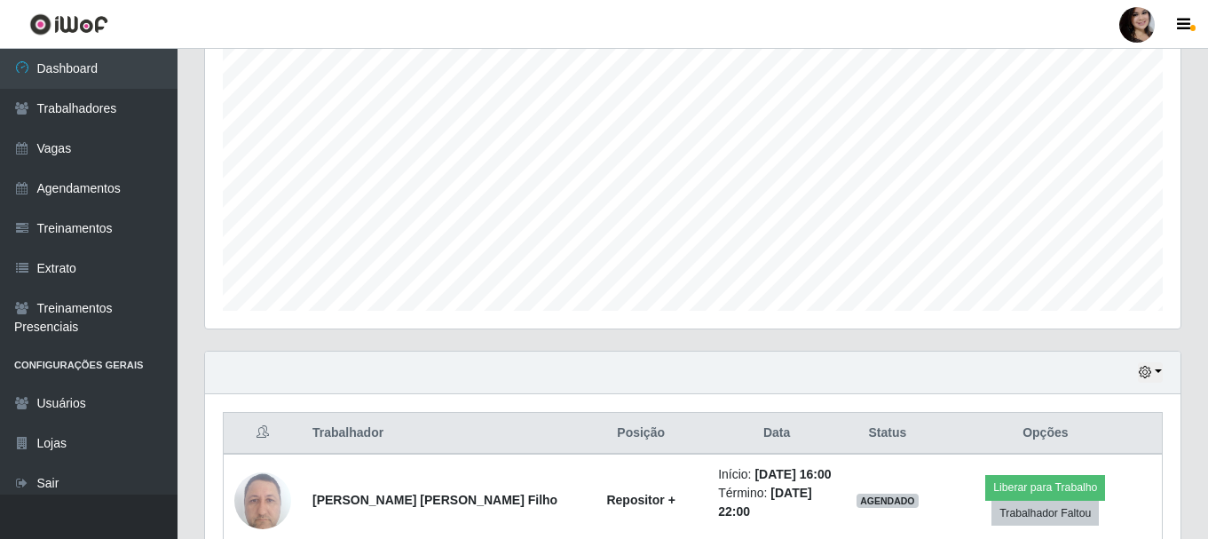
scroll to position [413, 0]
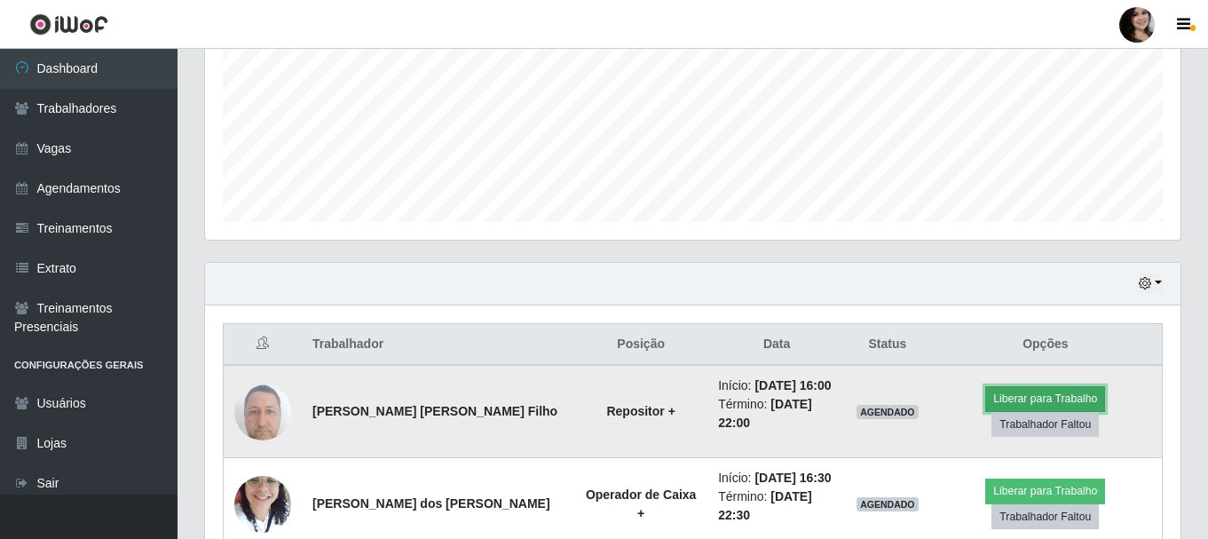
click at [985, 405] on button "Liberar para Trabalho" at bounding box center [1045, 398] width 120 height 25
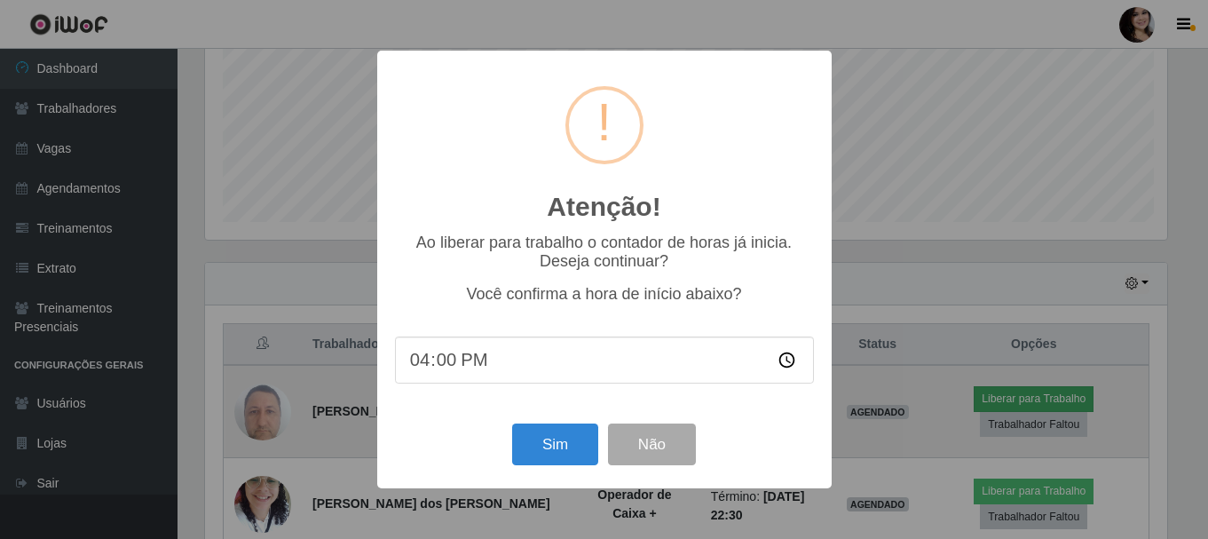
scroll to position [368, 967]
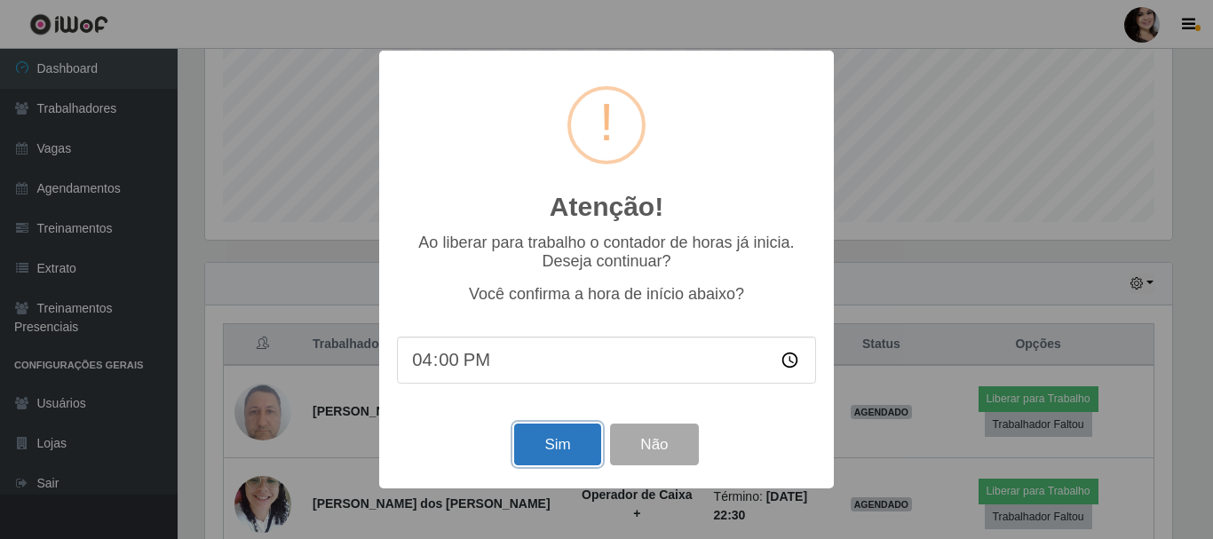
click at [553, 447] on button "Sim" at bounding box center [557, 444] width 86 height 42
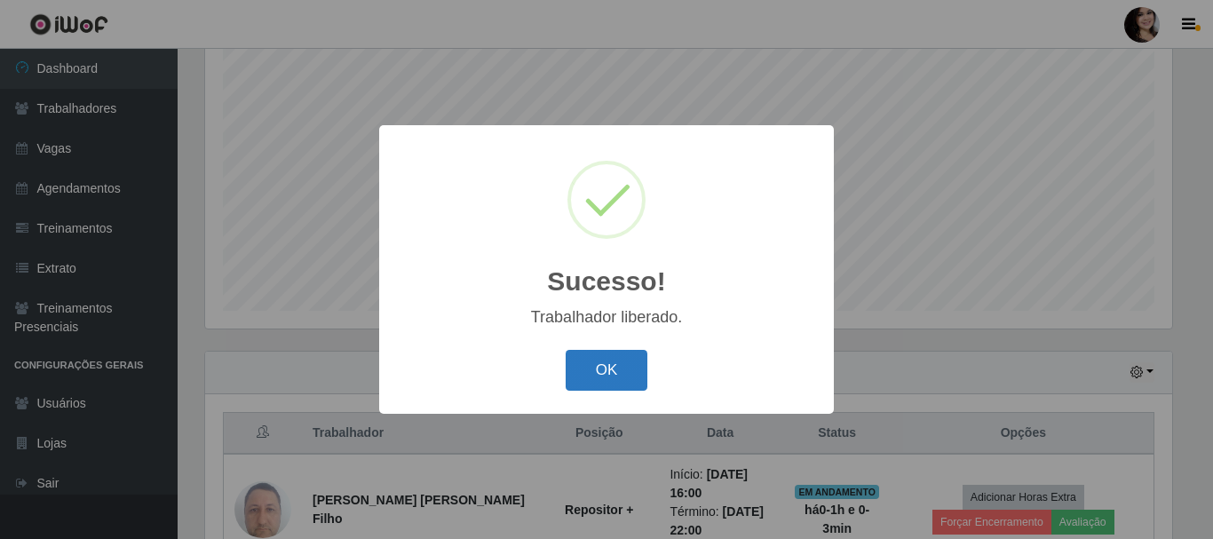
click at [610, 361] on button "OK" at bounding box center [607, 371] width 83 height 42
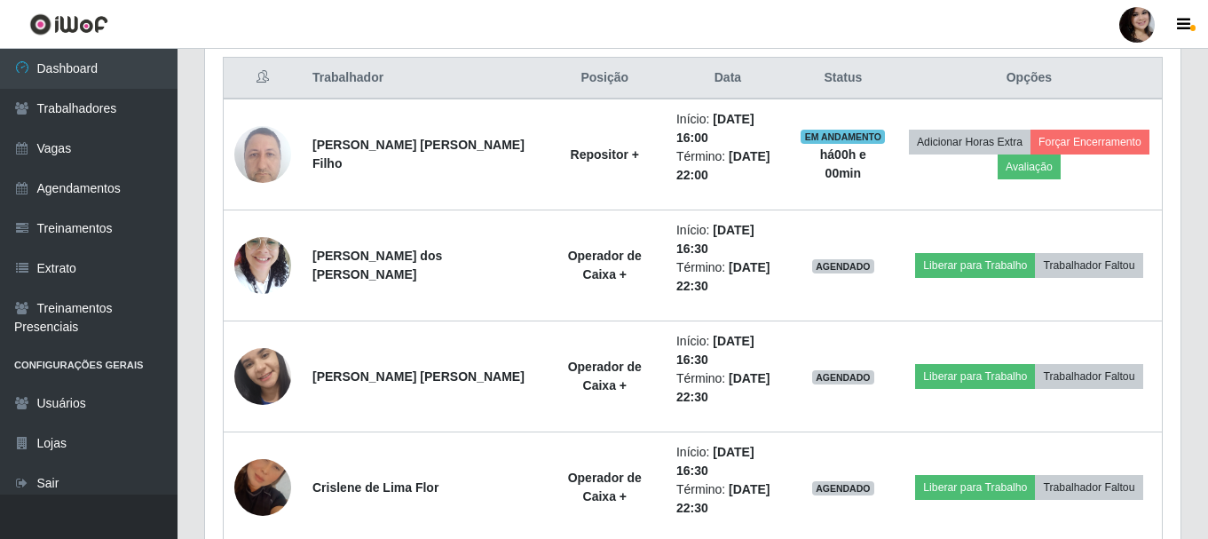
scroll to position [590, 0]
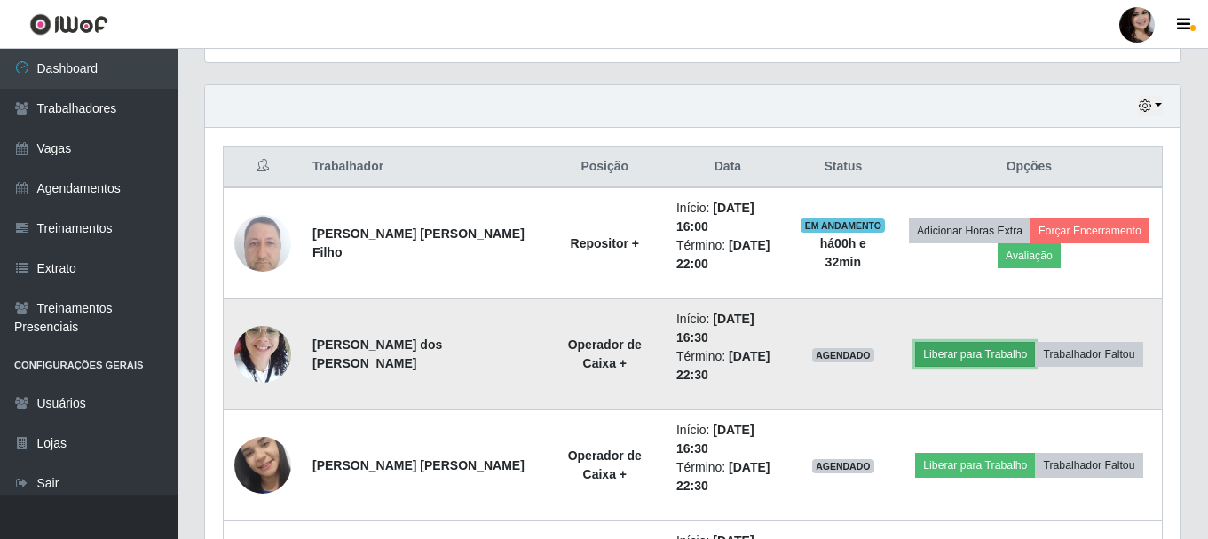
click at [996, 351] on button "Liberar para Trabalho" at bounding box center [975, 354] width 120 height 25
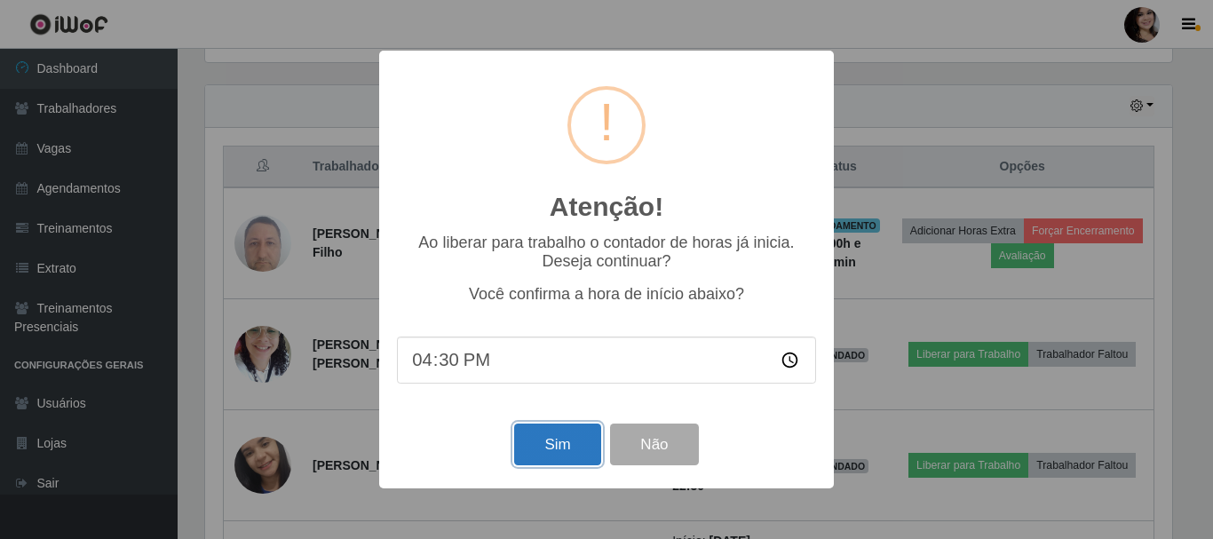
click at [571, 442] on button "Sim" at bounding box center [557, 444] width 86 height 42
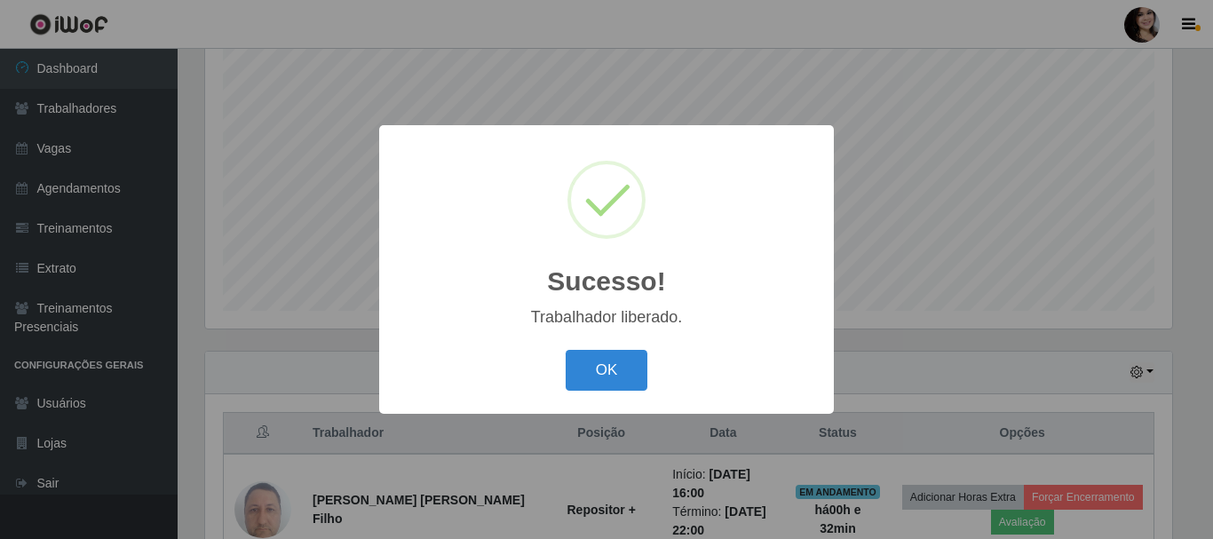
drag, startPoint x: 608, startPoint y: 374, endPoint x: 628, endPoint y: 397, distance: 30.2
click at [608, 373] on button "OK" at bounding box center [607, 371] width 83 height 42
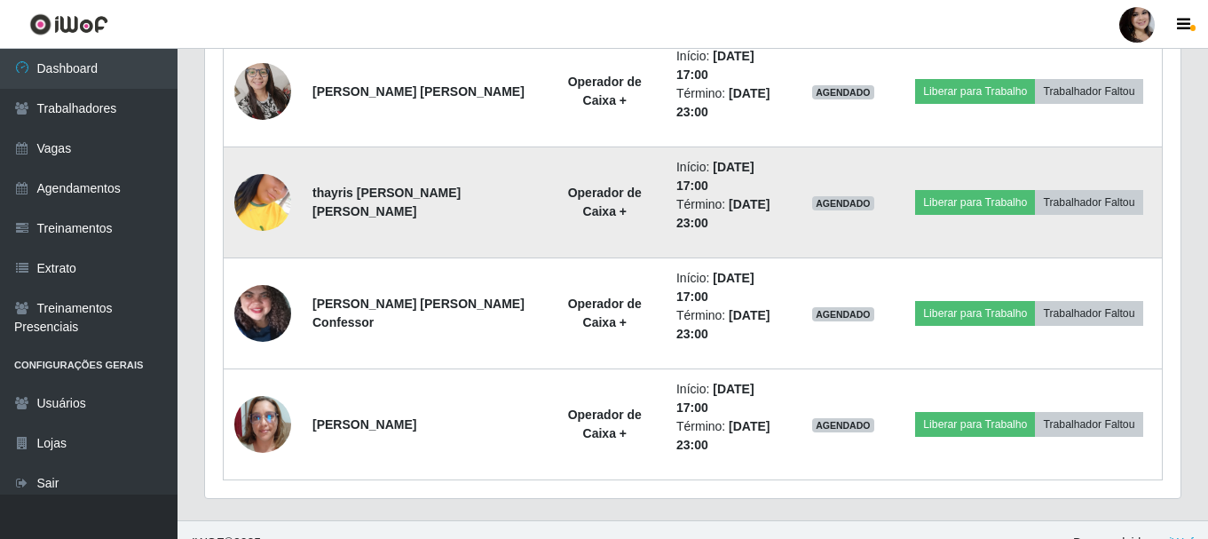
scroll to position [1212, 0]
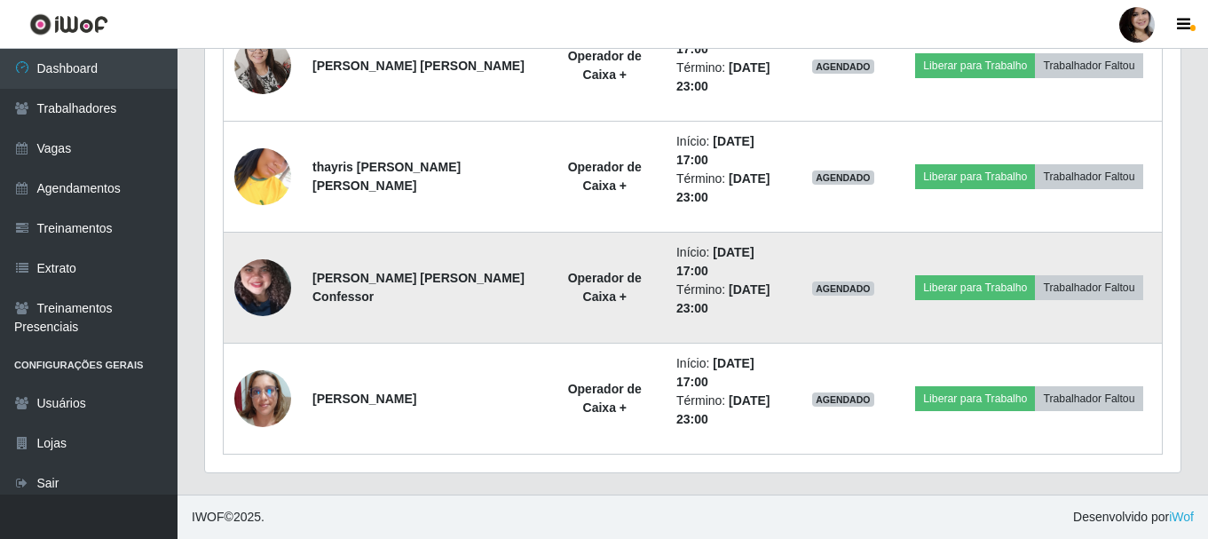
click at [275, 305] on img at bounding box center [262, 288] width 57 height 126
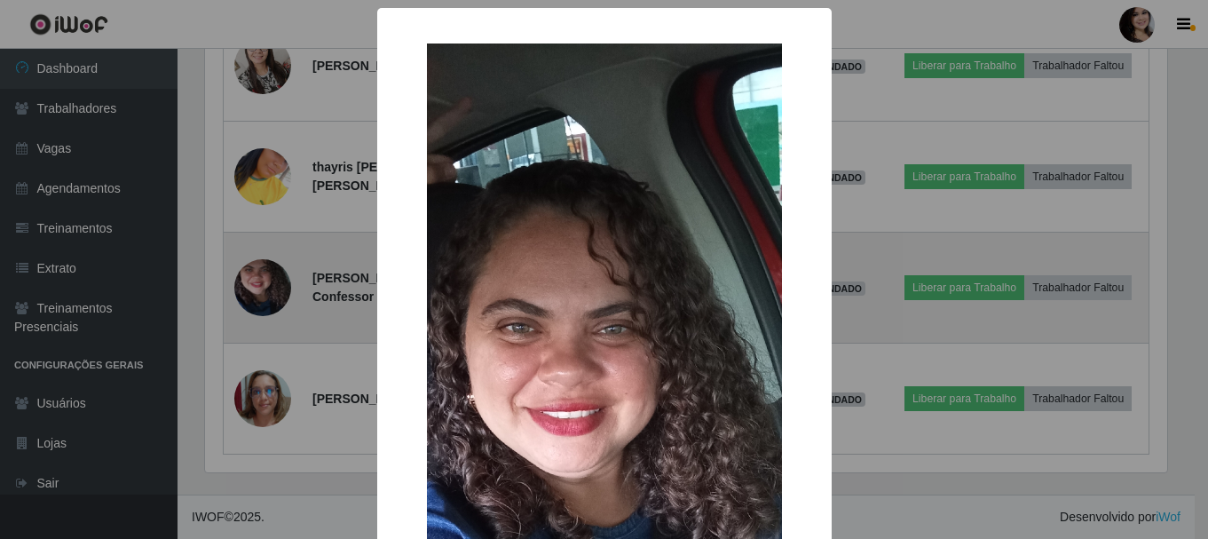
scroll to position [368, 967]
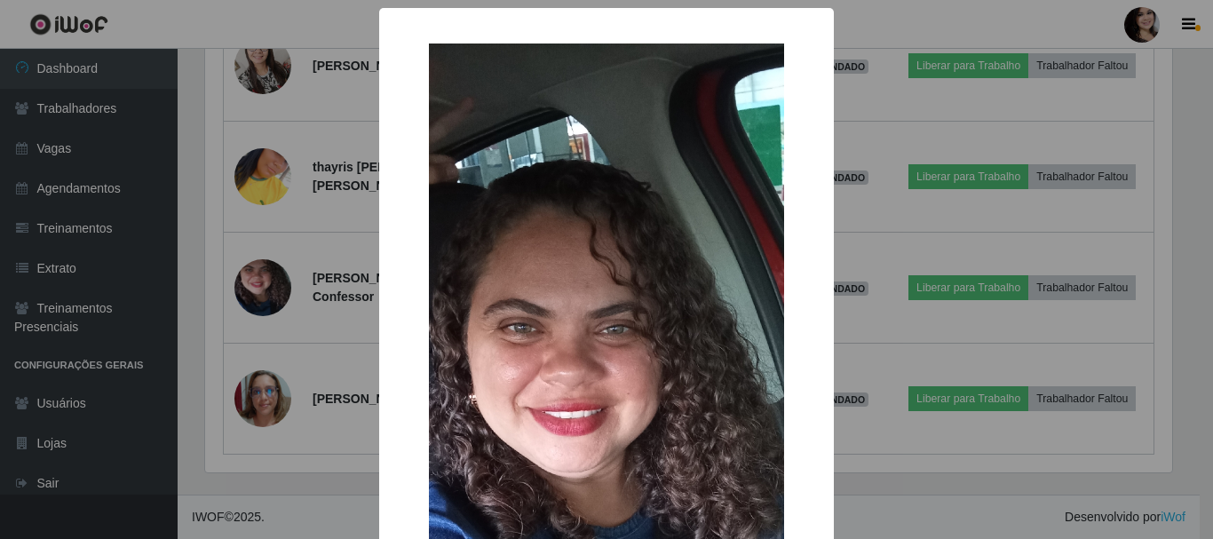
click at [888, 231] on div "× OK Cancel" at bounding box center [606, 269] width 1213 height 539
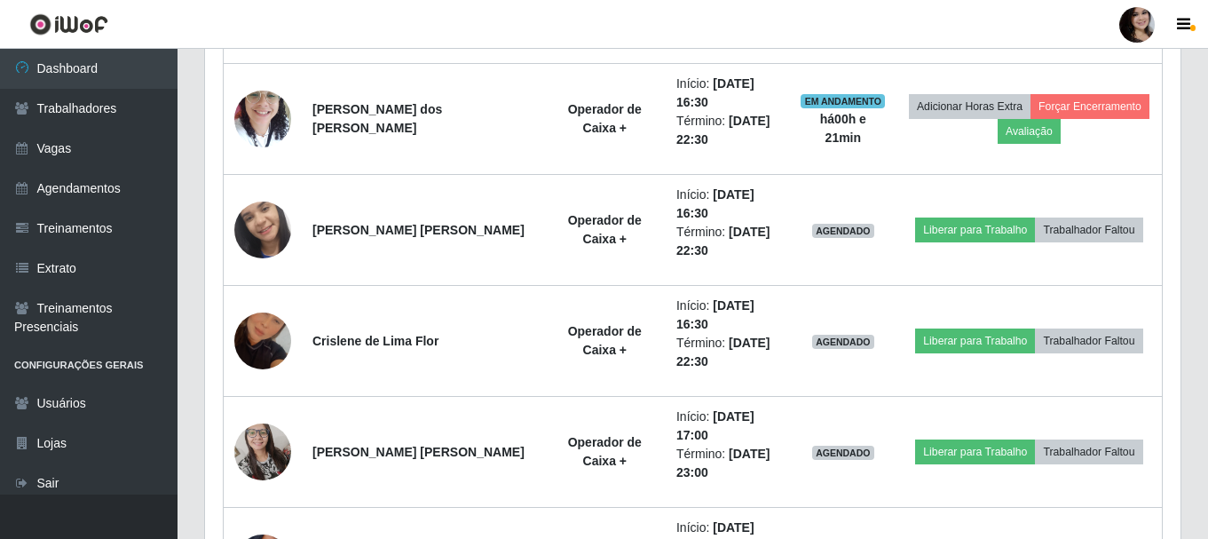
scroll to position [857, 0]
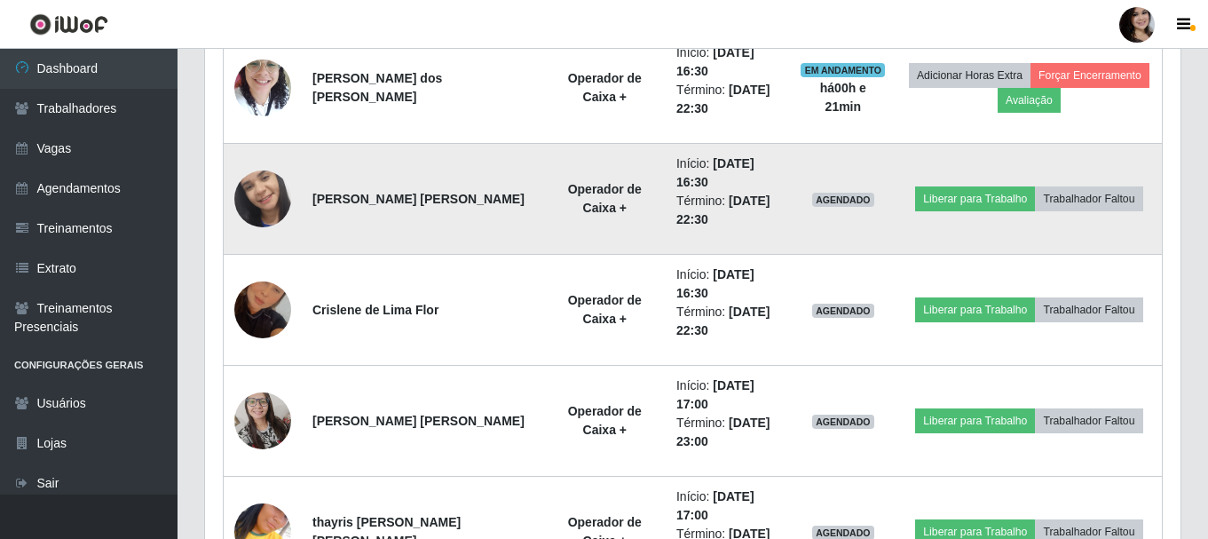
click at [233, 201] on td at bounding box center [263, 199] width 79 height 111
click at [259, 204] on img at bounding box center [262, 199] width 57 height 126
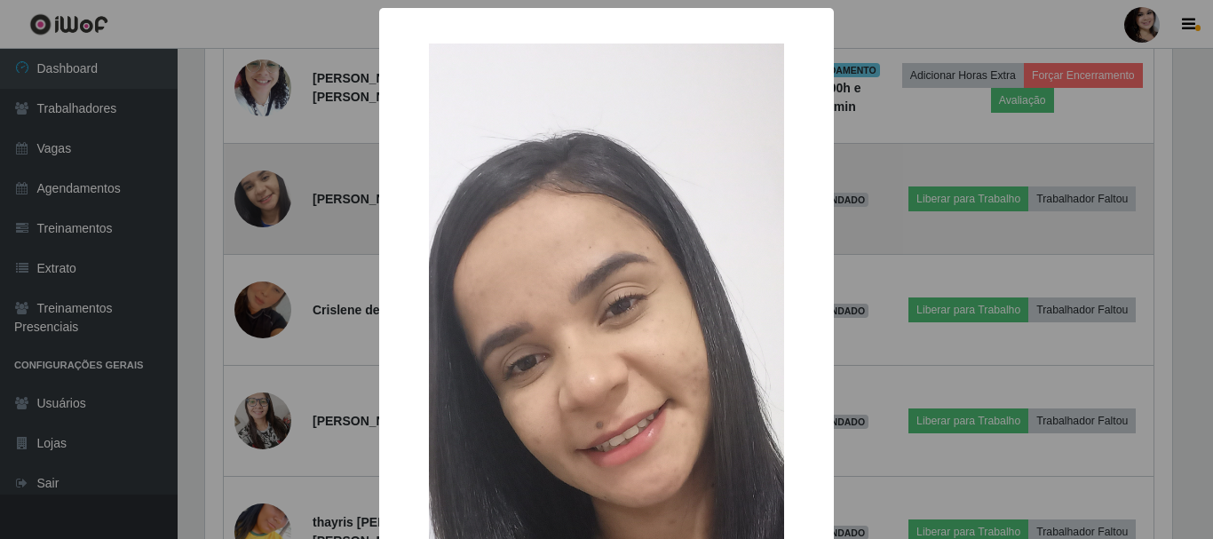
click at [259, 204] on div "× OK Cancel" at bounding box center [606, 269] width 1213 height 539
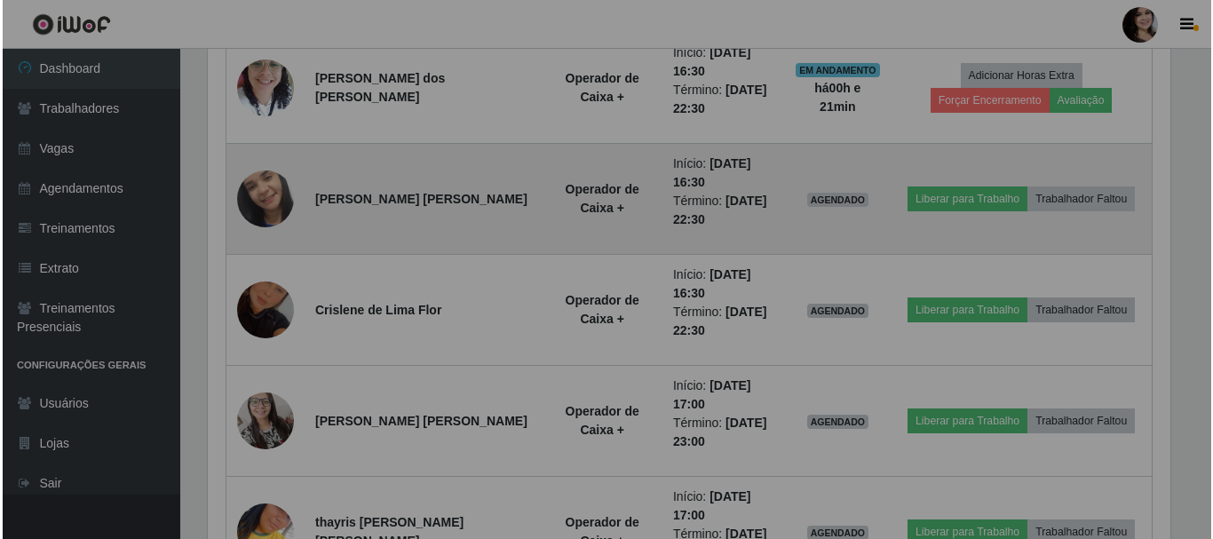
scroll to position [368, 976]
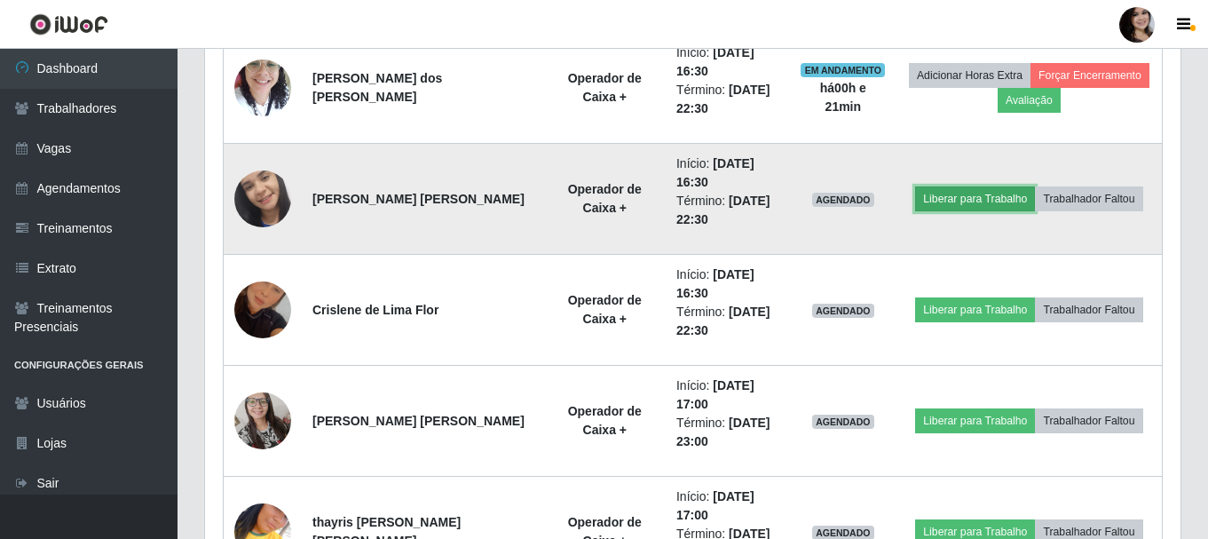
click at [936, 209] on button "Liberar para Trabalho" at bounding box center [975, 198] width 120 height 25
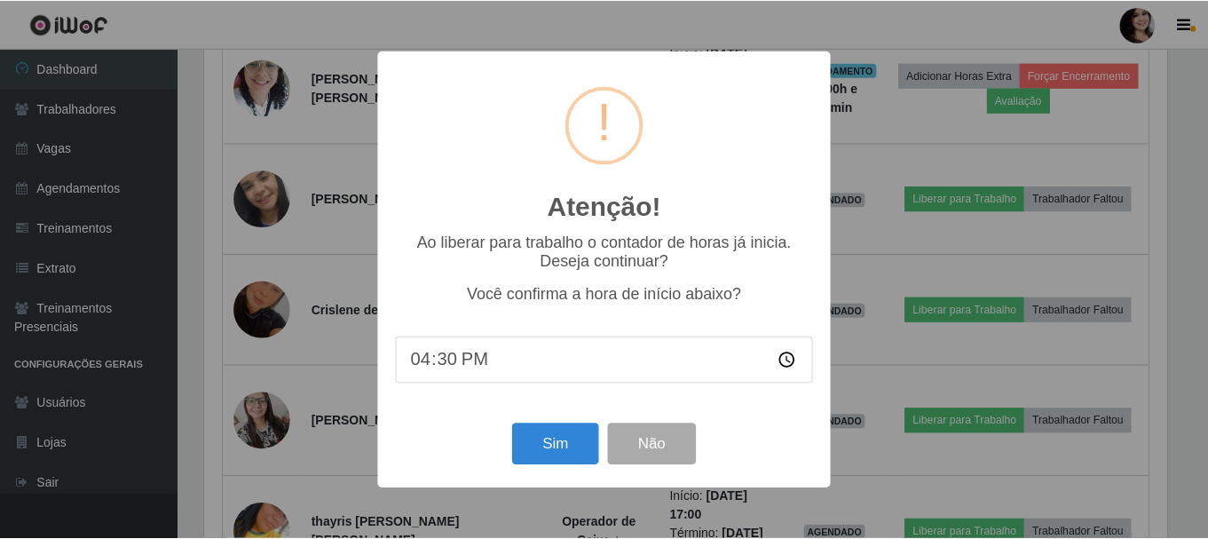
scroll to position [368, 967]
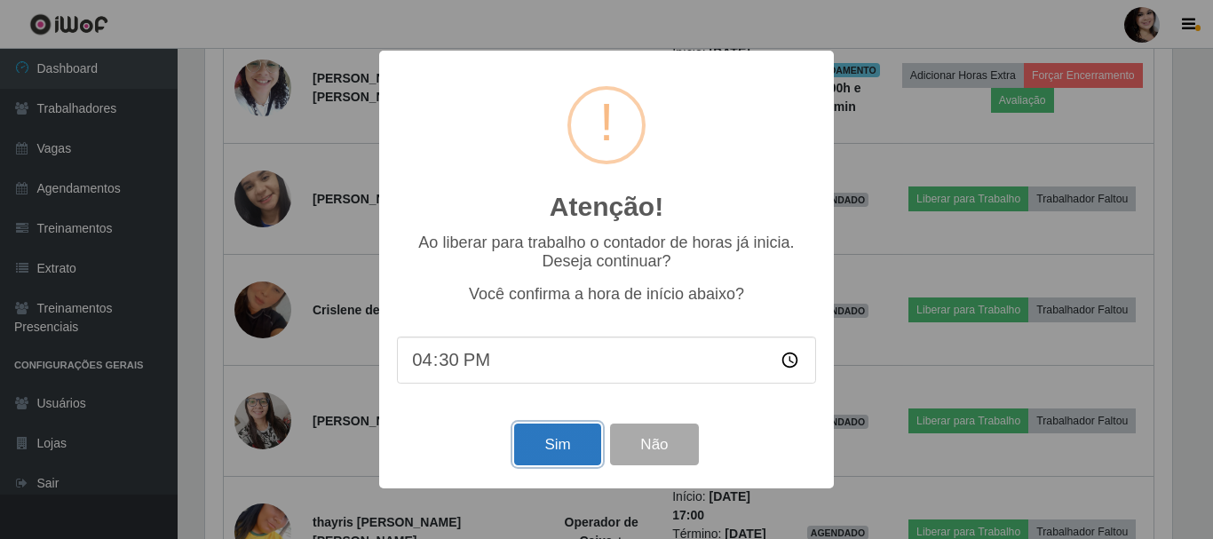
click at [564, 448] on button "Sim" at bounding box center [557, 444] width 86 height 42
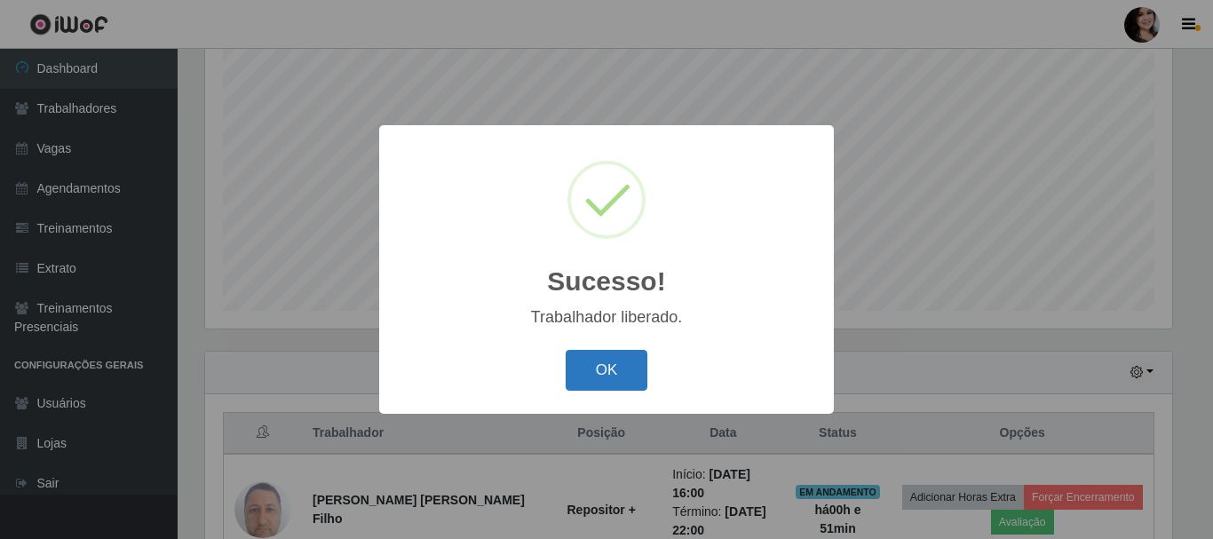
click at [585, 383] on button "OK" at bounding box center [607, 371] width 83 height 42
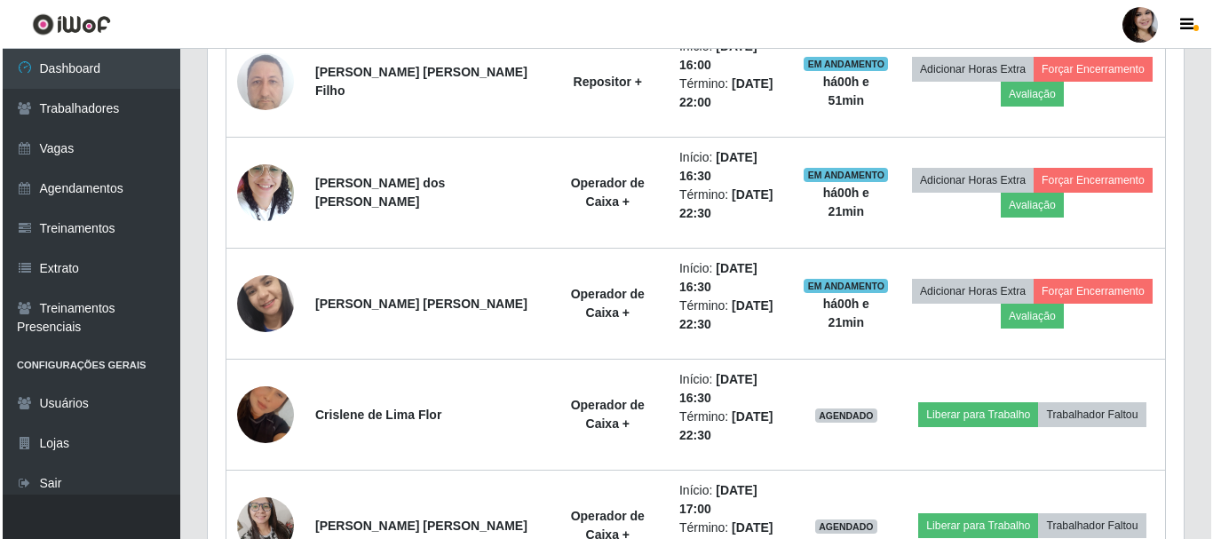
scroll to position [768, 0]
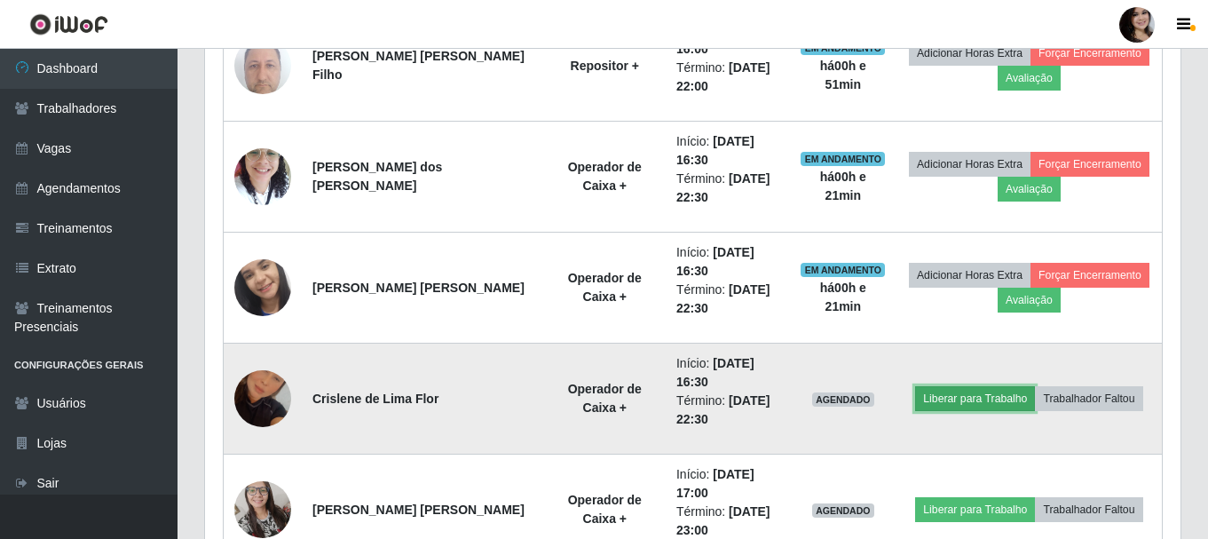
click at [958, 401] on button "Liberar para Trabalho" at bounding box center [975, 398] width 120 height 25
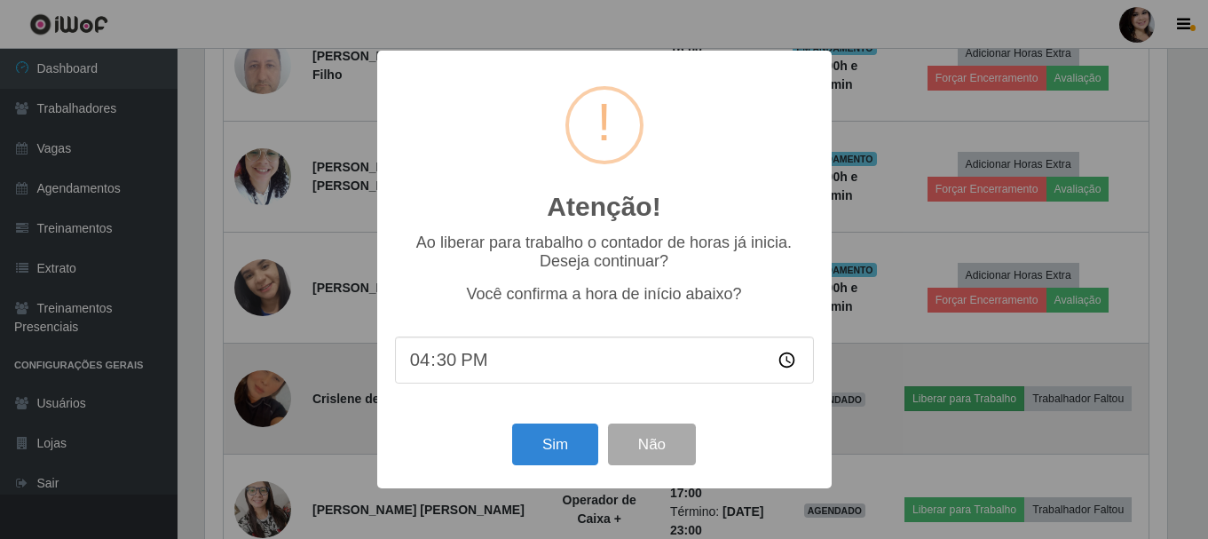
scroll to position [368, 967]
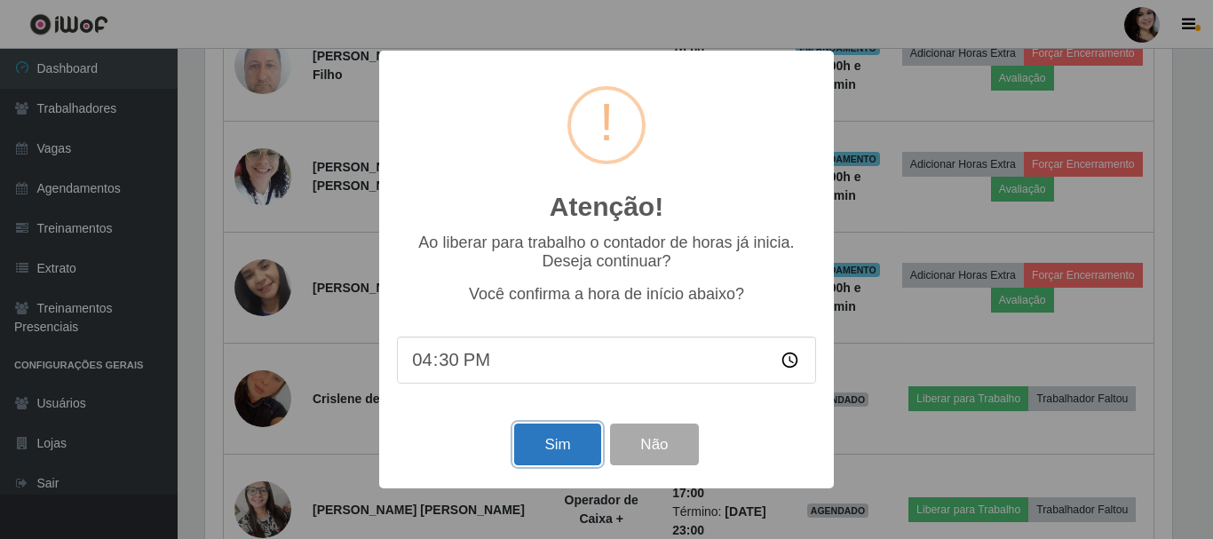
click at [547, 456] on button "Sim" at bounding box center [557, 444] width 86 height 42
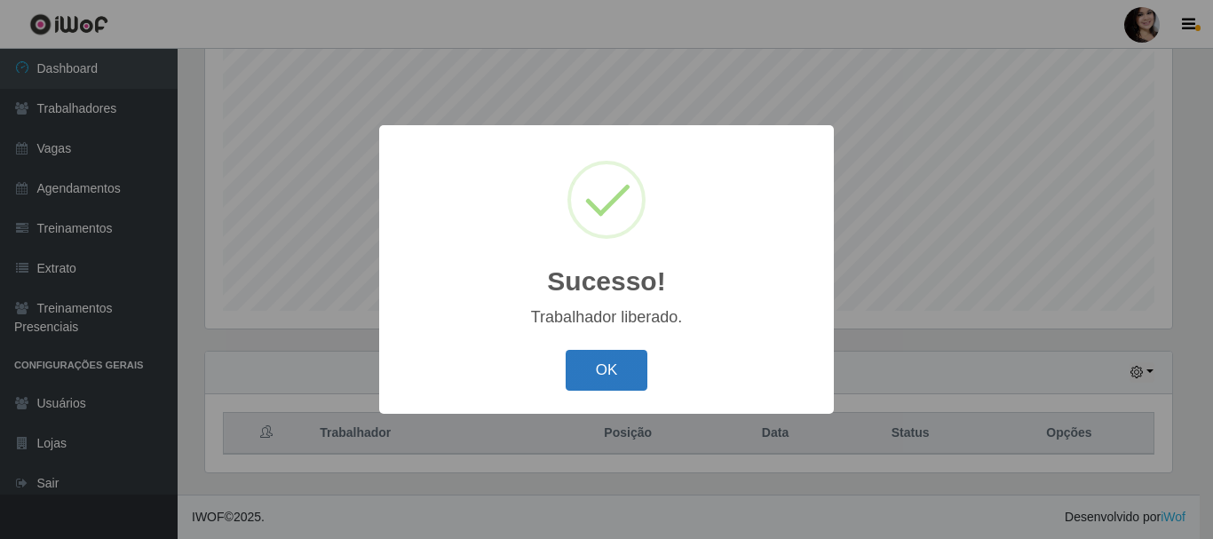
click at [615, 368] on button "OK" at bounding box center [607, 371] width 83 height 42
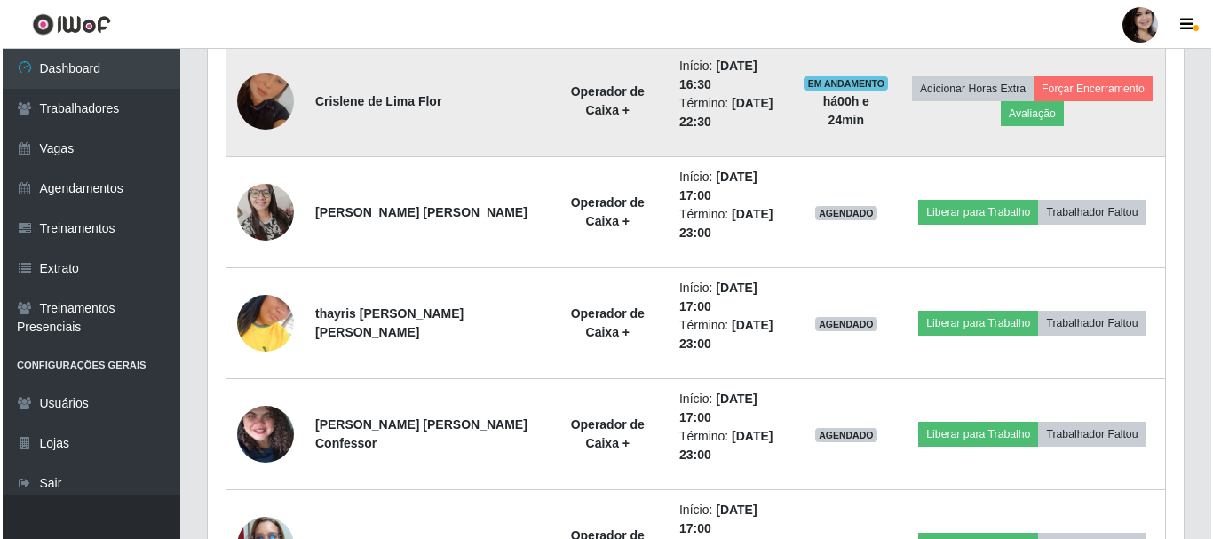
scroll to position [1154, 0]
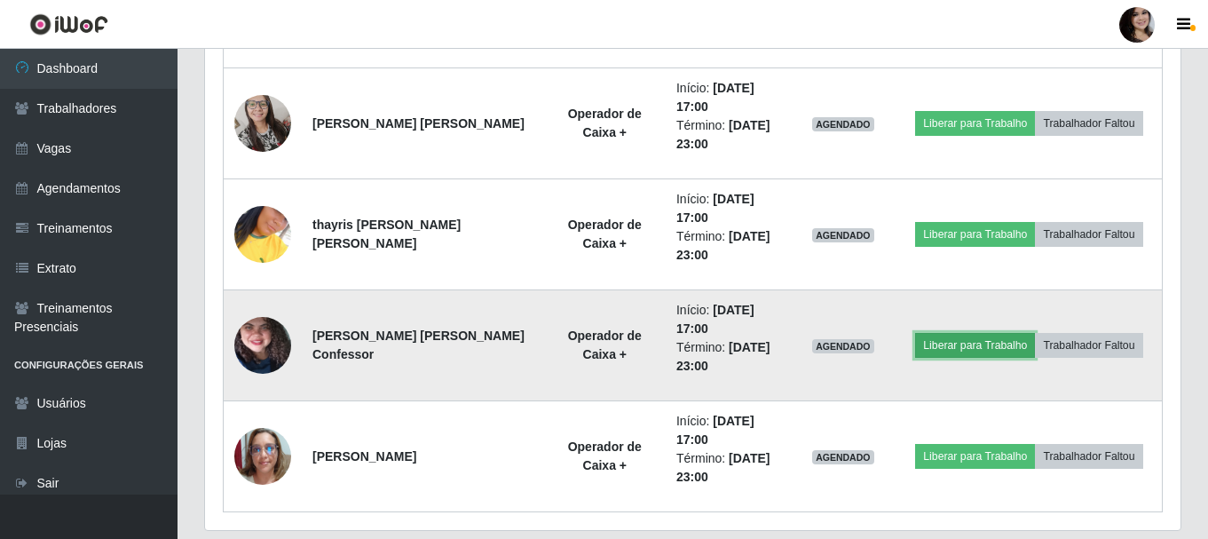
click at [964, 349] on button "Liberar para Trabalho" at bounding box center [975, 345] width 120 height 25
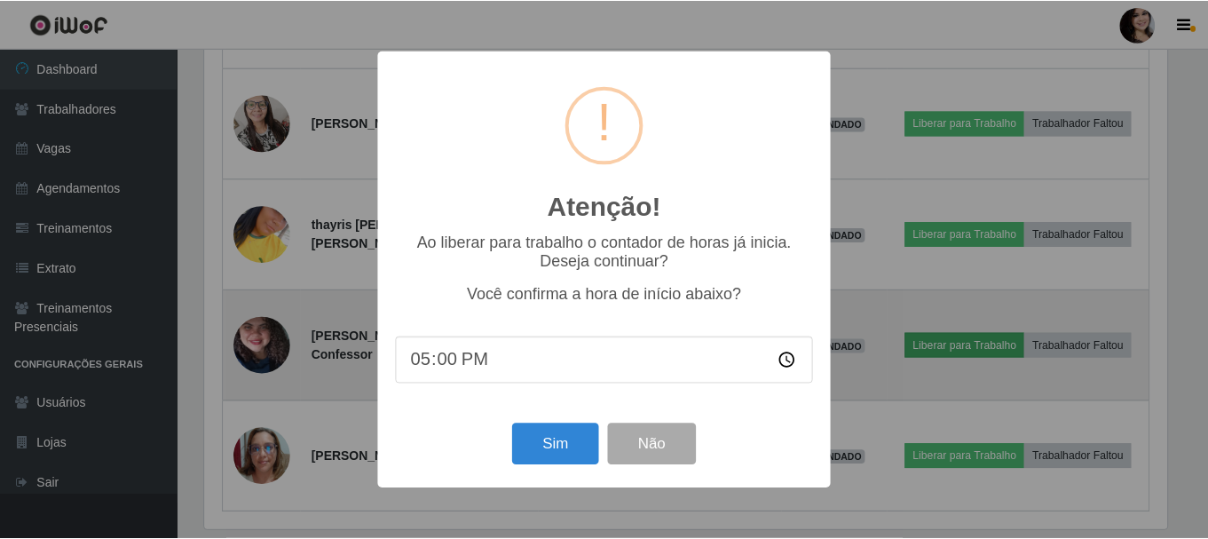
scroll to position [368, 967]
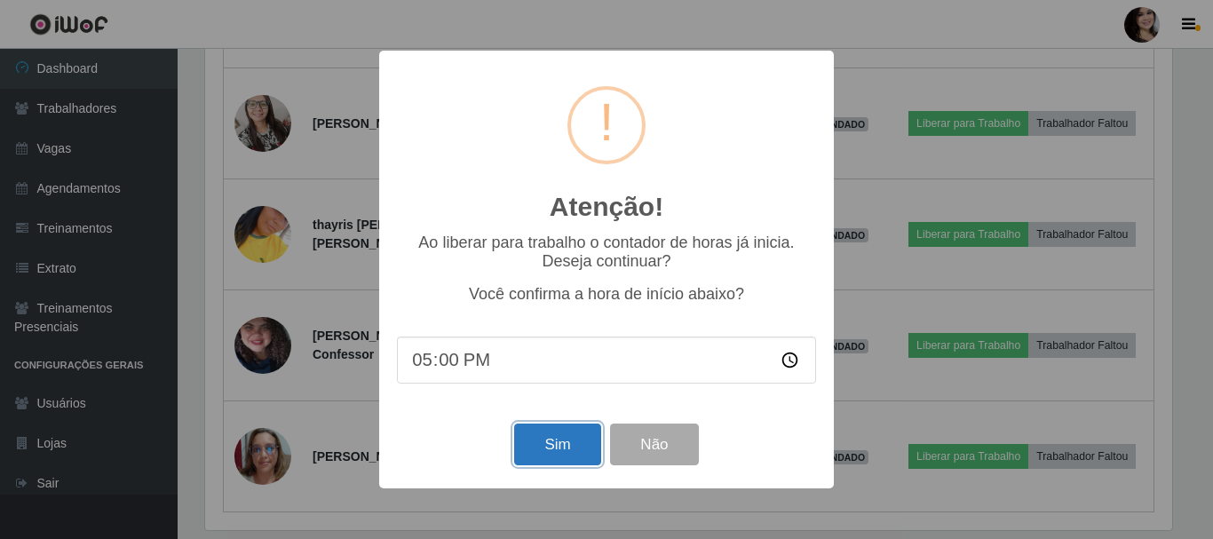
click at [562, 456] on button "Sim" at bounding box center [557, 444] width 86 height 42
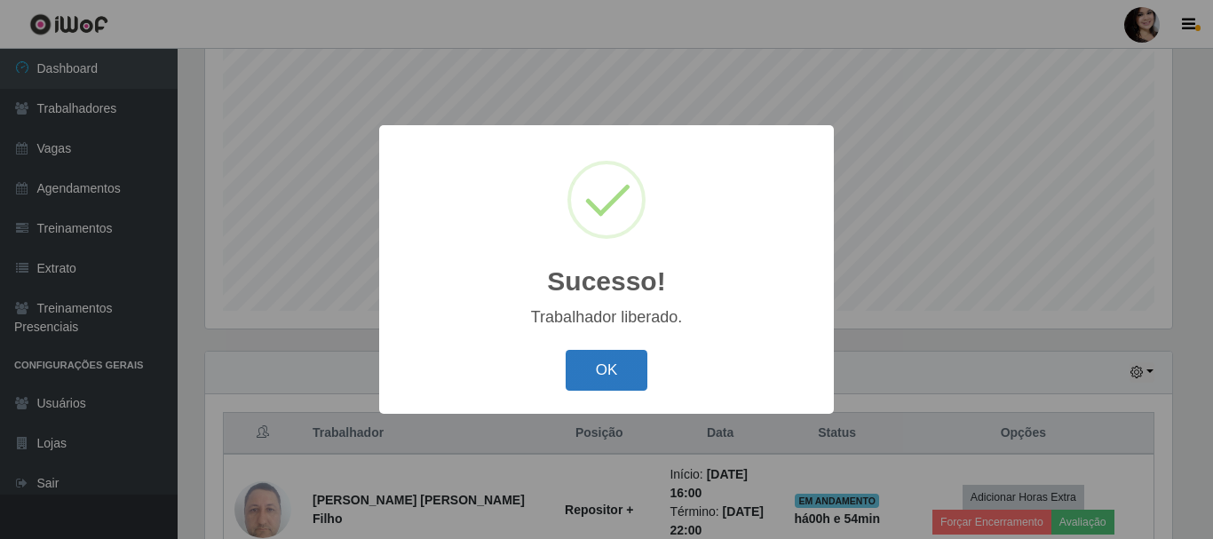
click at [601, 376] on button "OK" at bounding box center [607, 371] width 83 height 42
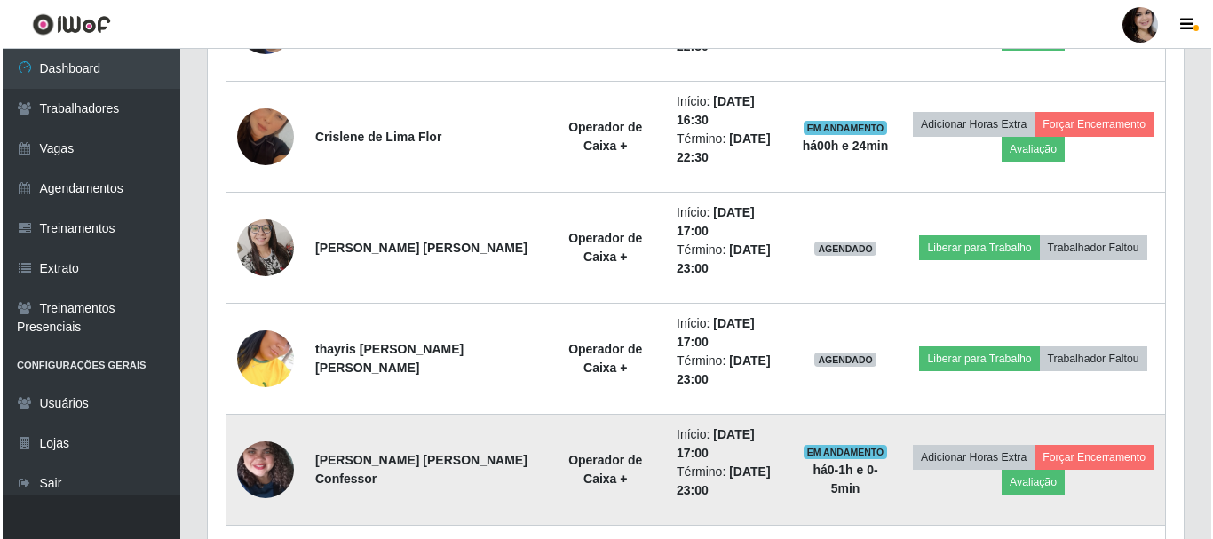
scroll to position [946, 0]
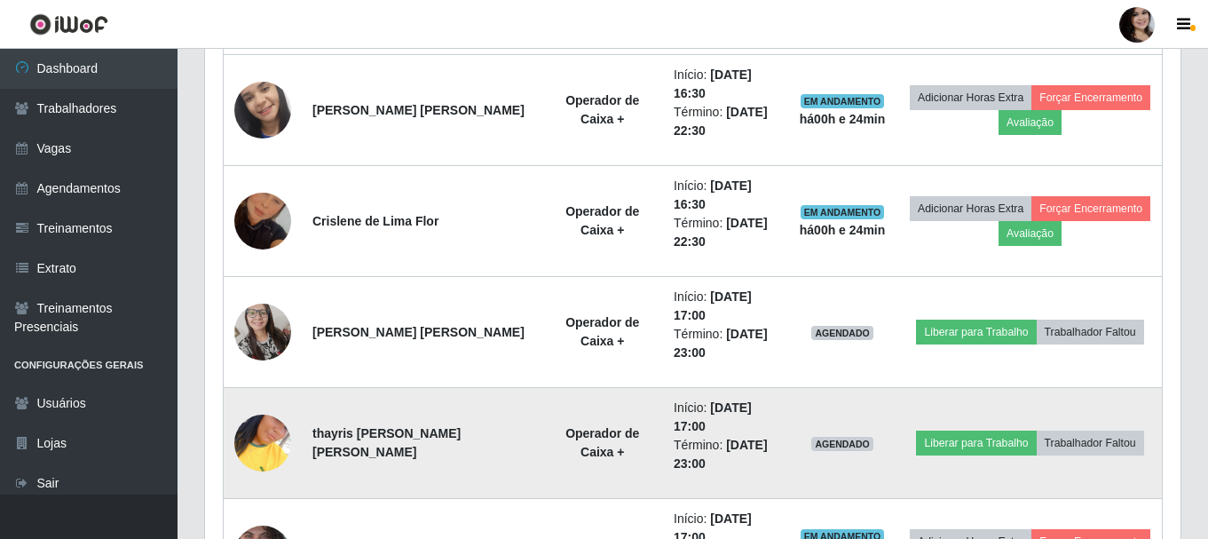
click at [288, 442] on img at bounding box center [262, 442] width 57 height 101
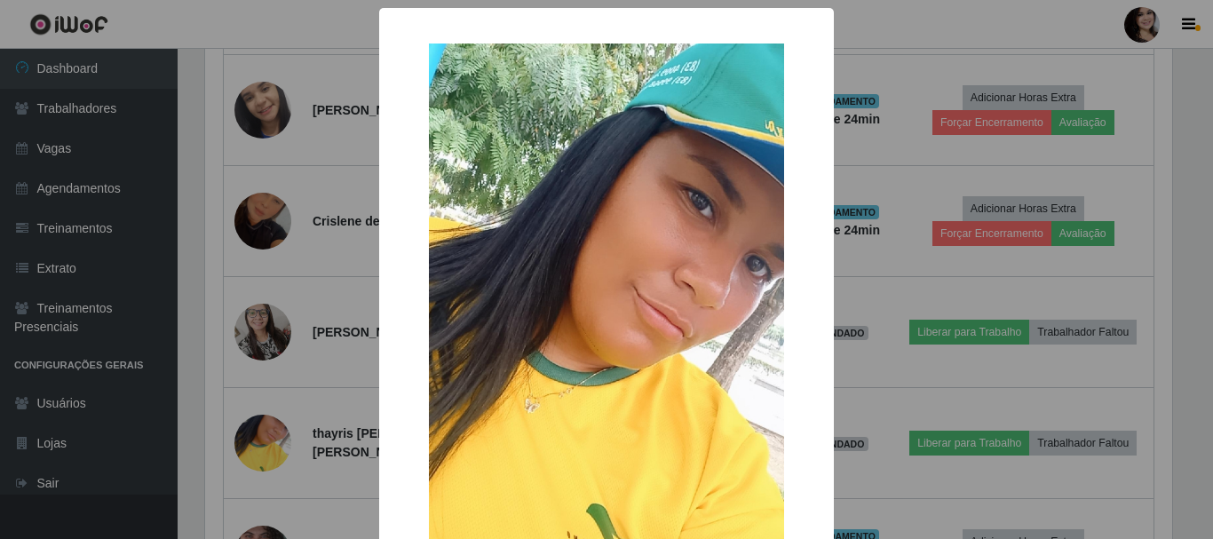
click at [271, 395] on div "× OK Cancel" at bounding box center [606, 269] width 1213 height 539
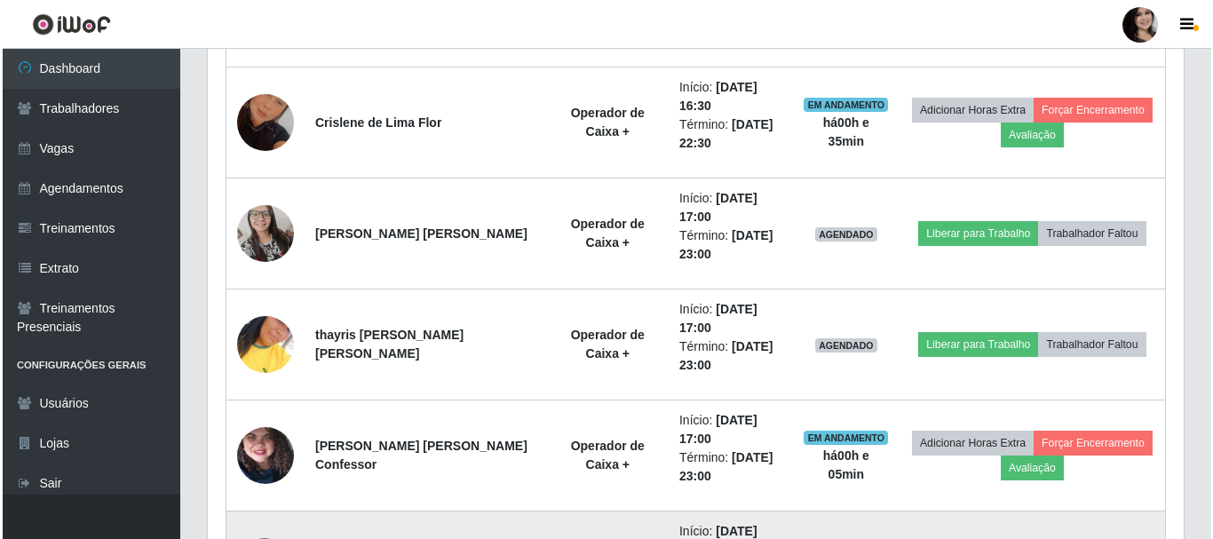
scroll to position [1034, 0]
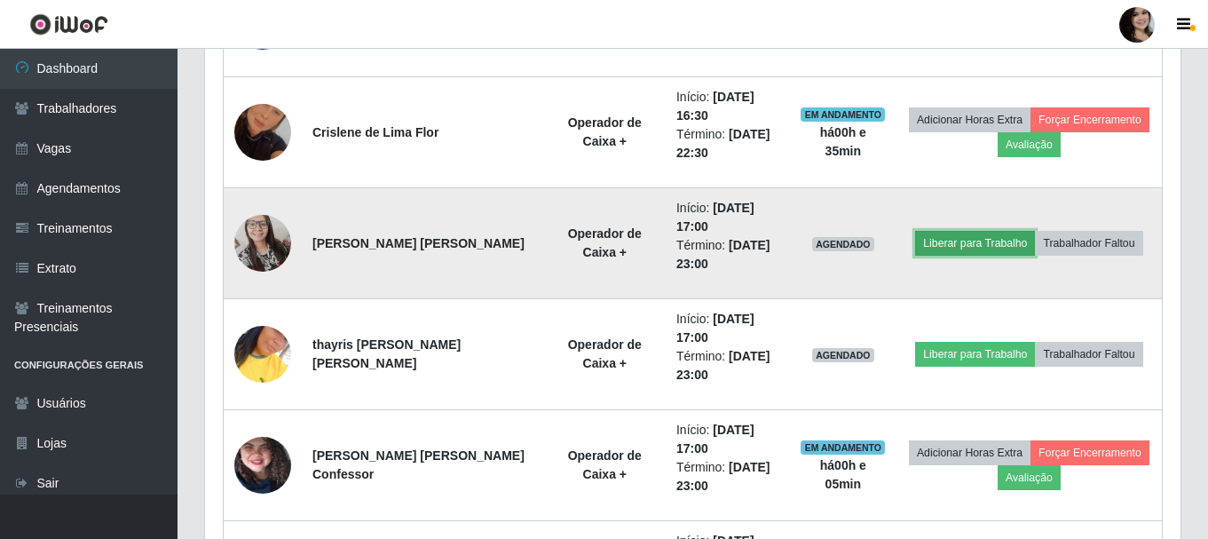
click at [930, 248] on button "Liberar para Trabalho" at bounding box center [975, 243] width 120 height 25
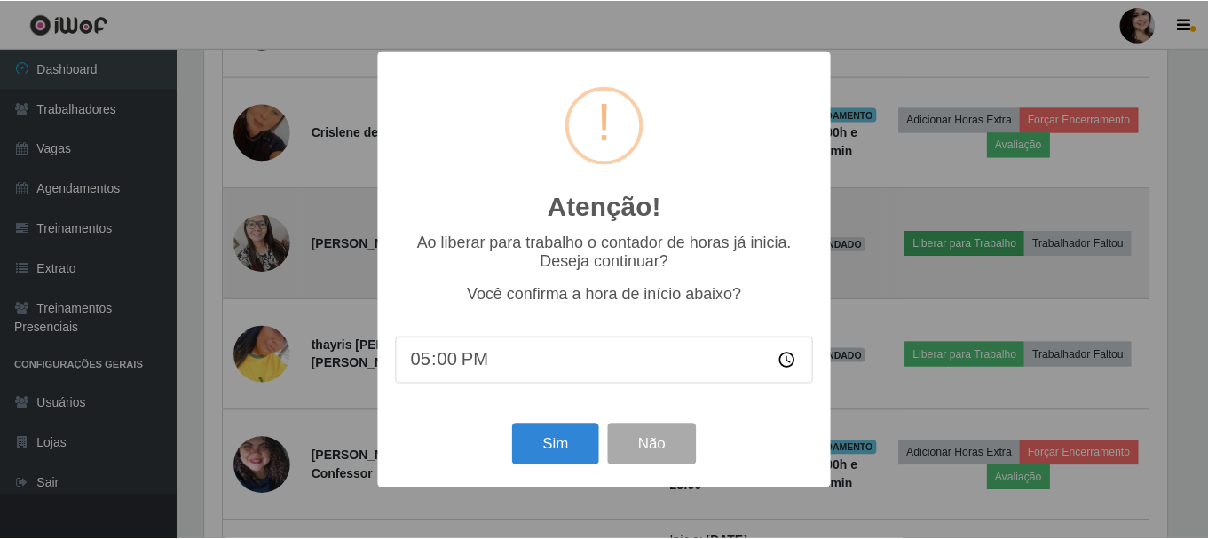
scroll to position [368, 967]
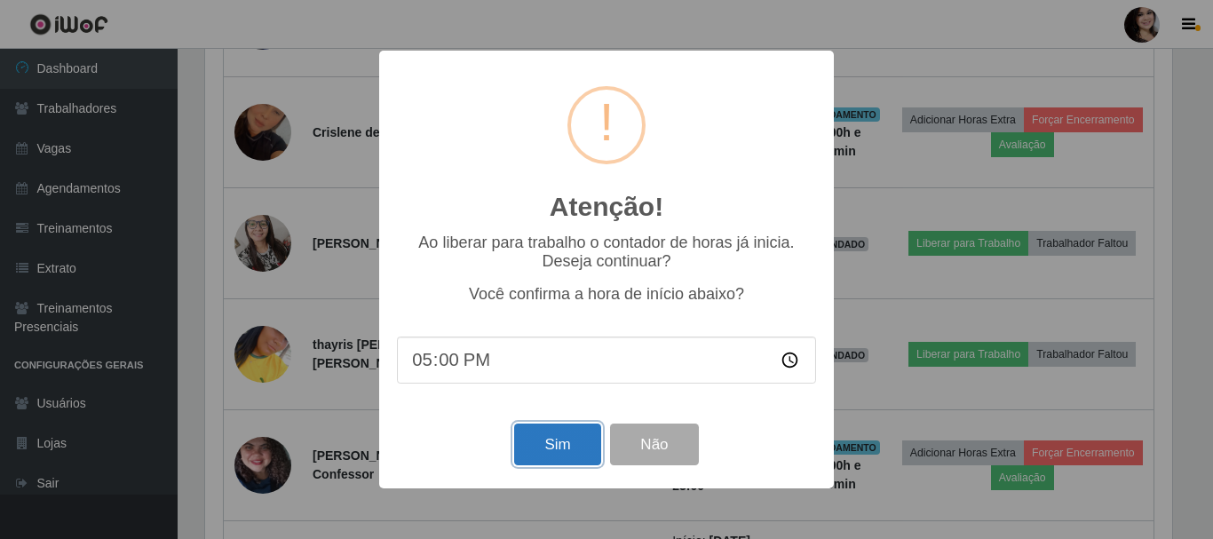
click at [563, 455] on button "Sim" at bounding box center [557, 444] width 86 height 42
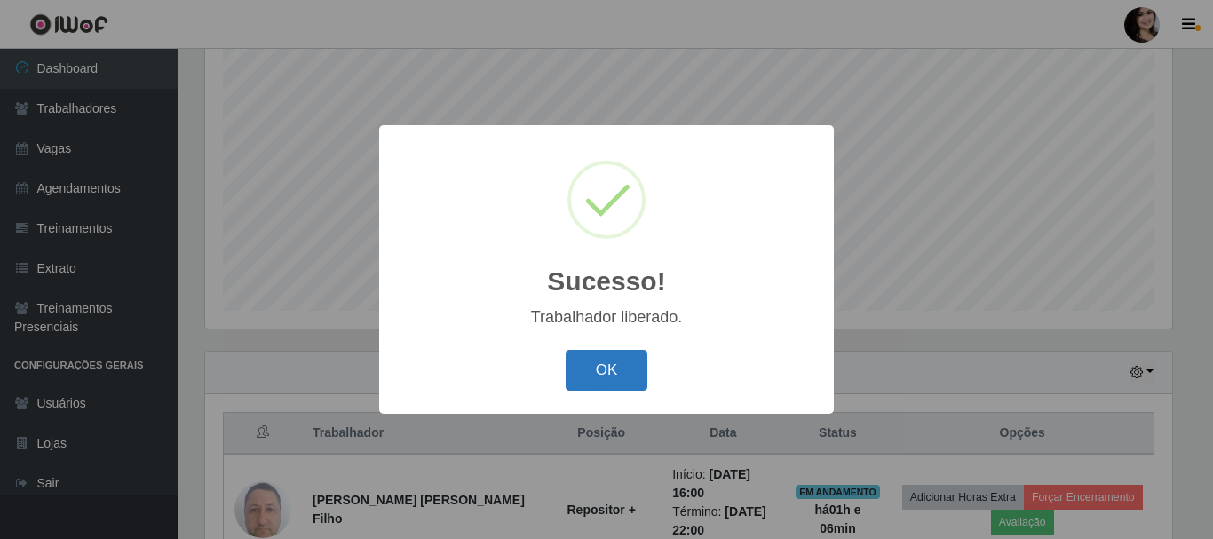
click at [609, 377] on button "OK" at bounding box center [607, 371] width 83 height 42
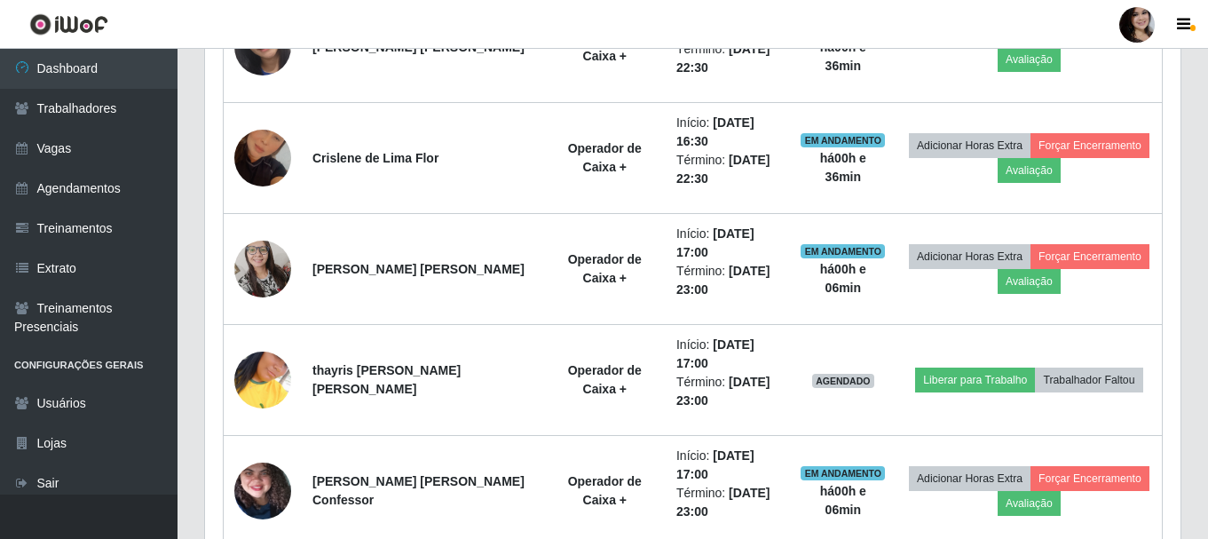
scroll to position [1034, 0]
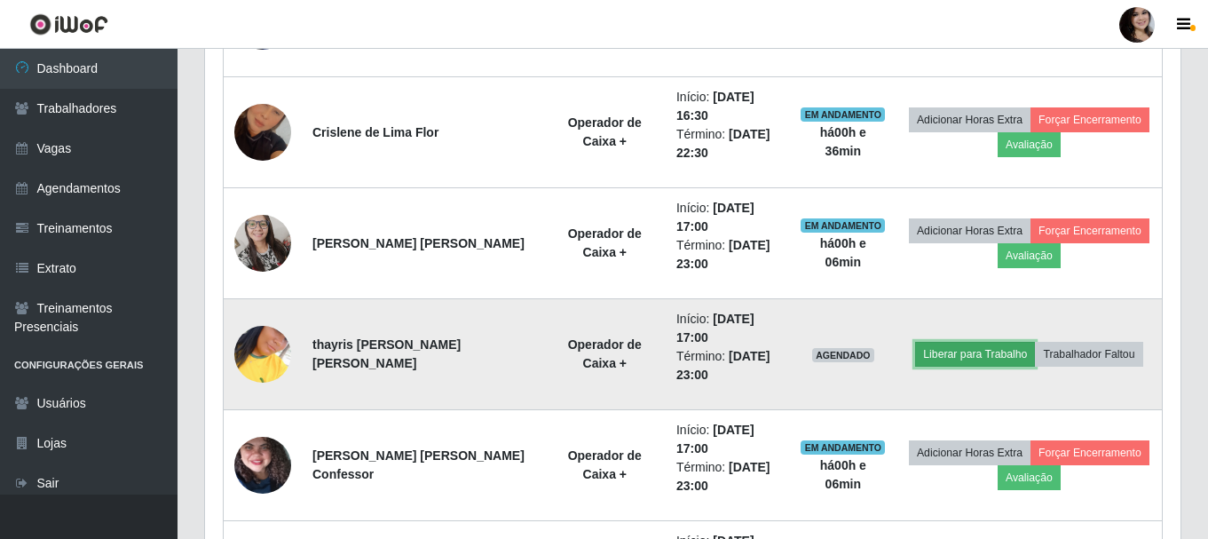
click at [972, 354] on button "Liberar para Trabalho" at bounding box center [975, 354] width 120 height 25
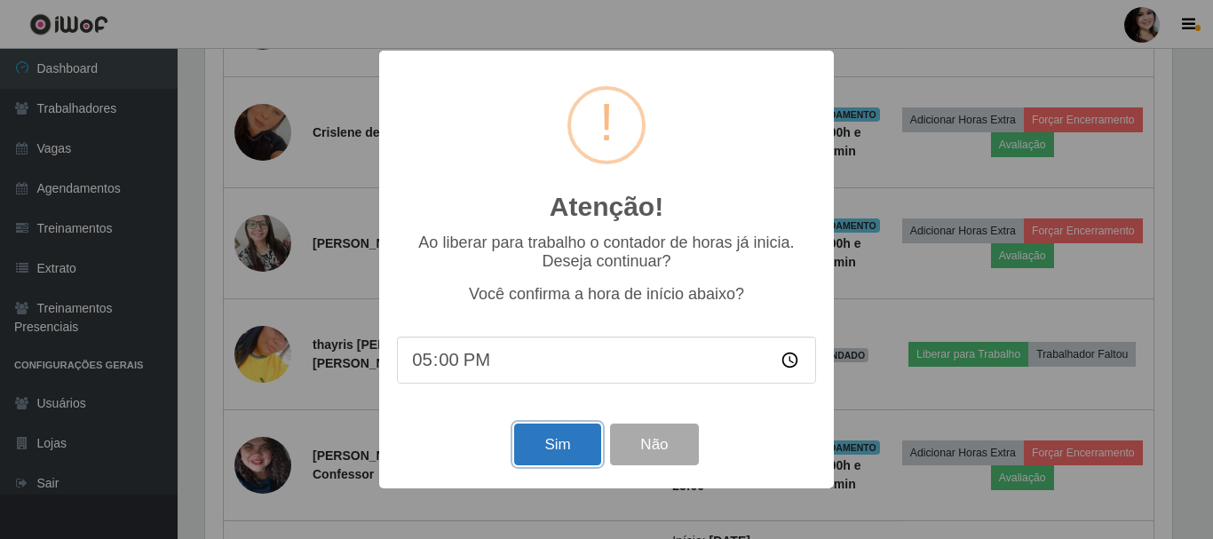
click at [581, 453] on button "Sim" at bounding box center [557, 444] width 86 height 42
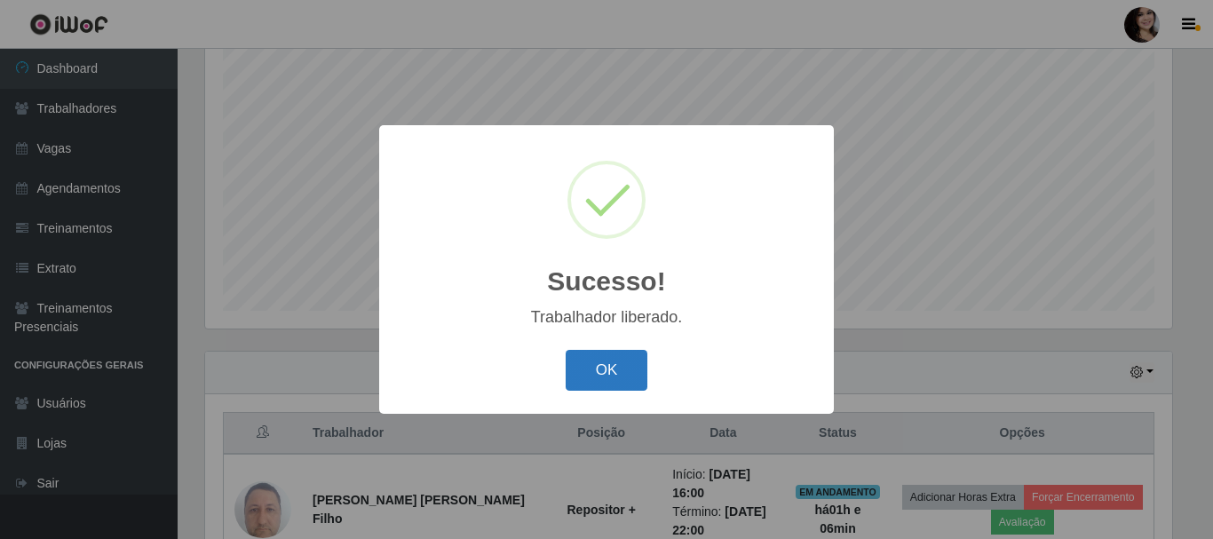
click at [621, 369] on button "OK" at bounding box center [607, 371] width 83 height 42
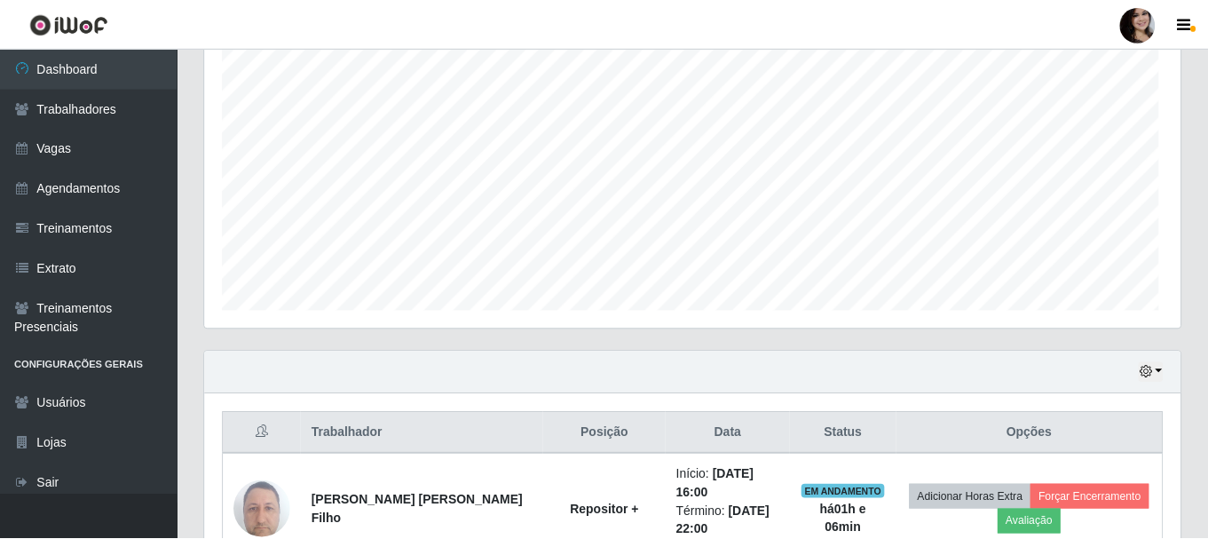
scroll to position [368, 976]
